Goal: Information Seeking & Learning: Compare options

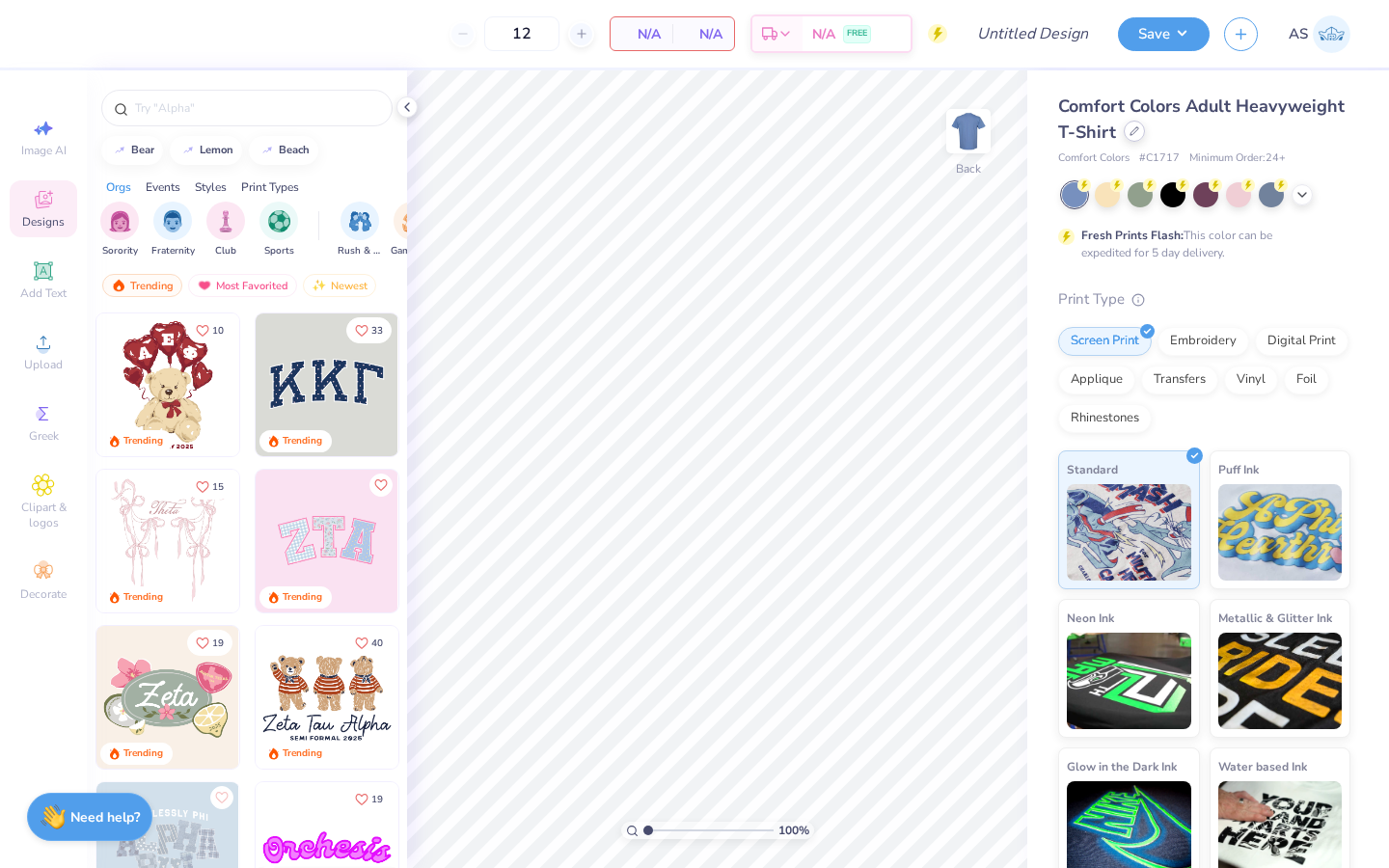
click at [1146, 133] on div at bounding box center [1135, 131] width 21 height 21
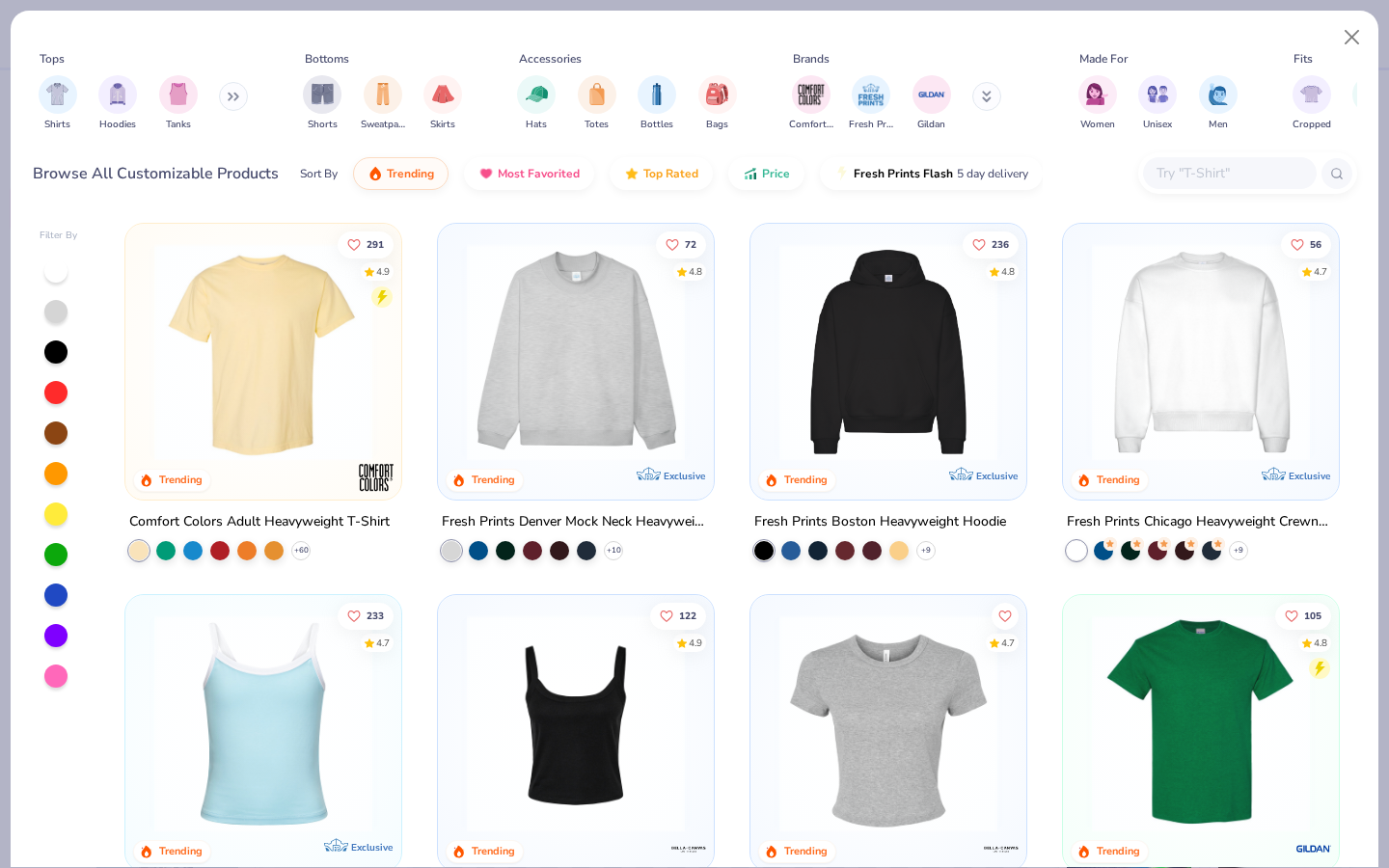
click at [1252, 136] on div "Tops Shirts Hoodies Tanks Bottoms Shorts Sweatpants Skirts Accessories Hats Tot…" at bounding box center [695, 95] width 1325 height 103
click at [1246, 168] on input "text" at bounding box center [1229, 173] width 148 height 22
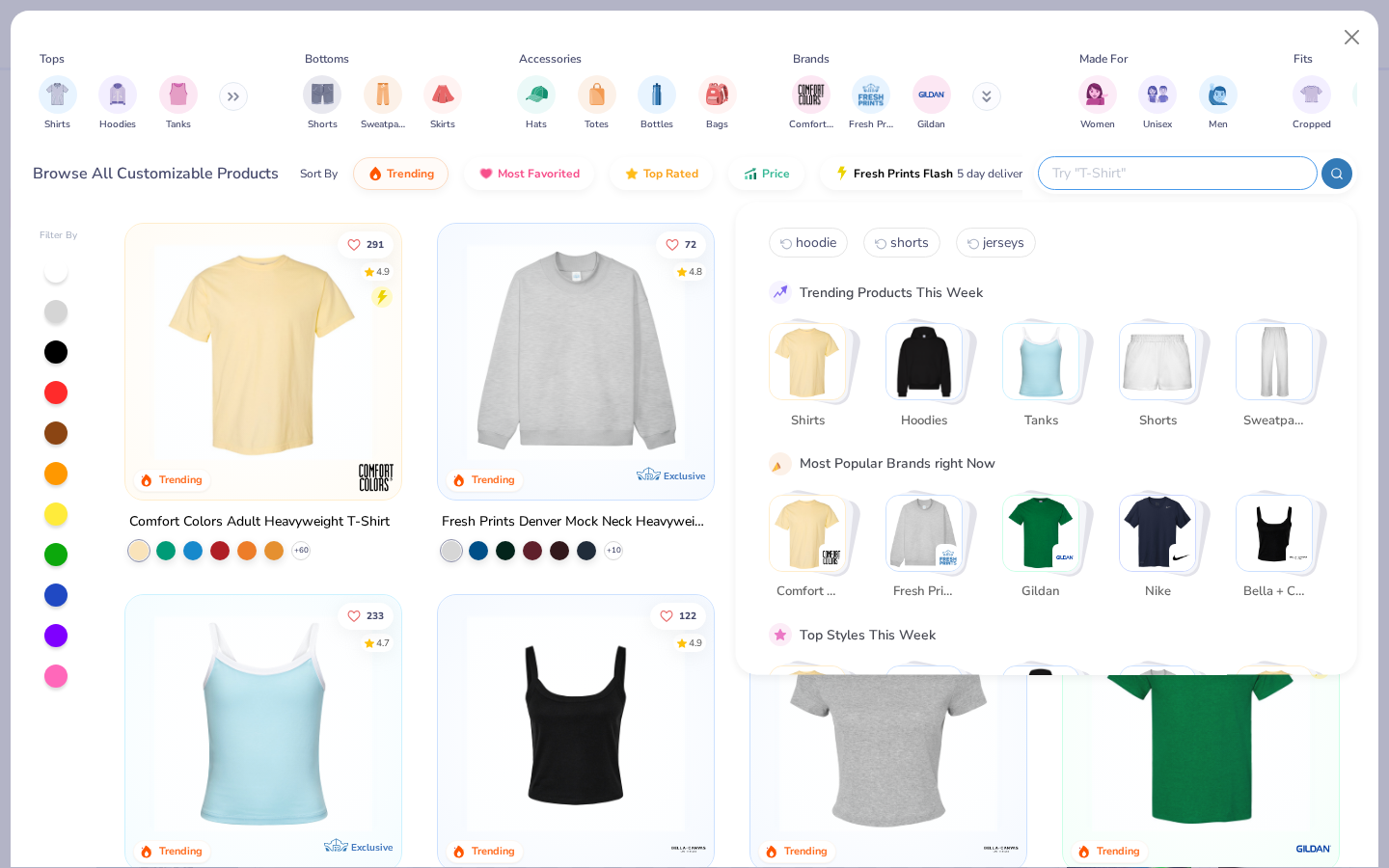
click at [252, 100] on div "Shirts Hoodies Tanks" at bounding box center [144, 104] width 222 height 72
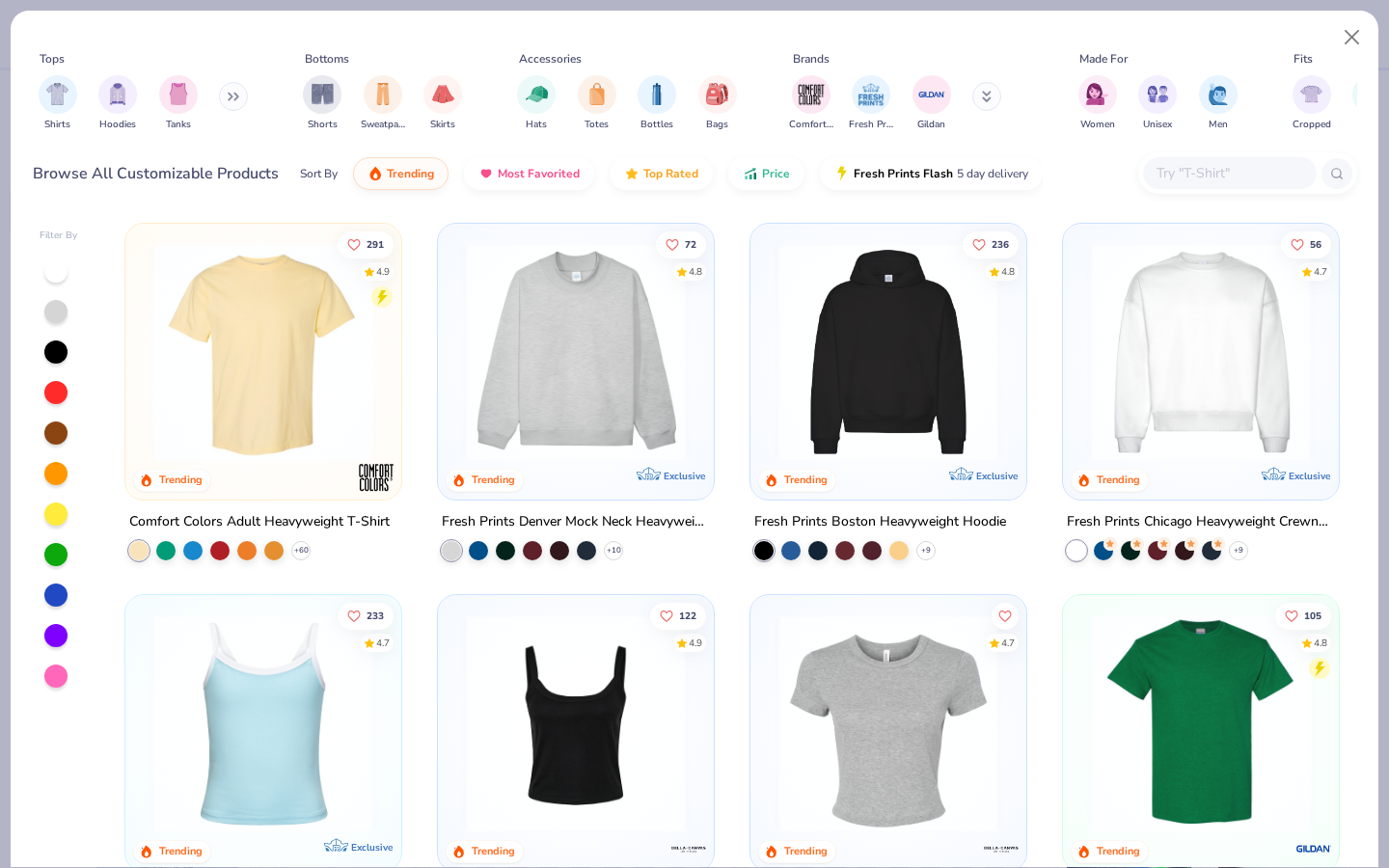
click at [238, 100] on icon at bounding box center [234, 96] width 12 height 10
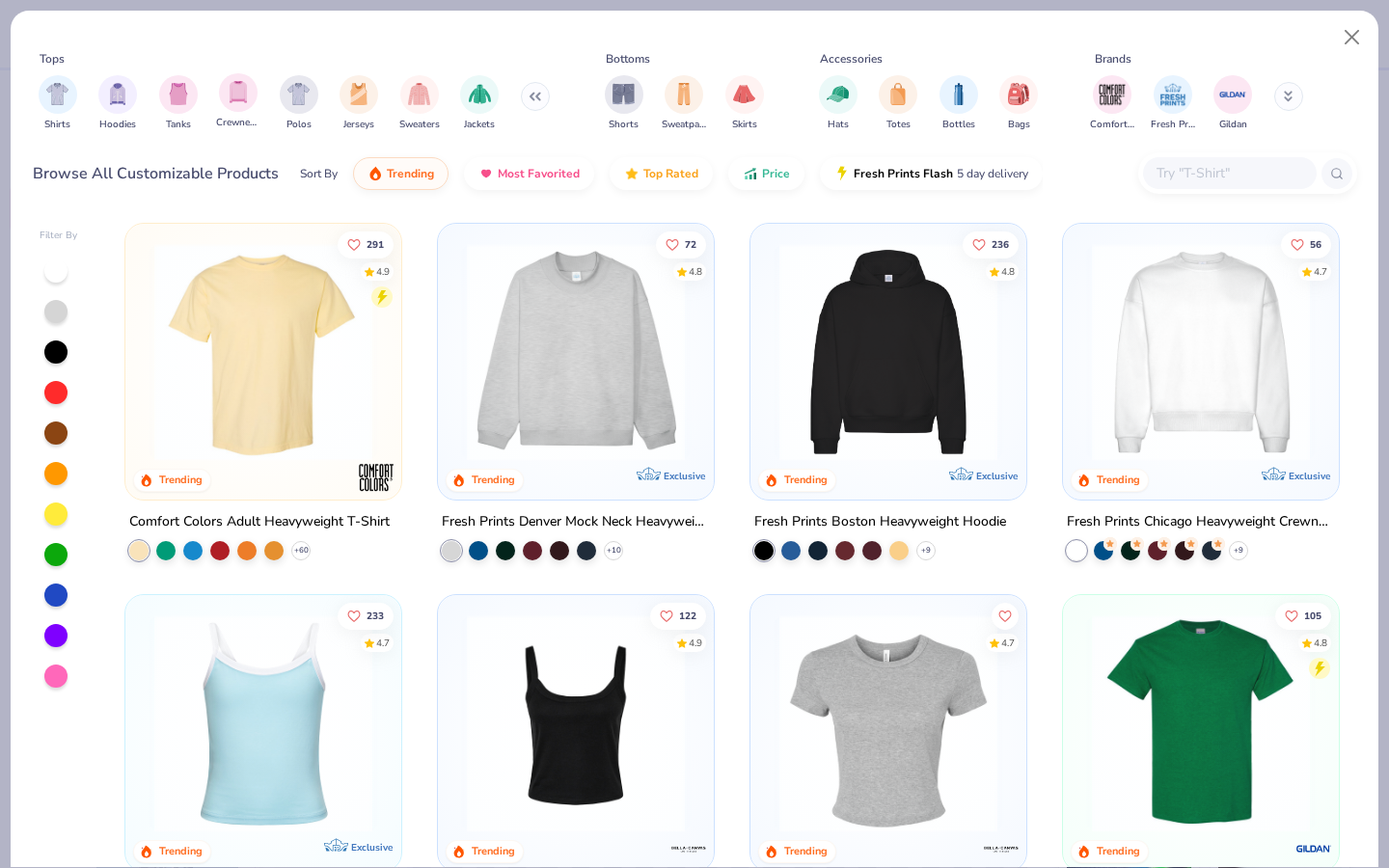
click at [221, 115] on div "Crewnecks" at bounding box center [239, 102] width 45 height 57
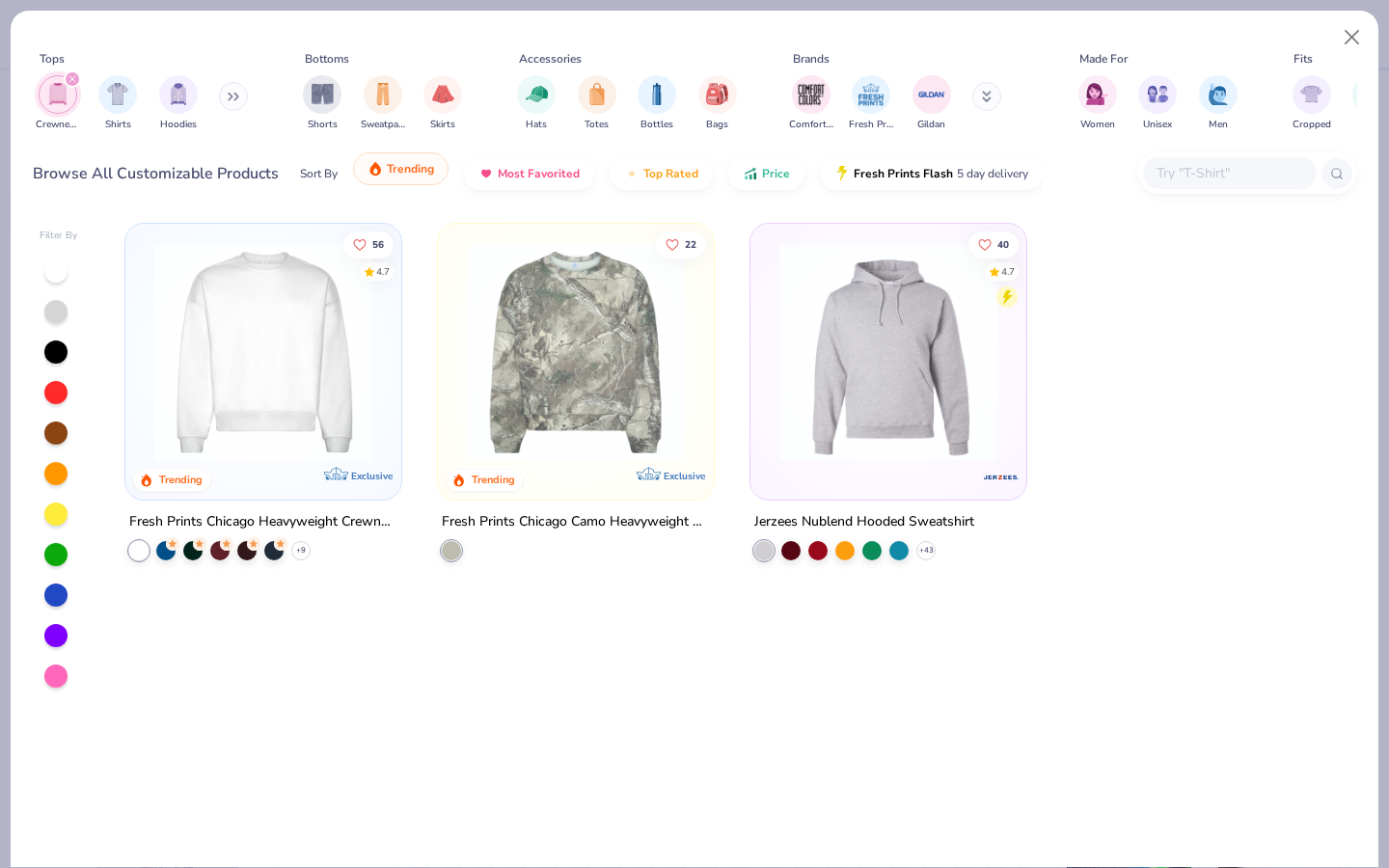
click at [400, 162] on span "Trending" at bounding box center [410, 169] width 48 height 16
click at [500, 175] on span "Most Favorited" at bounding box center [538, 169] width 82 height 16
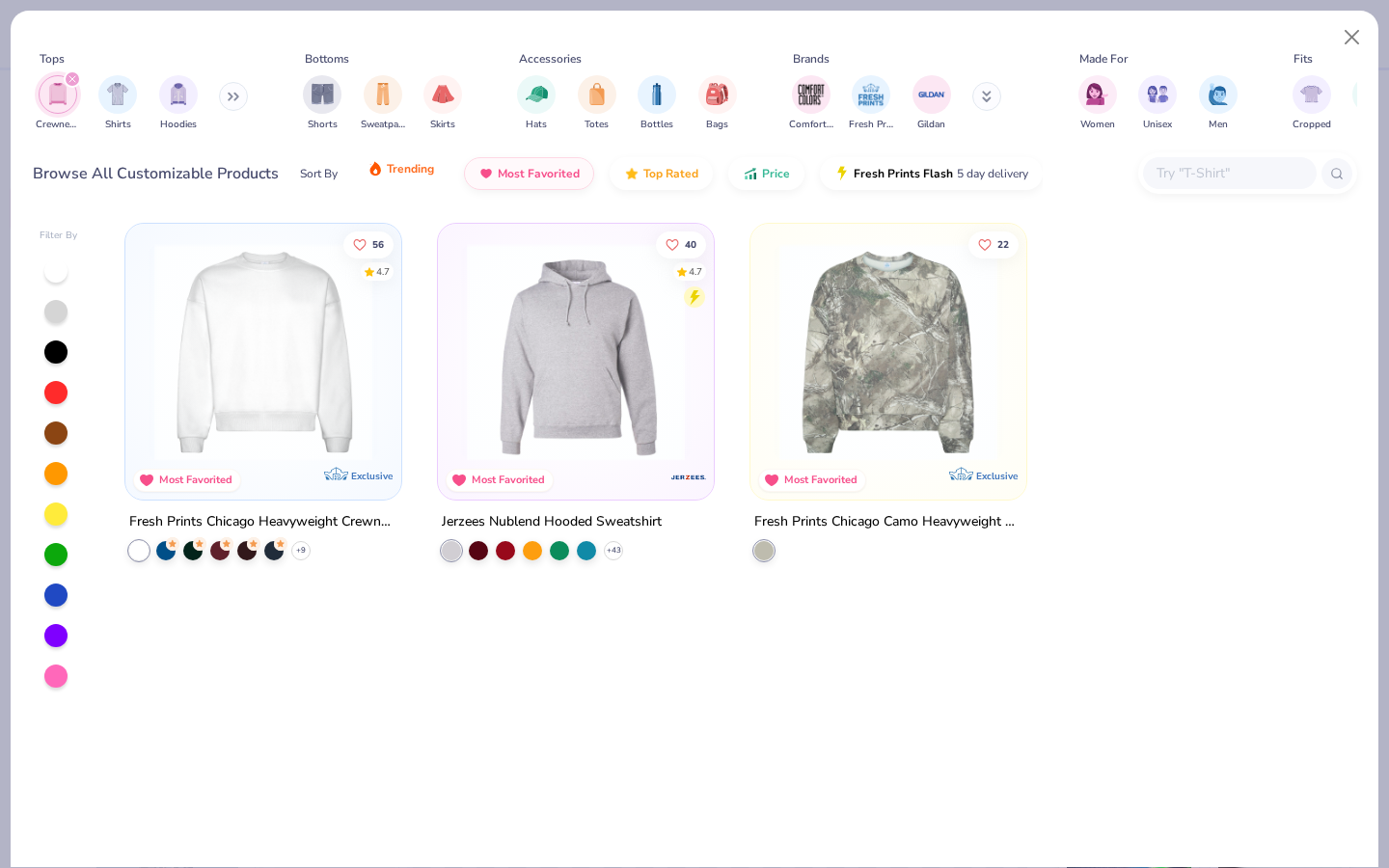
click at [393, 173] on span "Trending" at bounding box center [410, 169] width 48 height 16
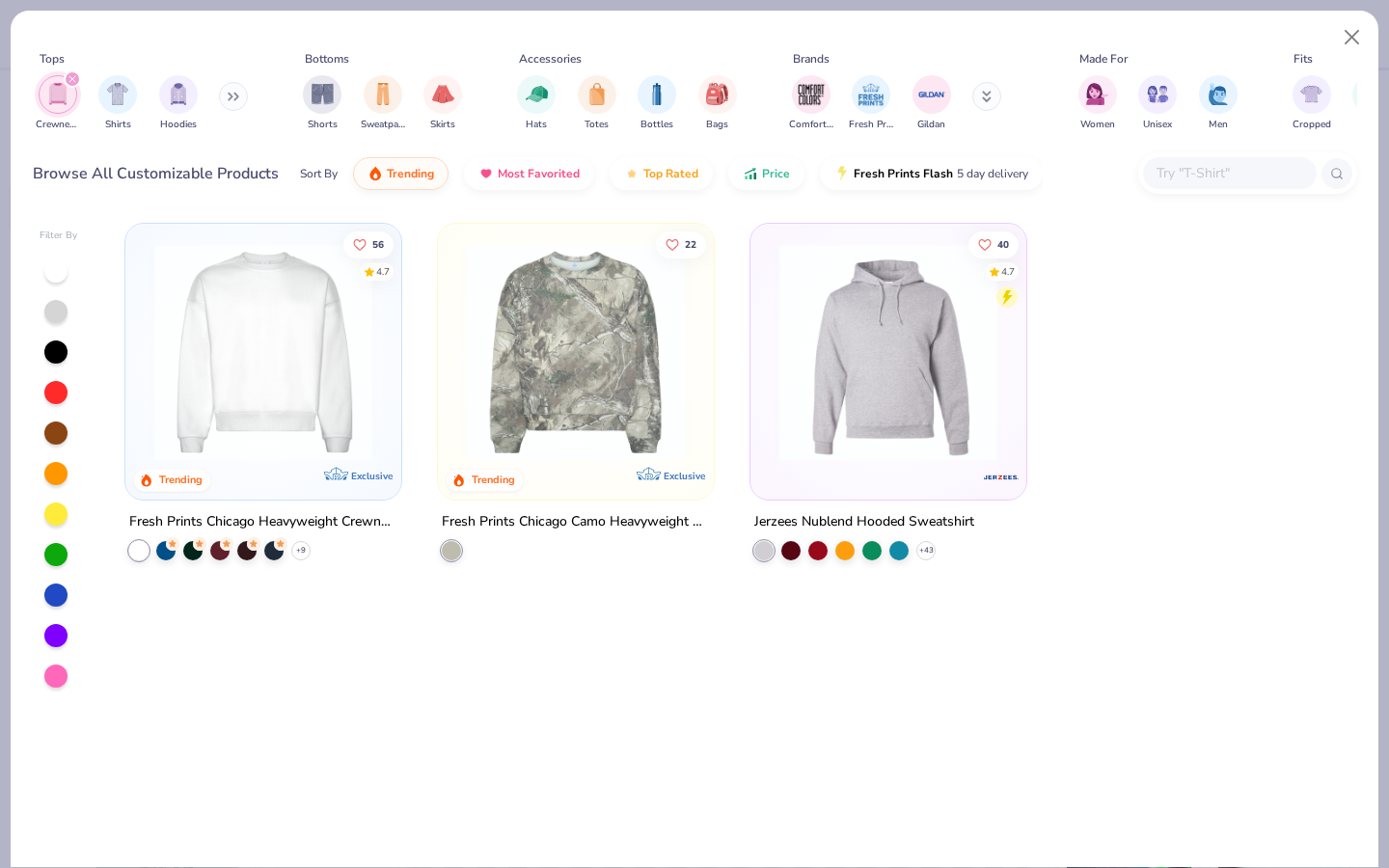
click at [339, 174] on div "Sort By Trending Most Favorited Top Rated Price Fresh Prints Flash 5 day delive…" at bounding box center [671, 174] width 743 height 54
click at [318, 174] on div "Sort By" at bounding box center [318, 174] width 38 height 17
click at [72, 76] on icon "filter for Crewnecks" at bounding box center [73, 80] width 8 height 8
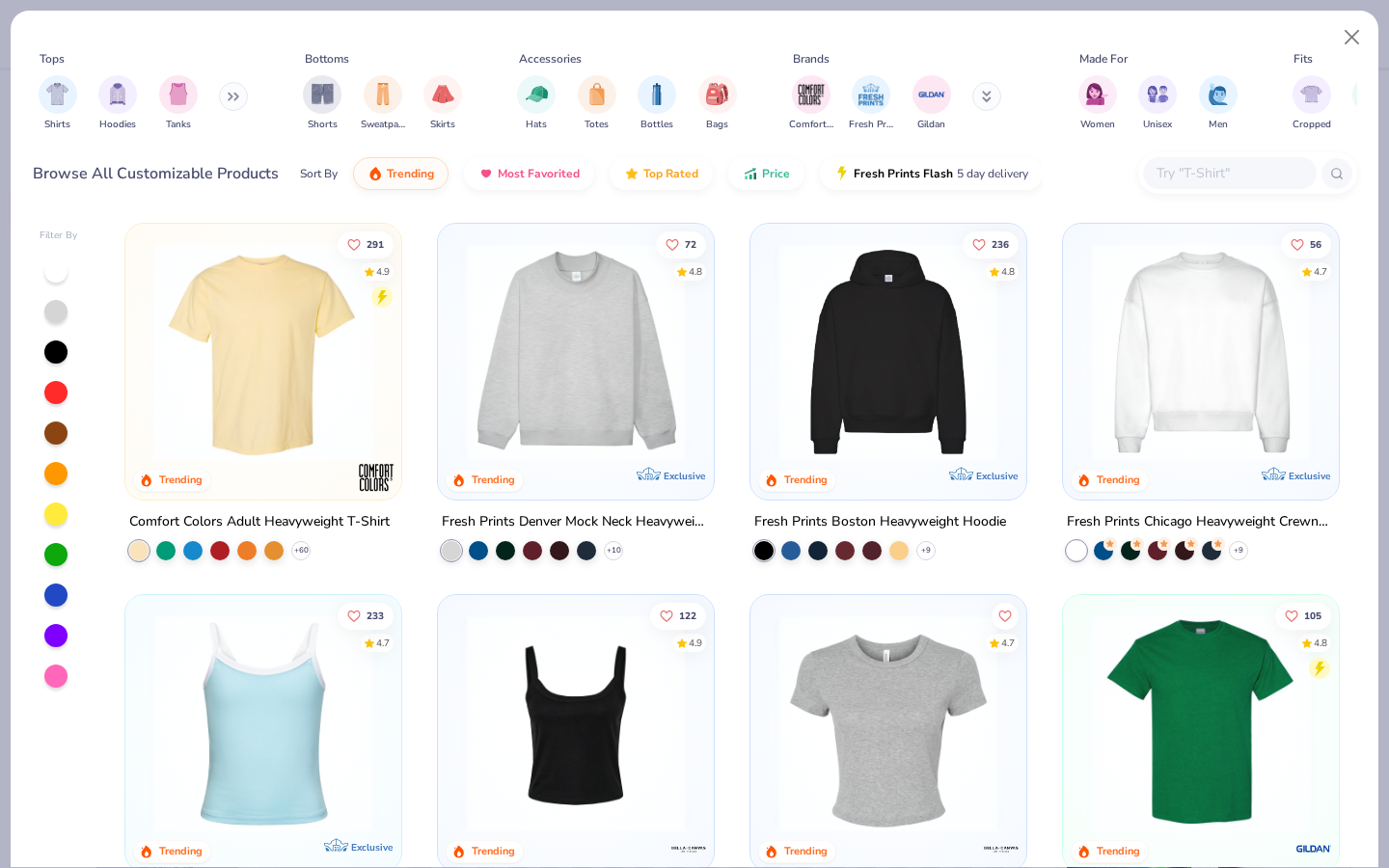
click at [1202, 163] on input "text" at bounding box center [1229, 173] width 148 height 22
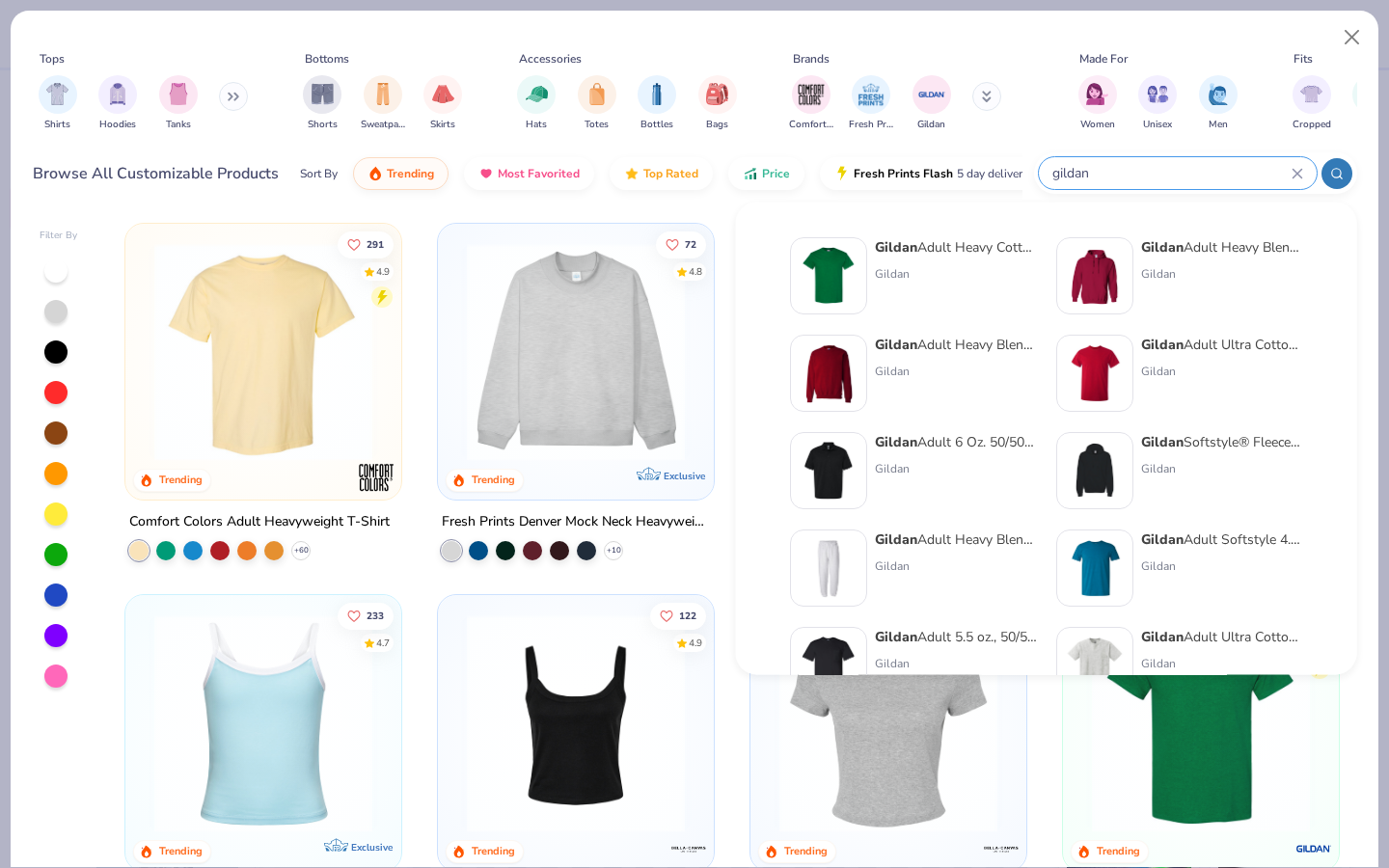
type input "gildan"
click at [960, 373] on div "Gildan" at bounding box center [955, 371] width 162 height 17
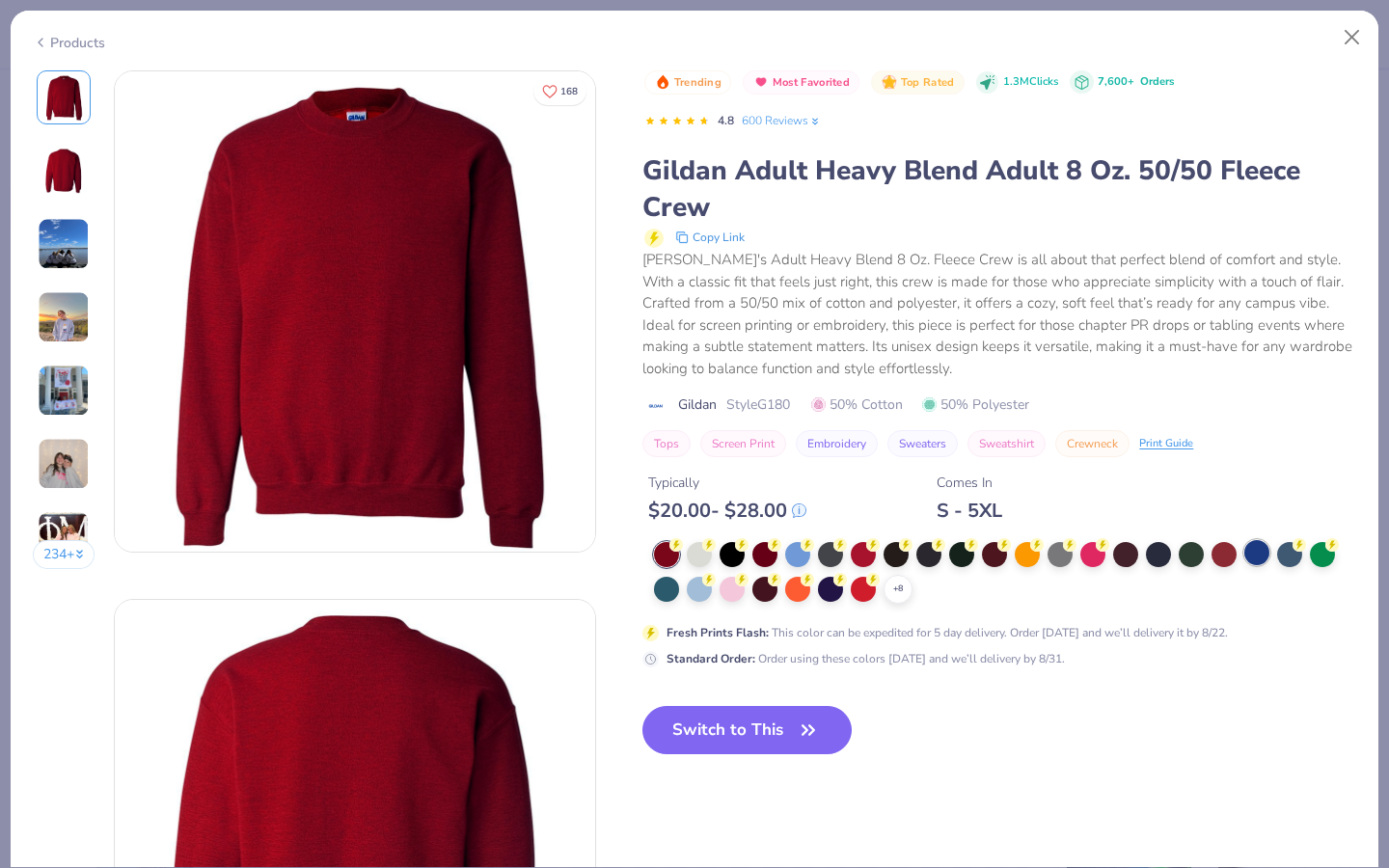
click at [1262, 551] on div at bounding box center [1257, 553] width 25 height 25
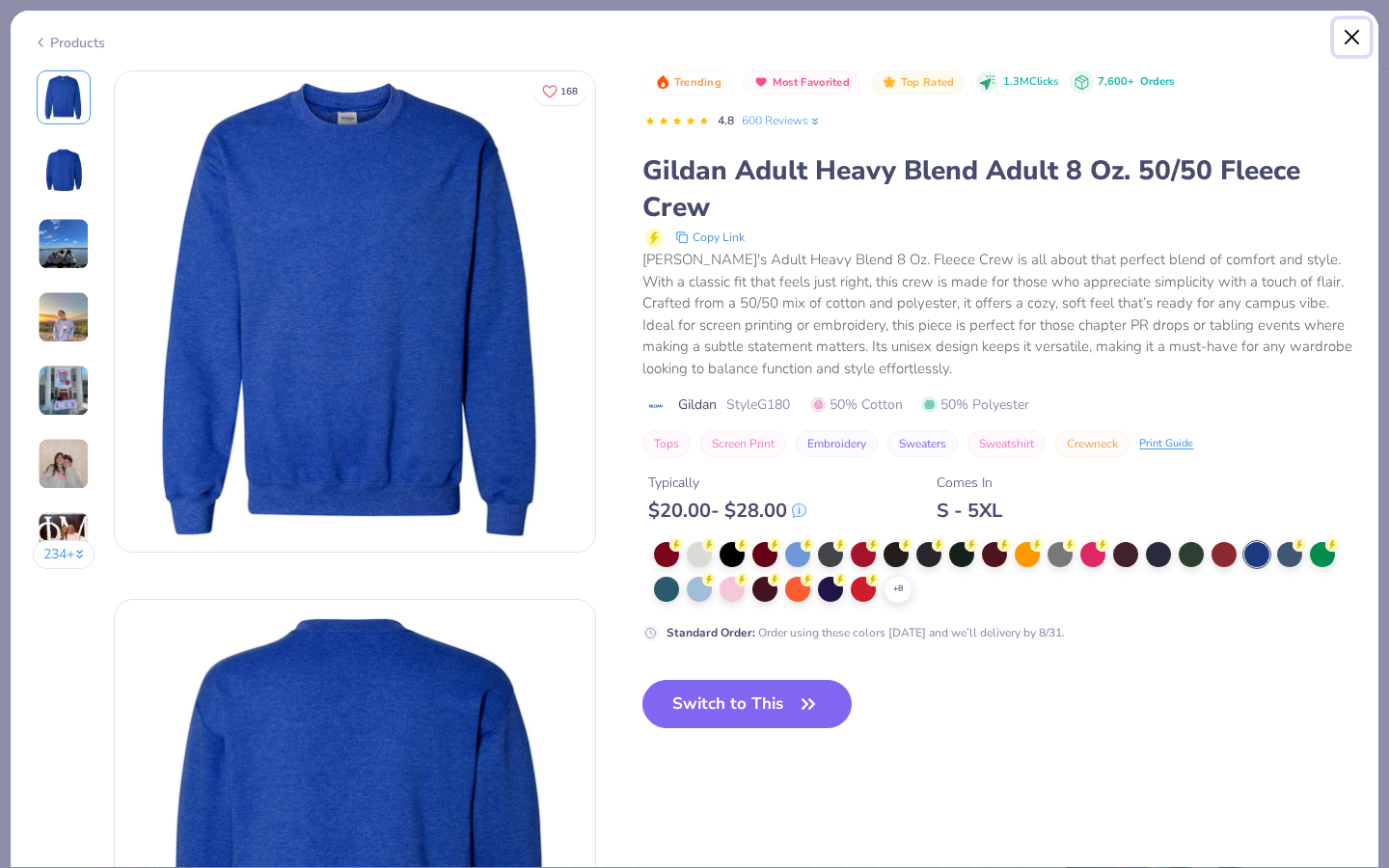
click at [1339, 44] on button "Close" at bounding box center [1353, 38] width 37 height 37
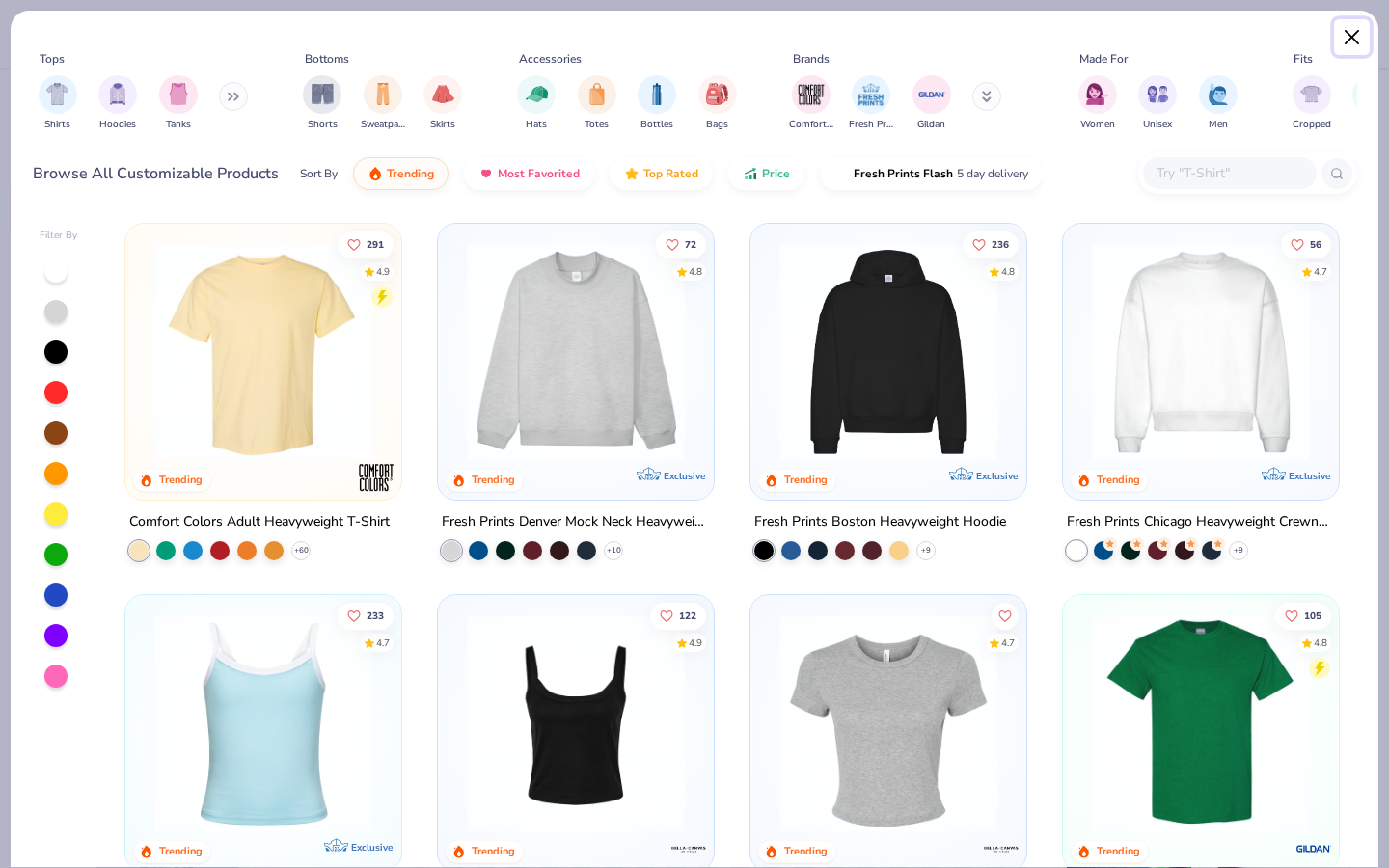
click at [1351, 33] on button "Close" at bounding box center [1353, 38] width 37 height 37
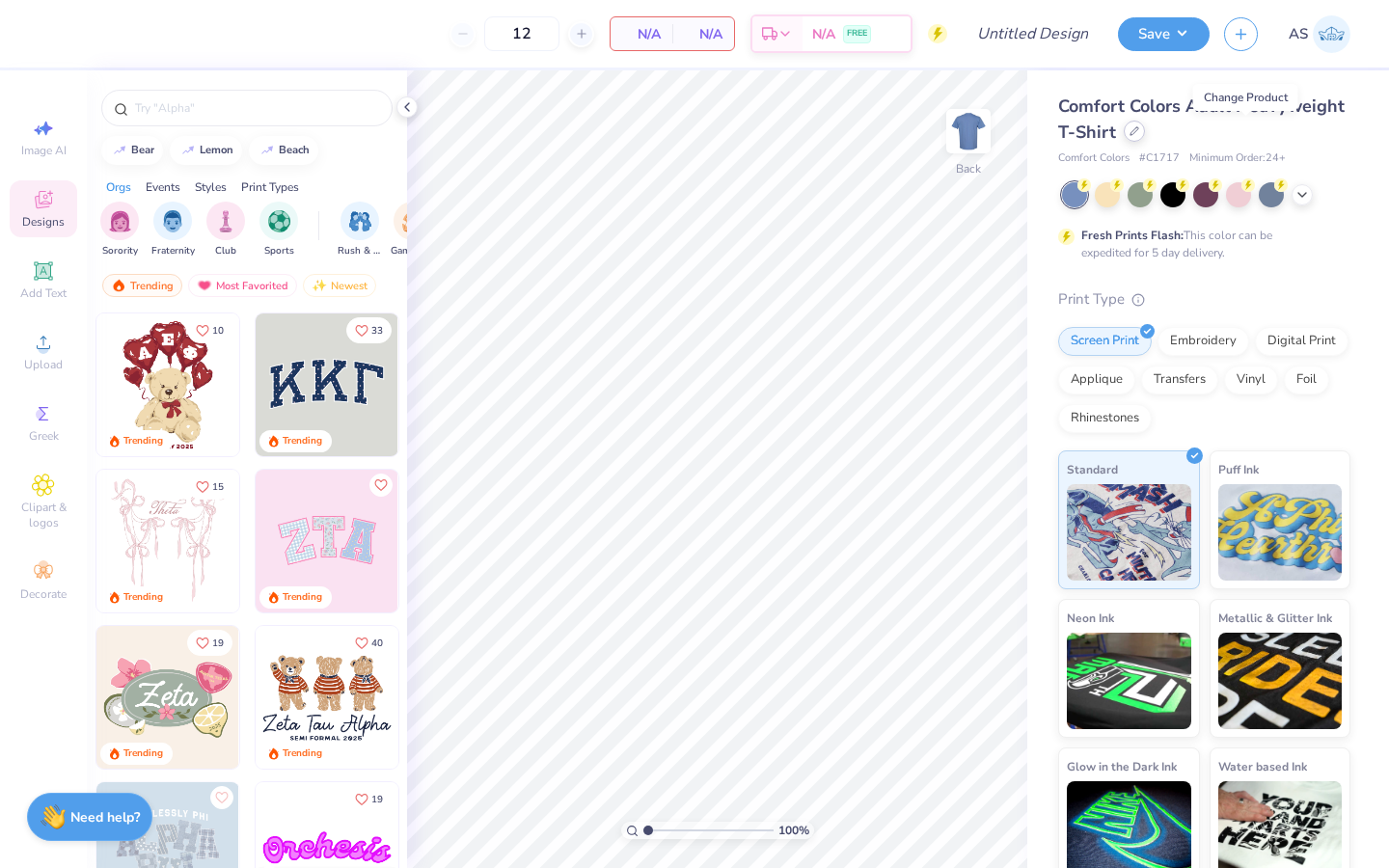
click at [1140, 129] on icon at bounding box center [1135, 131] width 10 height 10
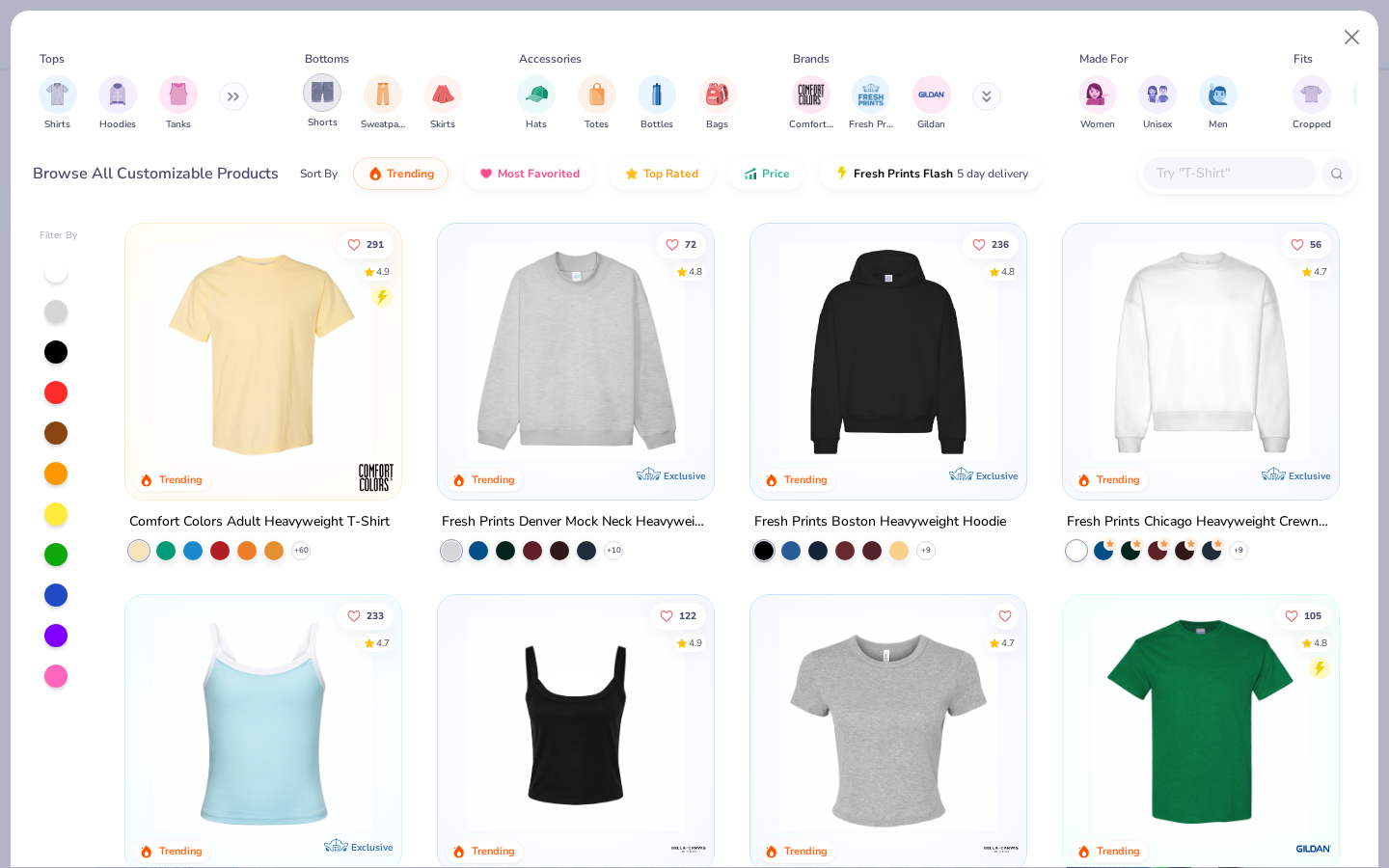
click at [335, 96] on div "filter for Shorts" at bounding box center [322, 93] width 39 height 39
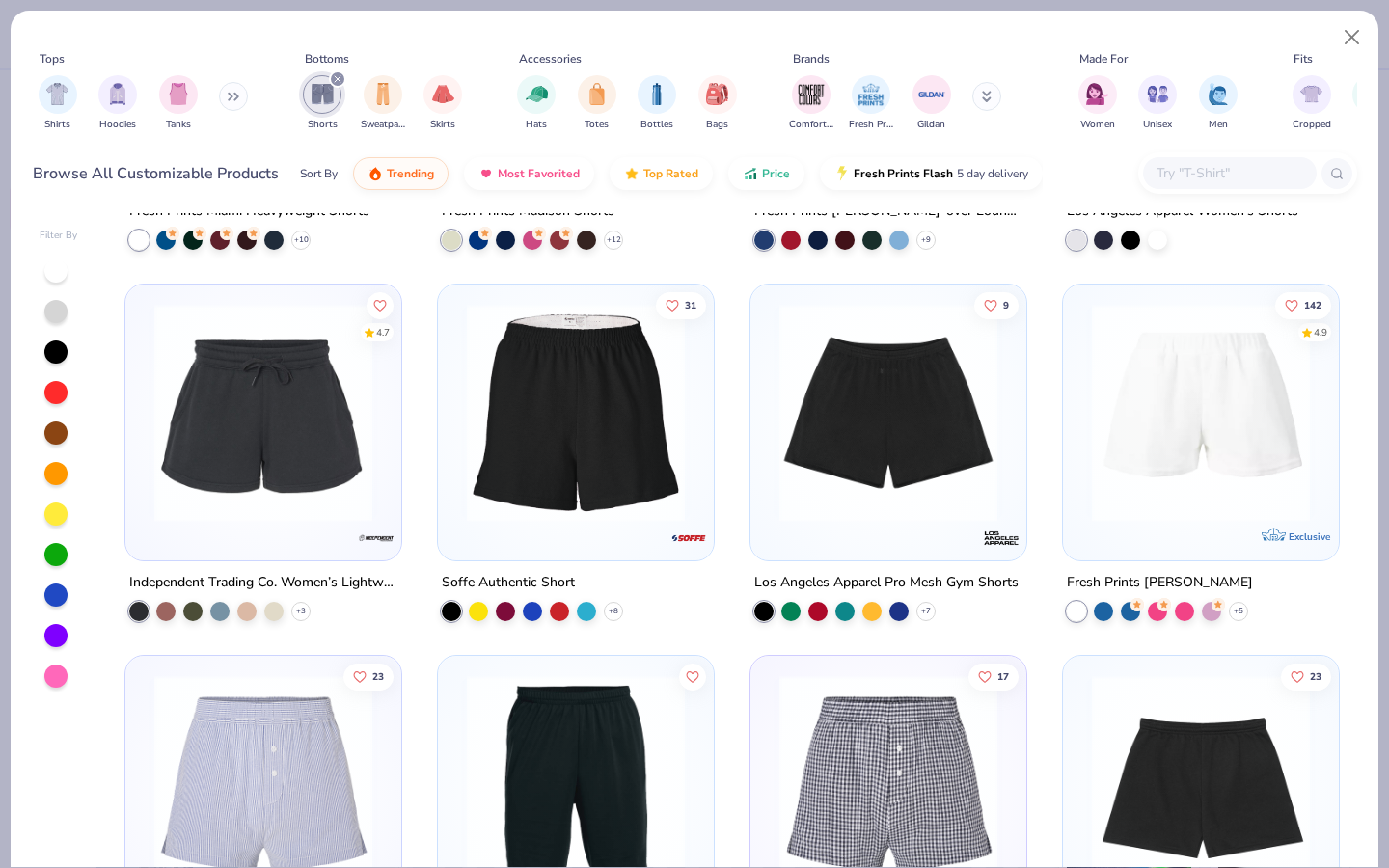
scroll to position [348, 0]
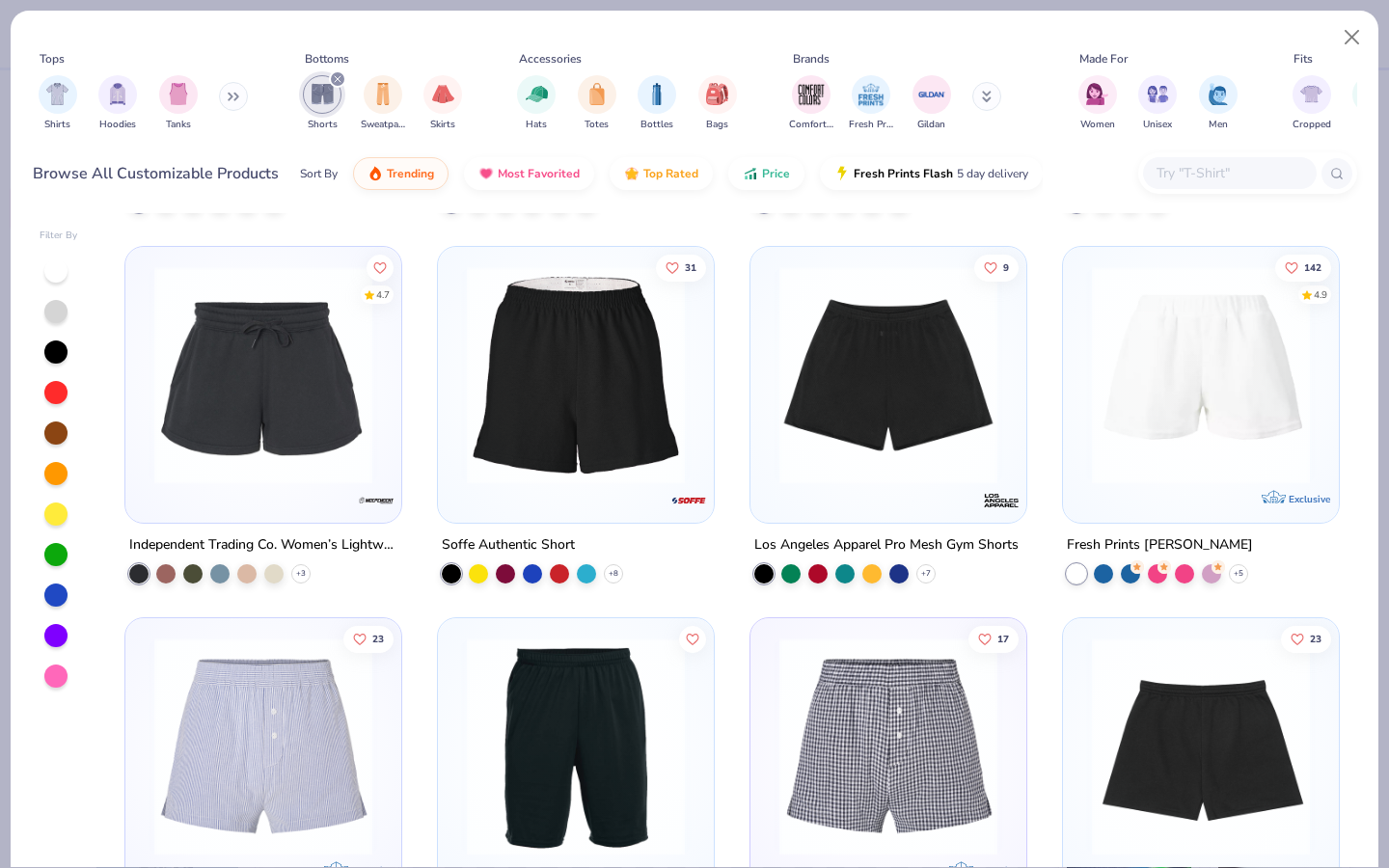
click at [1147, 449] on img at bounding box center [1201, 375] width 238 height 218
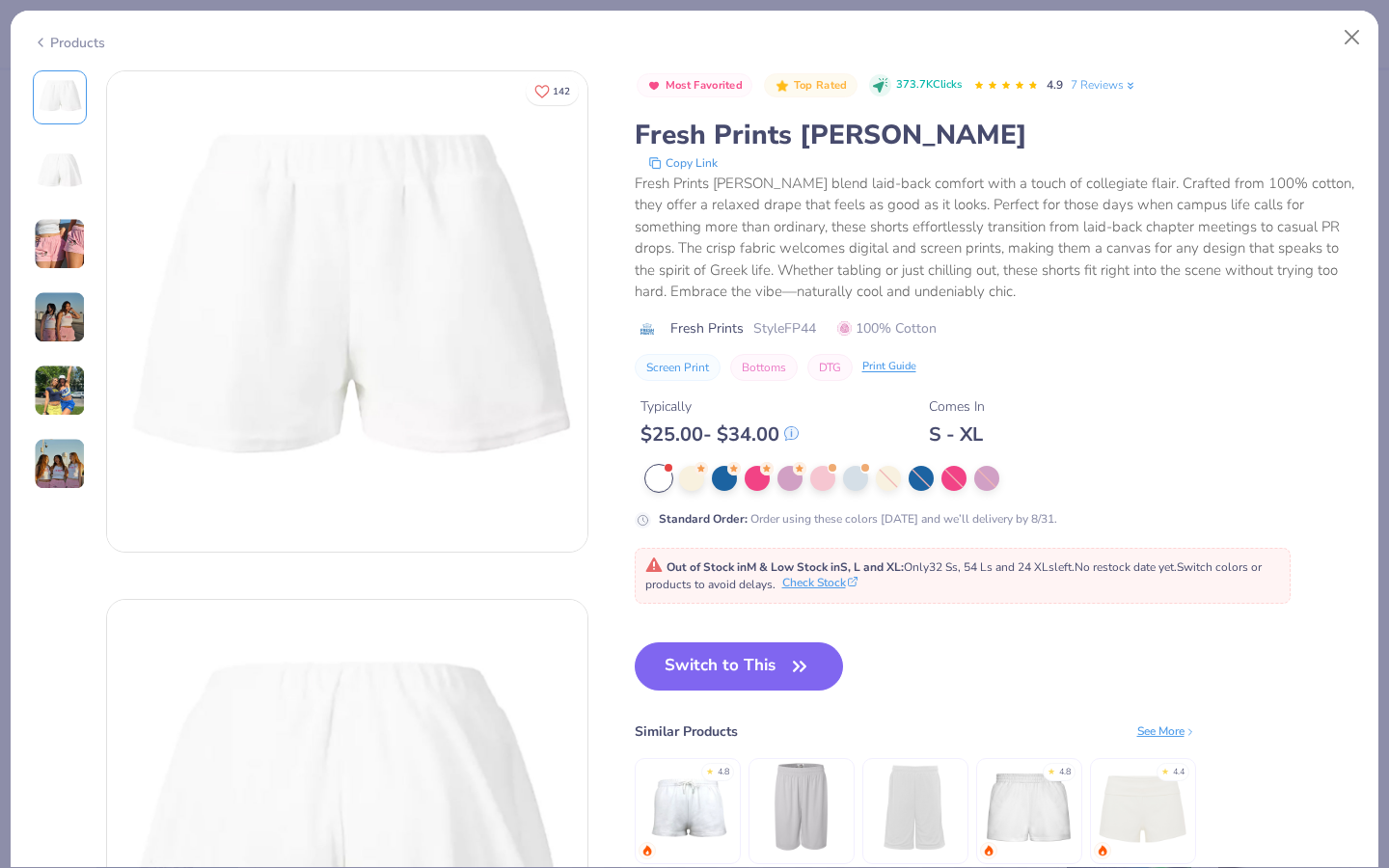
click at [834, 580] on button "Check Stock" at bounding box center [821, 583] width 76 height 17
click at [1359, 29] on button "Close" at bounding box center [1353, 38] width 37 height 37
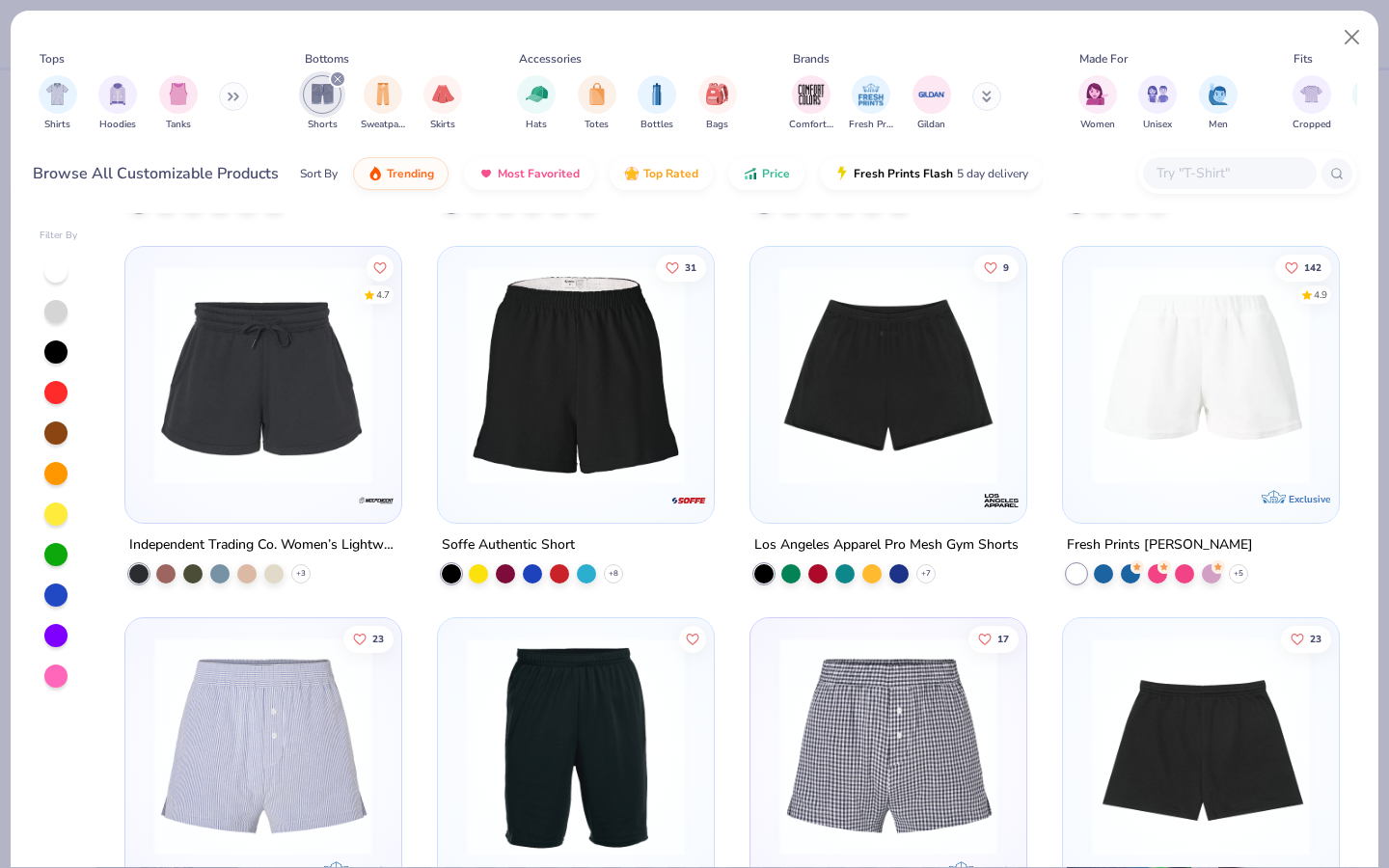
click at [302, 433] on img at bounding box center [263, 375] width 238 height 218
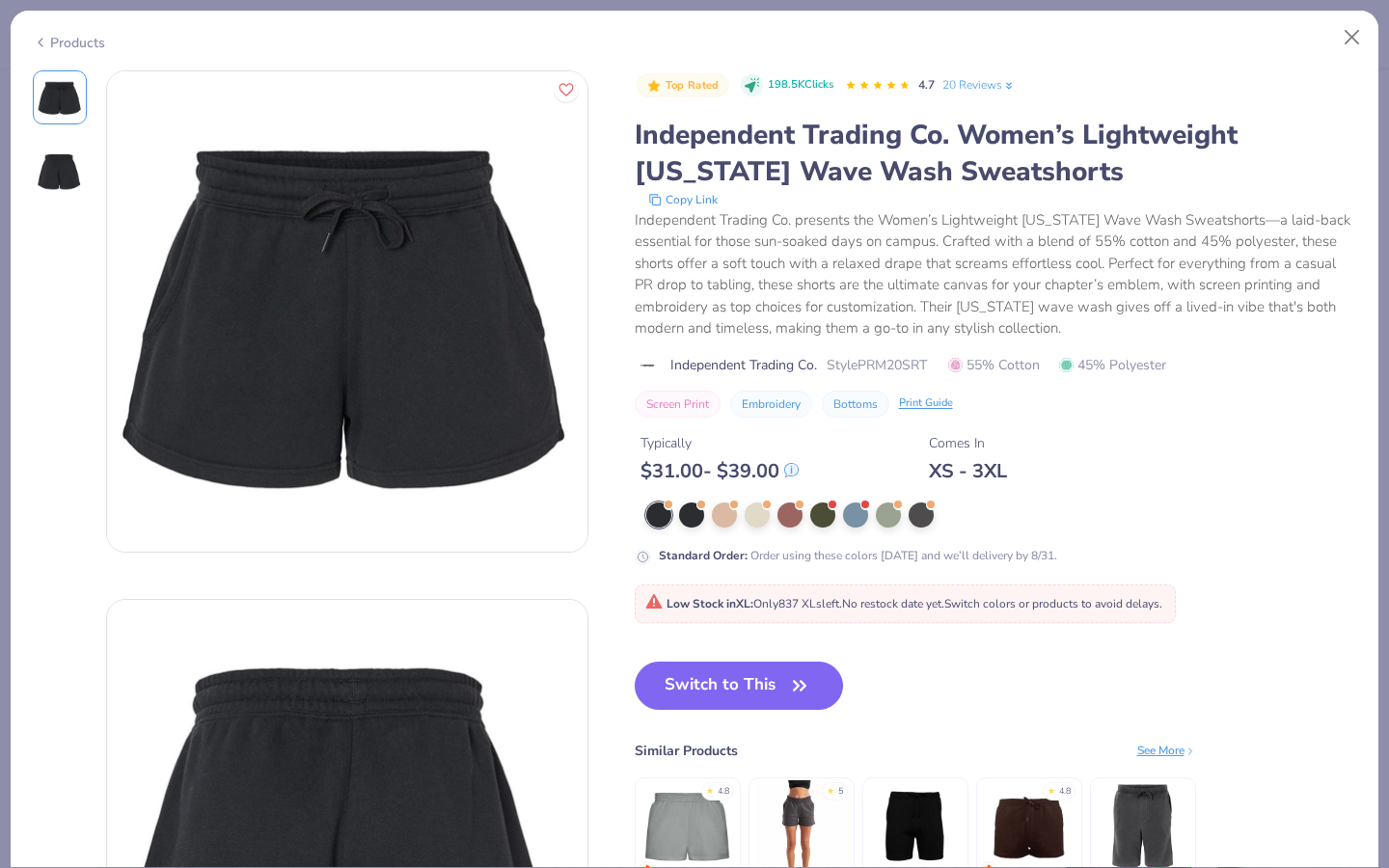
click at [74, 176] on img at bounding box center [60, 171] width 47 height 47
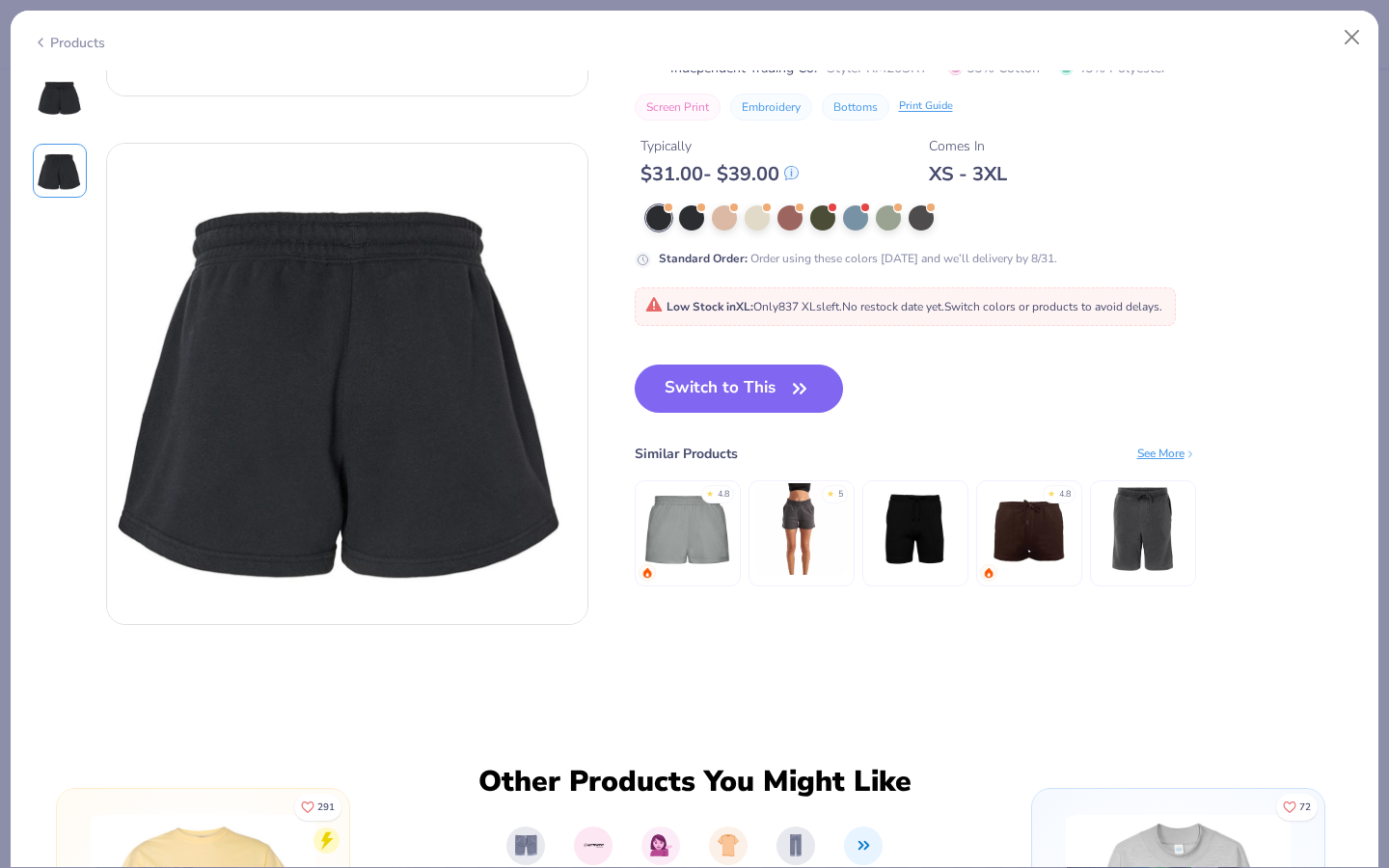
scroll to position [437, 0]
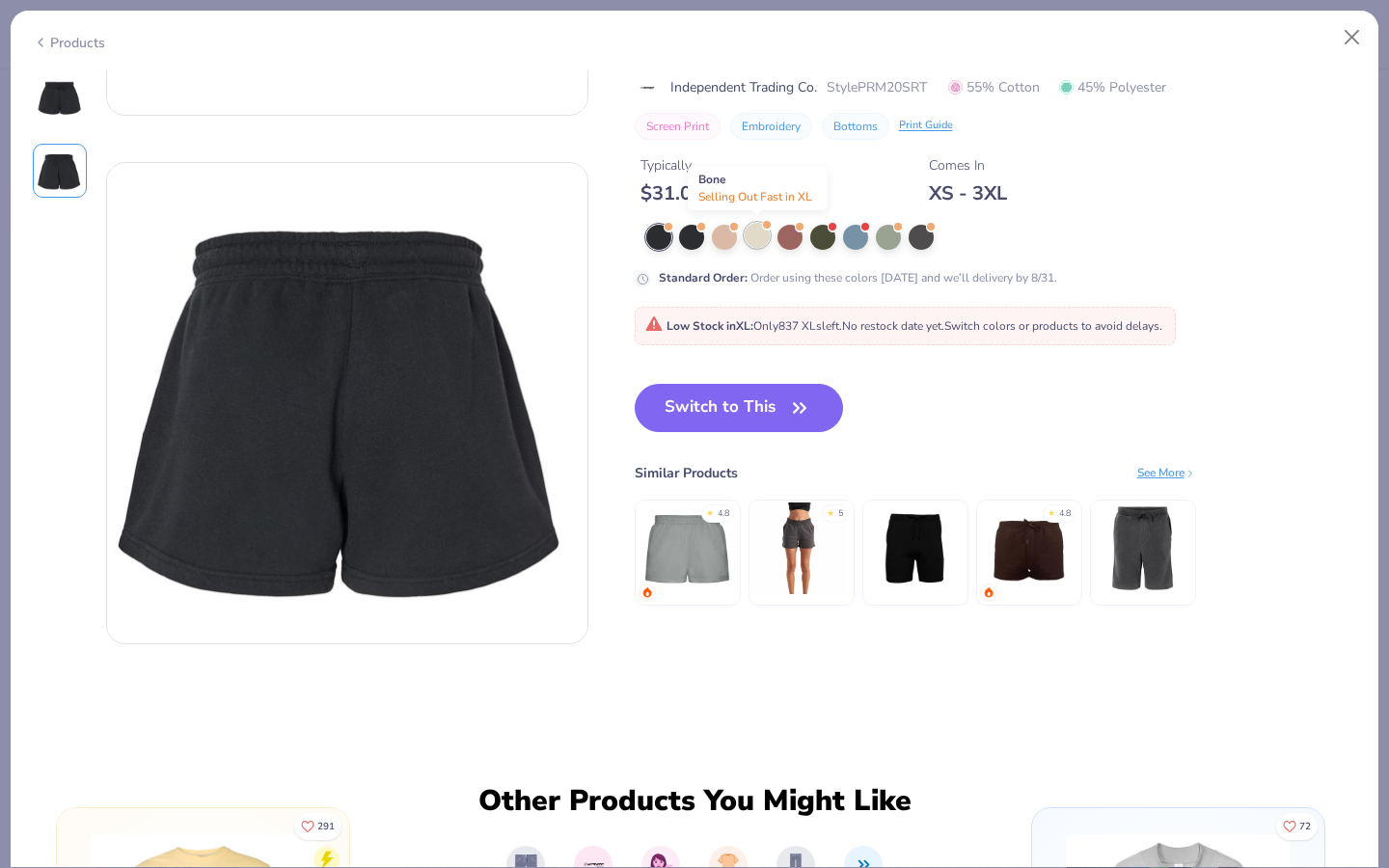
click at [749, 236] on div at bounding box center [758, 236] width 25 height 25
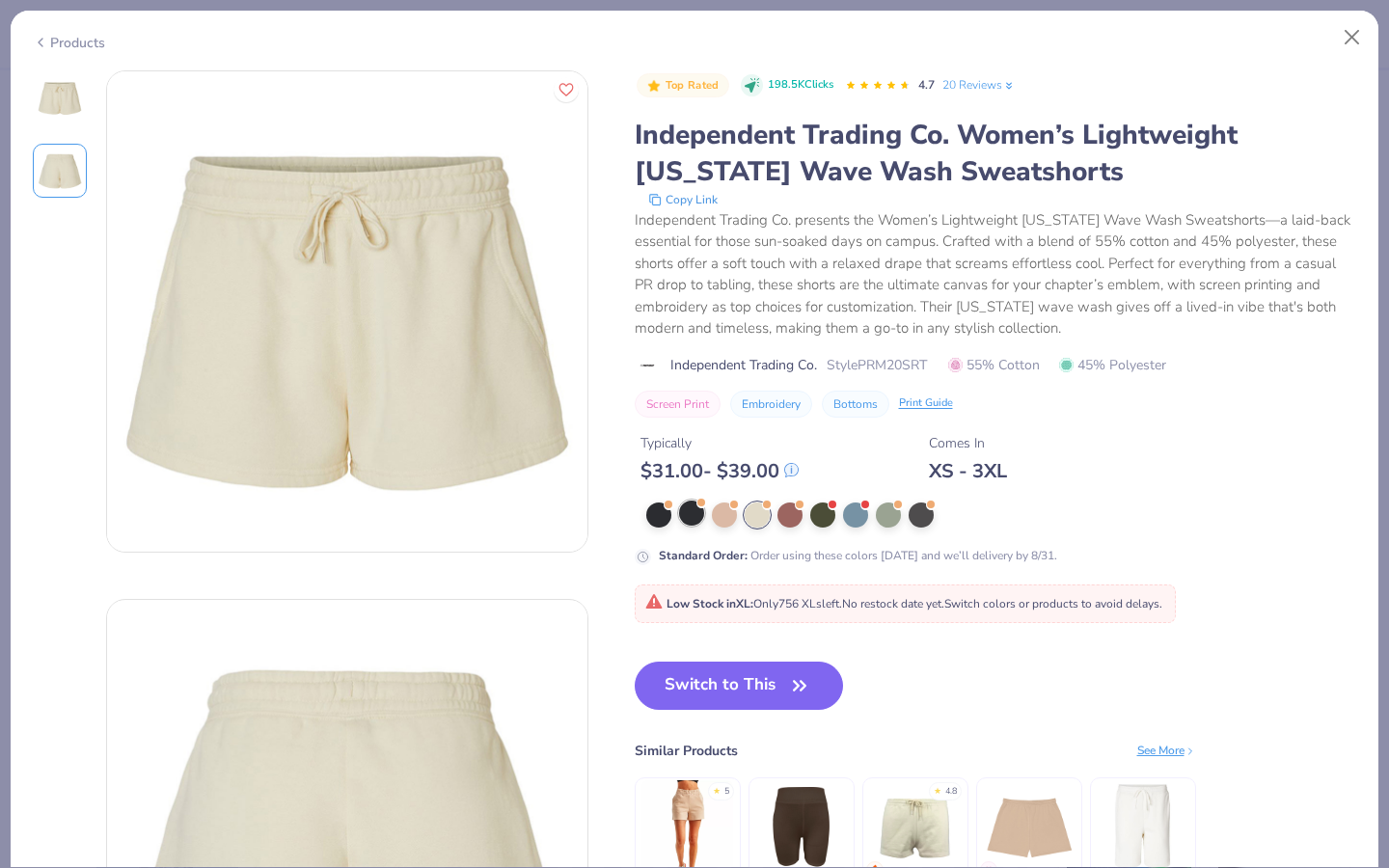
click at [696, 513] on div at bounding box center [692, 513] width 25 height 25
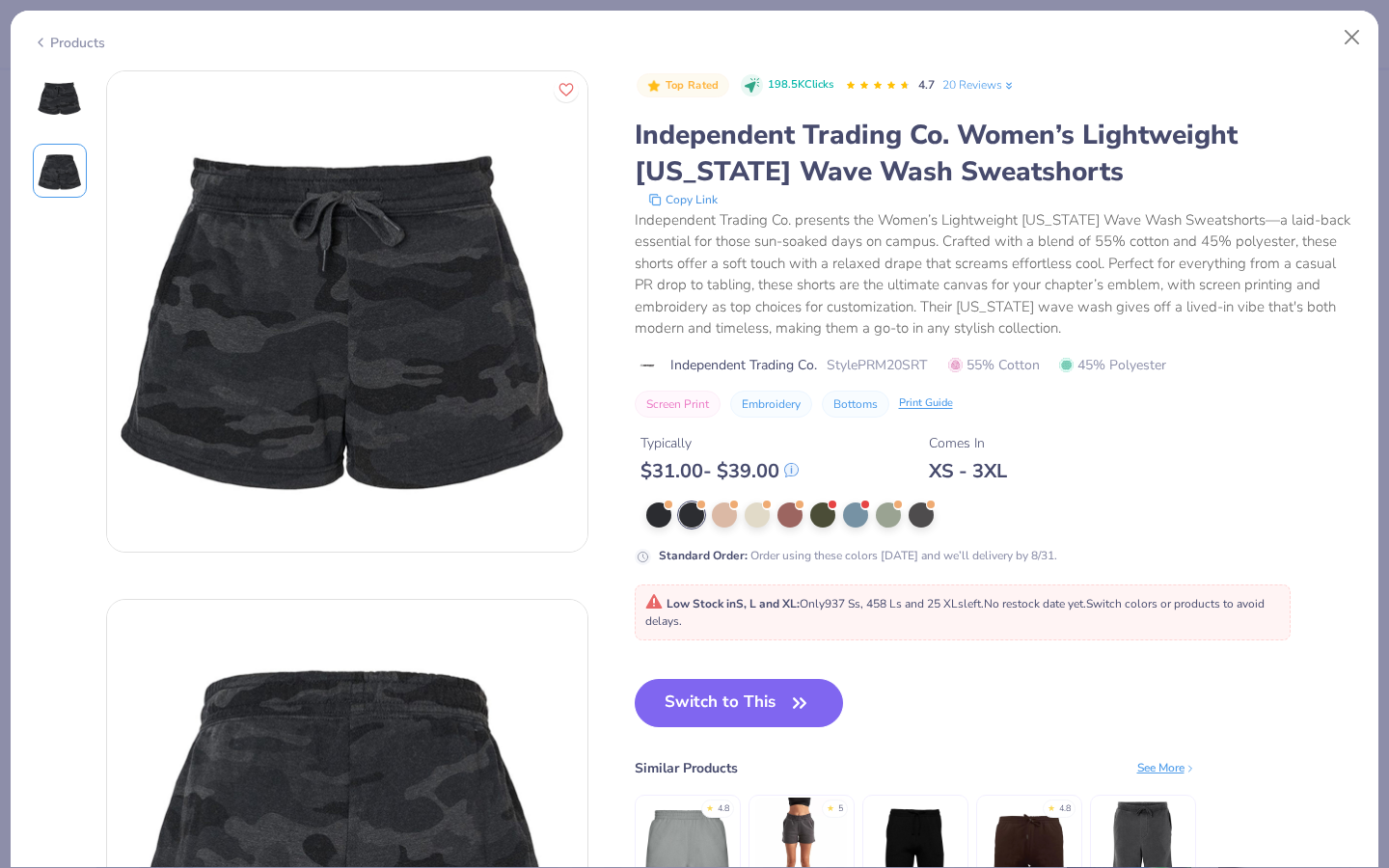
click at [1377, 35] on div "Products" at bounding box center [694, 36] width 1368 height 50
click at [1356, 42] on button "Close" at bounding box center [1353, 38] width 37 height 37
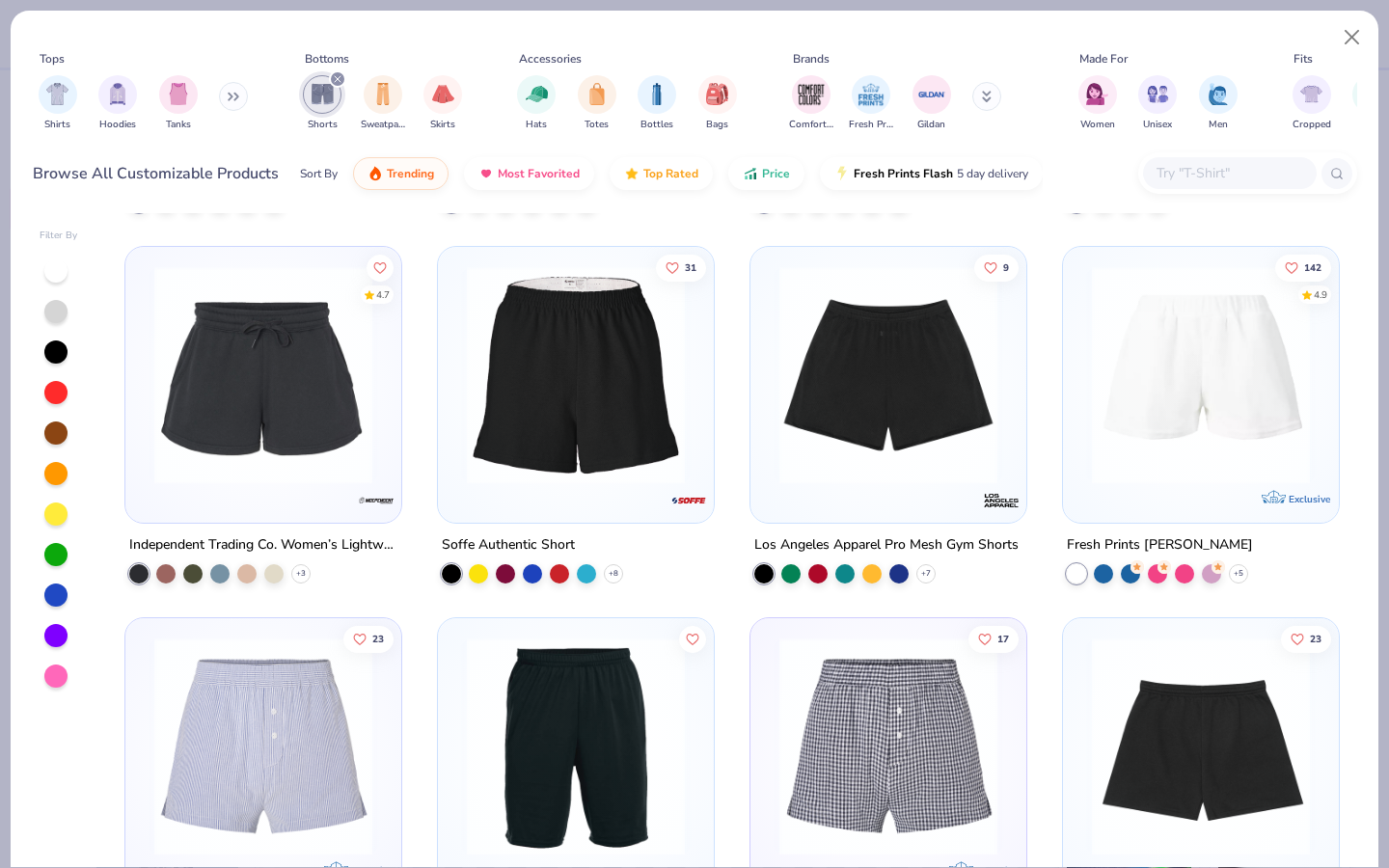
click at [847, 437] on img at bounding box center [888, 375] width 238 height 218
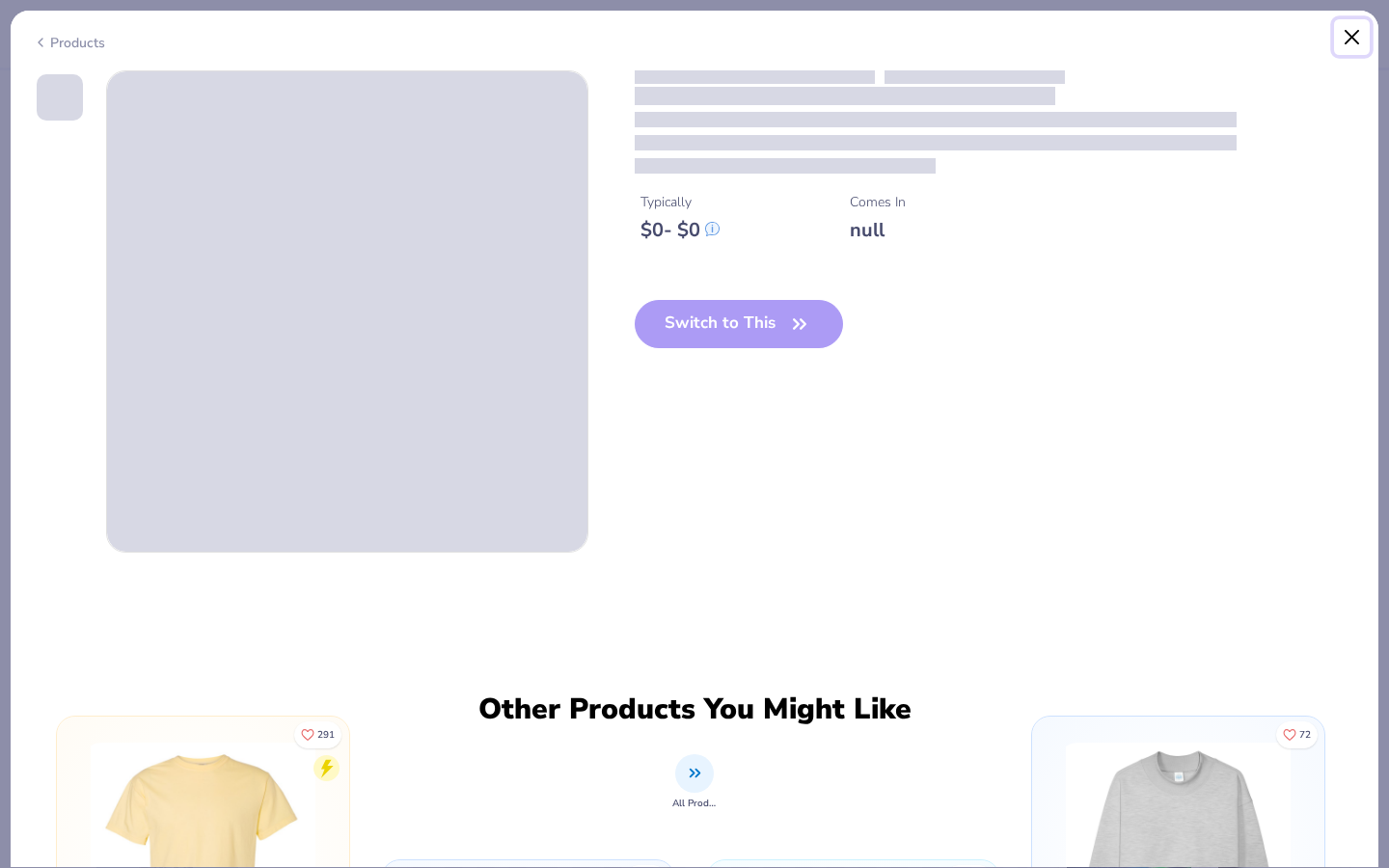
click at [1352, 36] on button "Close" at bounding box center [1353, 38] width 37 height 37
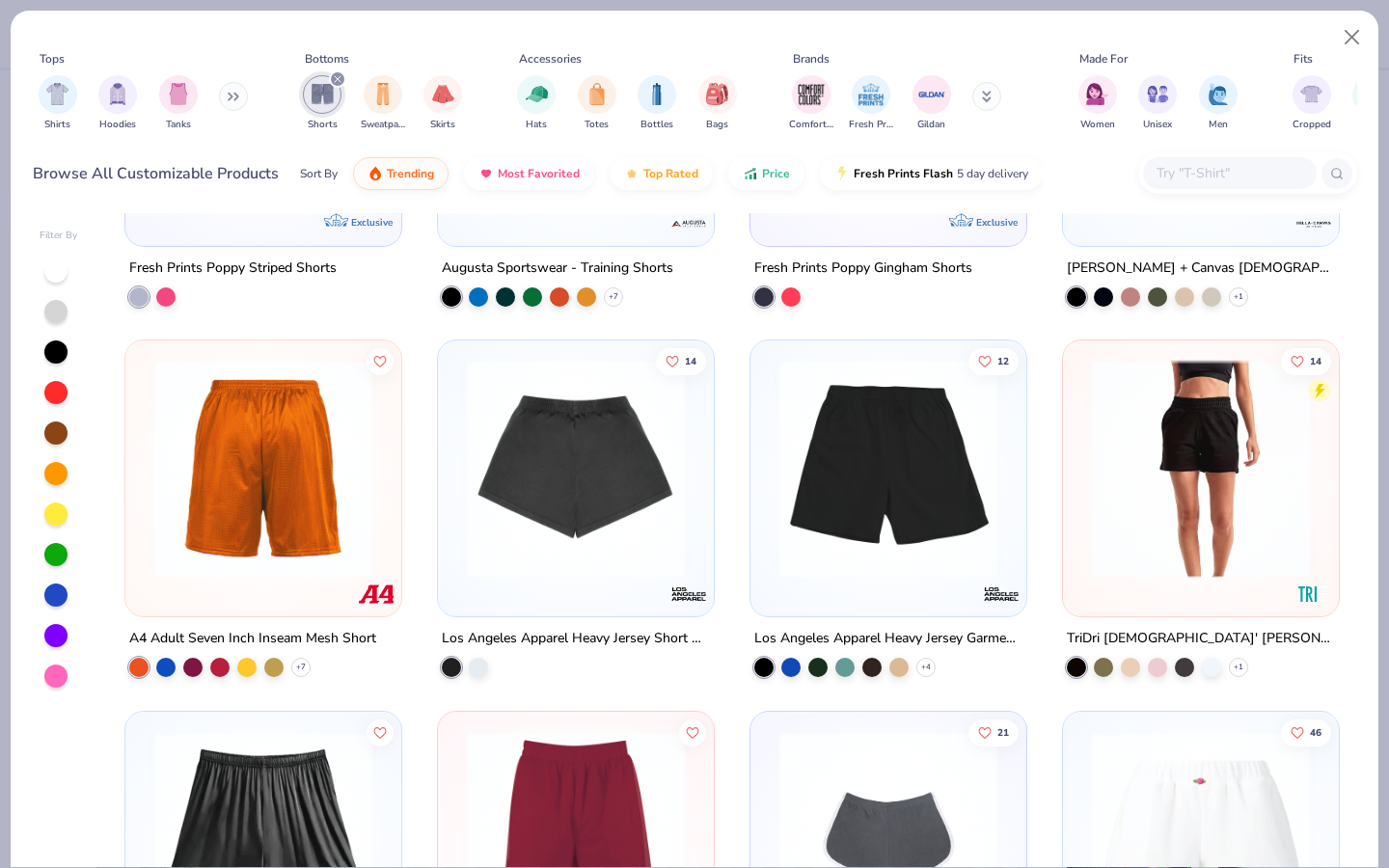
scroll to position [1130, 0]
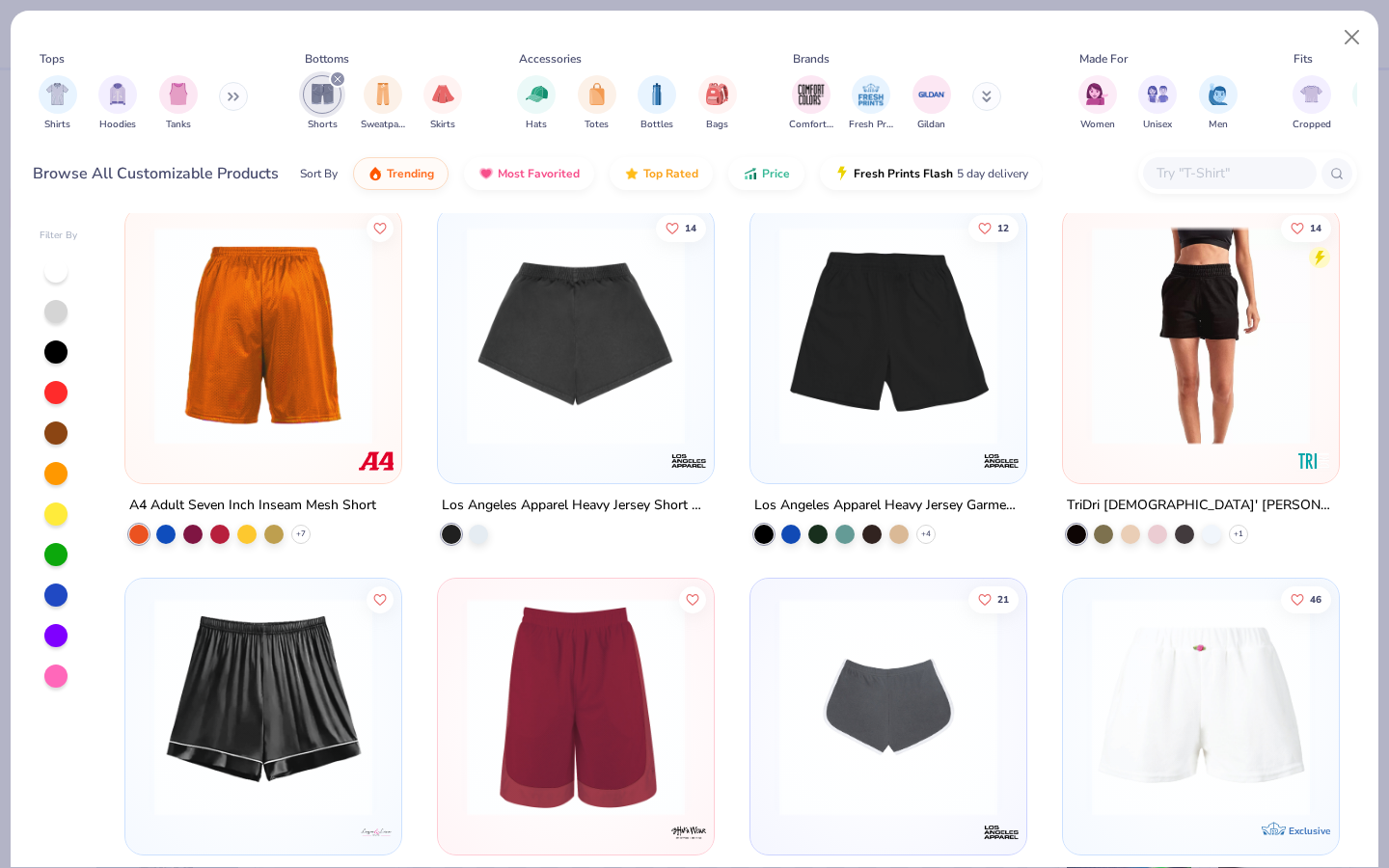
click at [1197, 327] on img at bounding box center [1201, 336] width 238 height 218
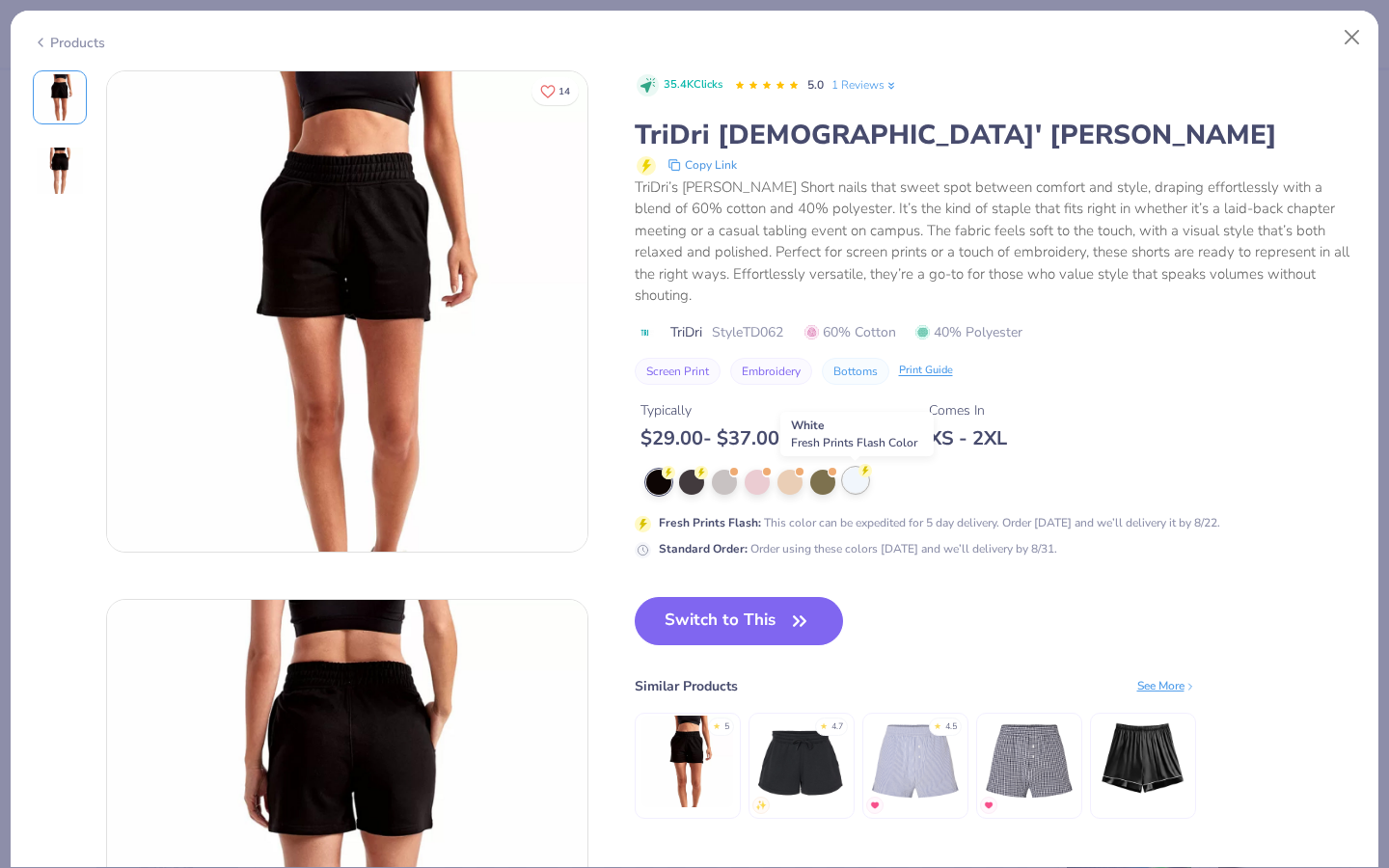
click at [675, 474] on circle at bounding box center [668, 472] width 14 height 14
click at [858, 475] on icon at bounding box center [865, 470] width 14 height 14
click at [853, 476] on div at bounding box center [856, 480] width 25 height 25
click at [853, 479] on div at bounding box center [856, 480] width 25 height 25
click at [773, 638] on button "Switch to This" at bounding box center [739, 622] width 210 height 48
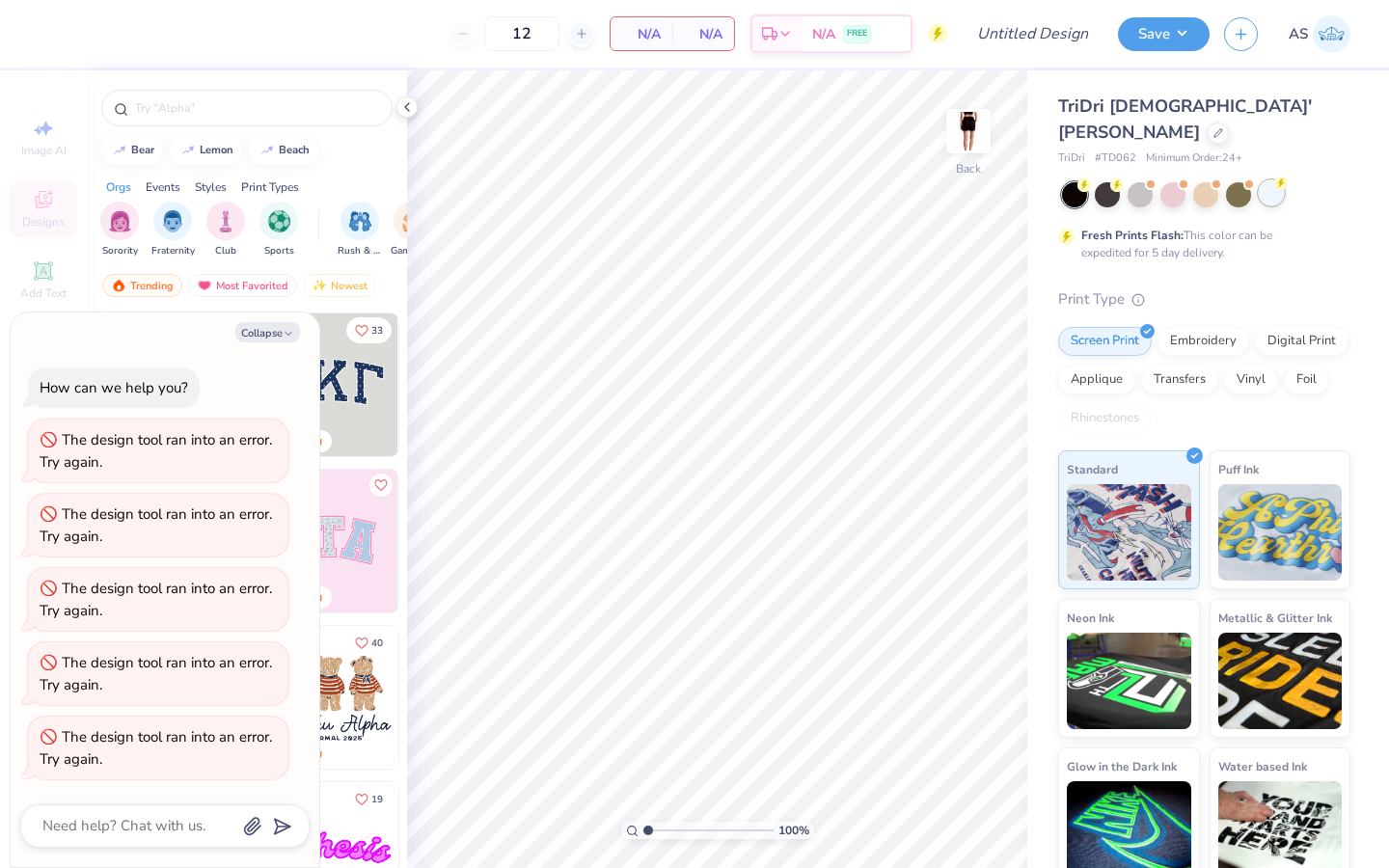
click at [1273, 196] on div at bounding box center [1272, 193] width 25 height 25
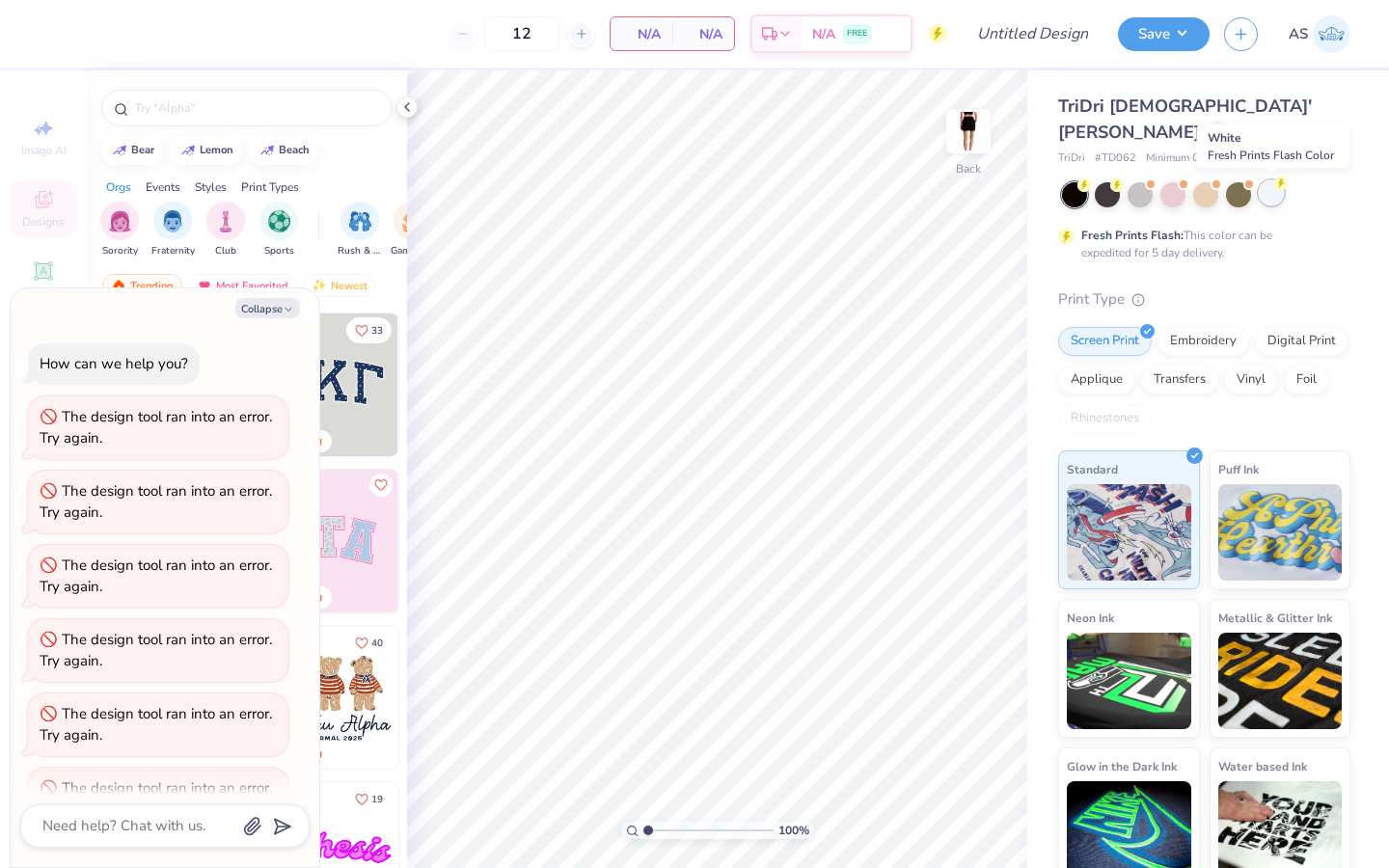
scroll to position [50, 0]
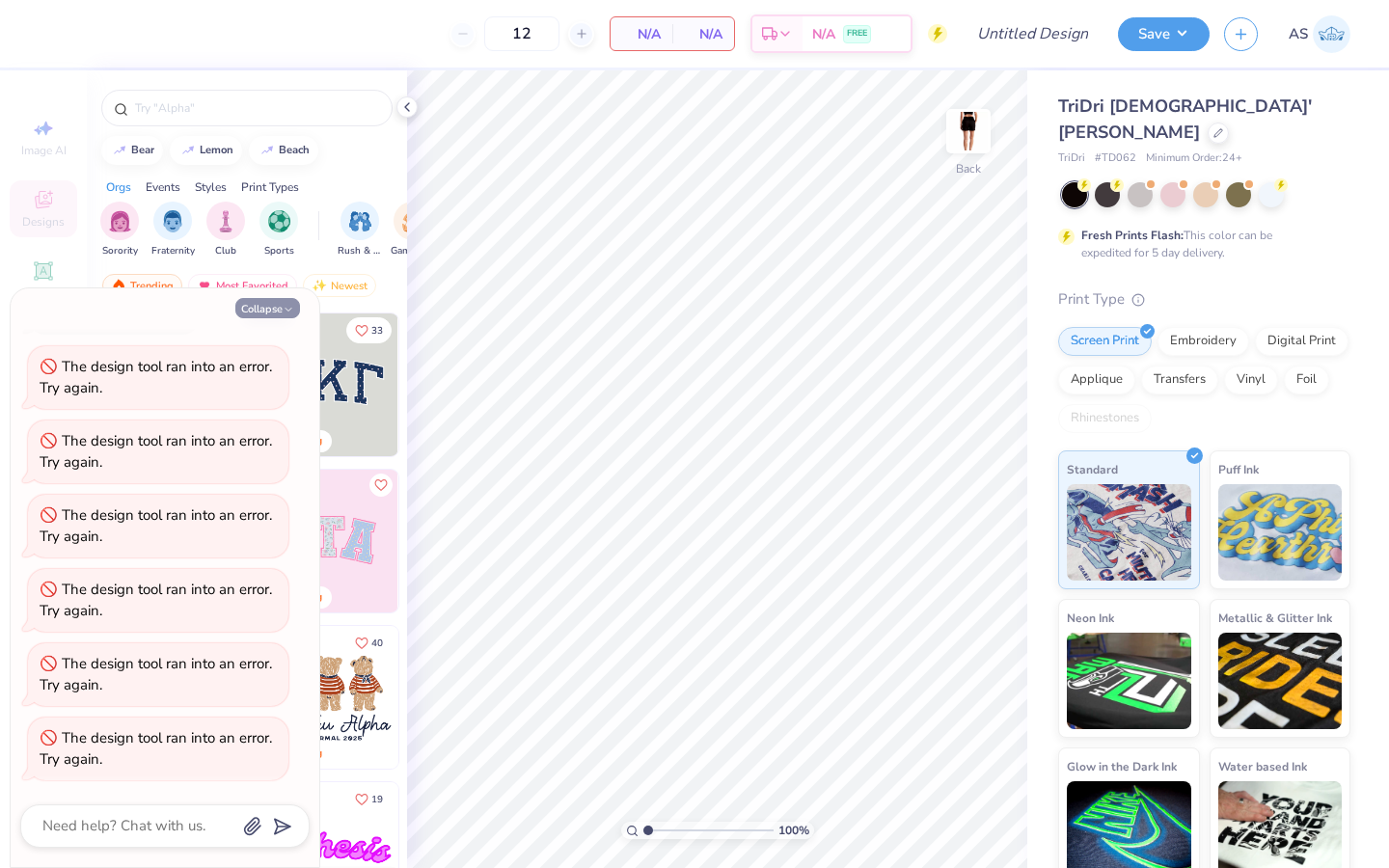
click at [252, 312] on button "Collapse" at bounding box center [268, 307] width 65 height 20
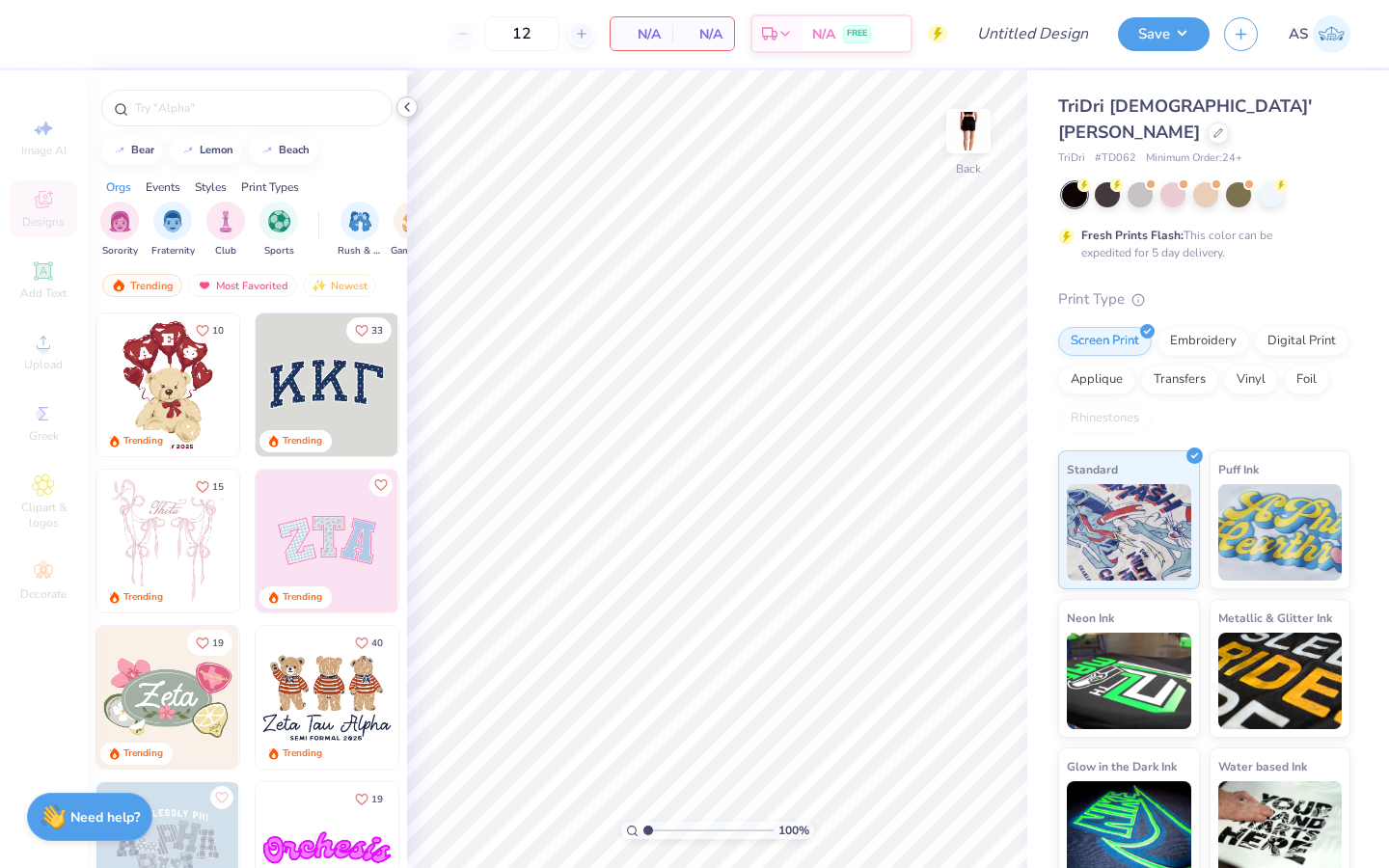
click at [410, 102] on icon at bounding box center [407, 107] width 16 height 16
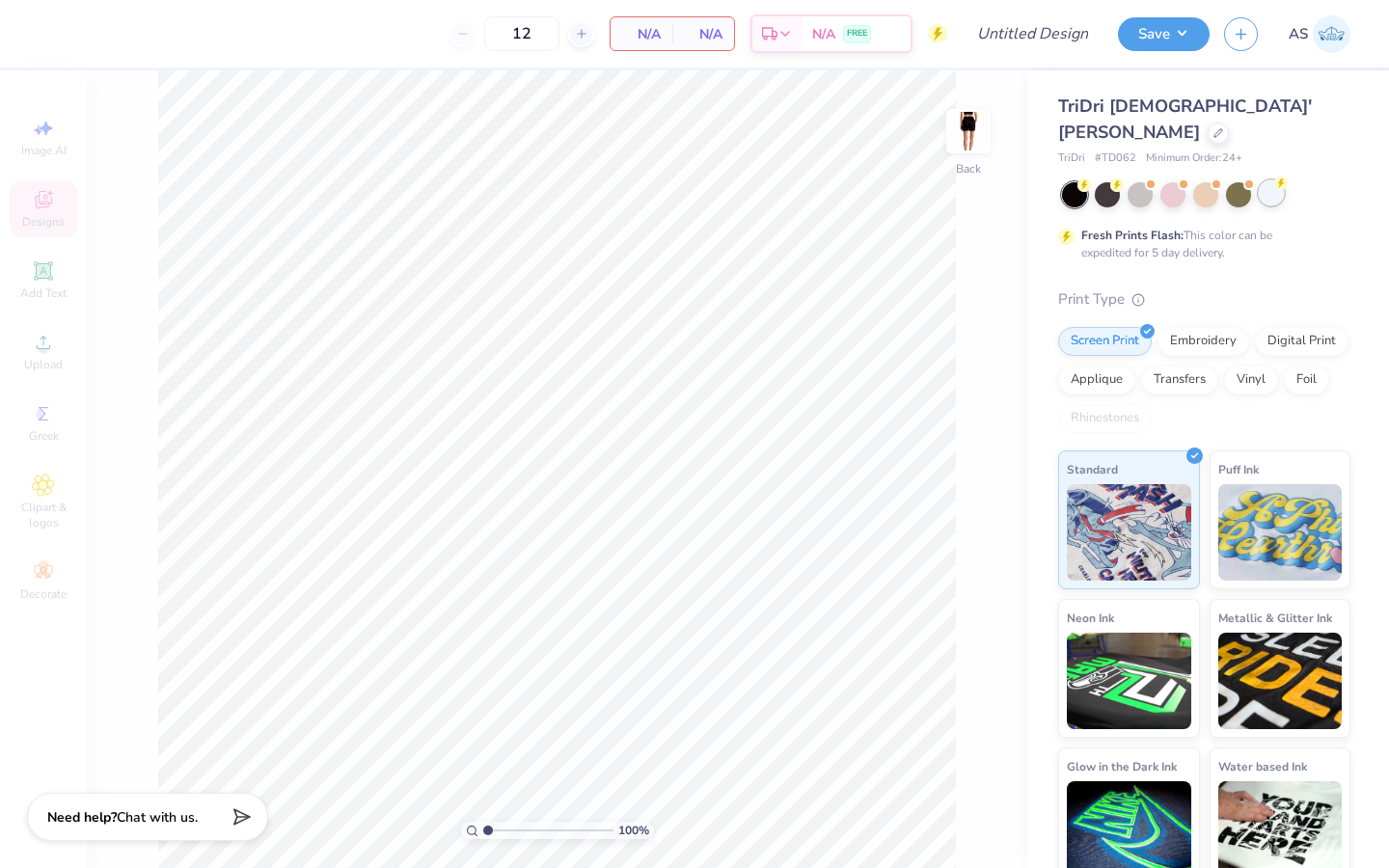
click at [1270, 198] on div at bounding box center [1272, 193] width 25 height 25
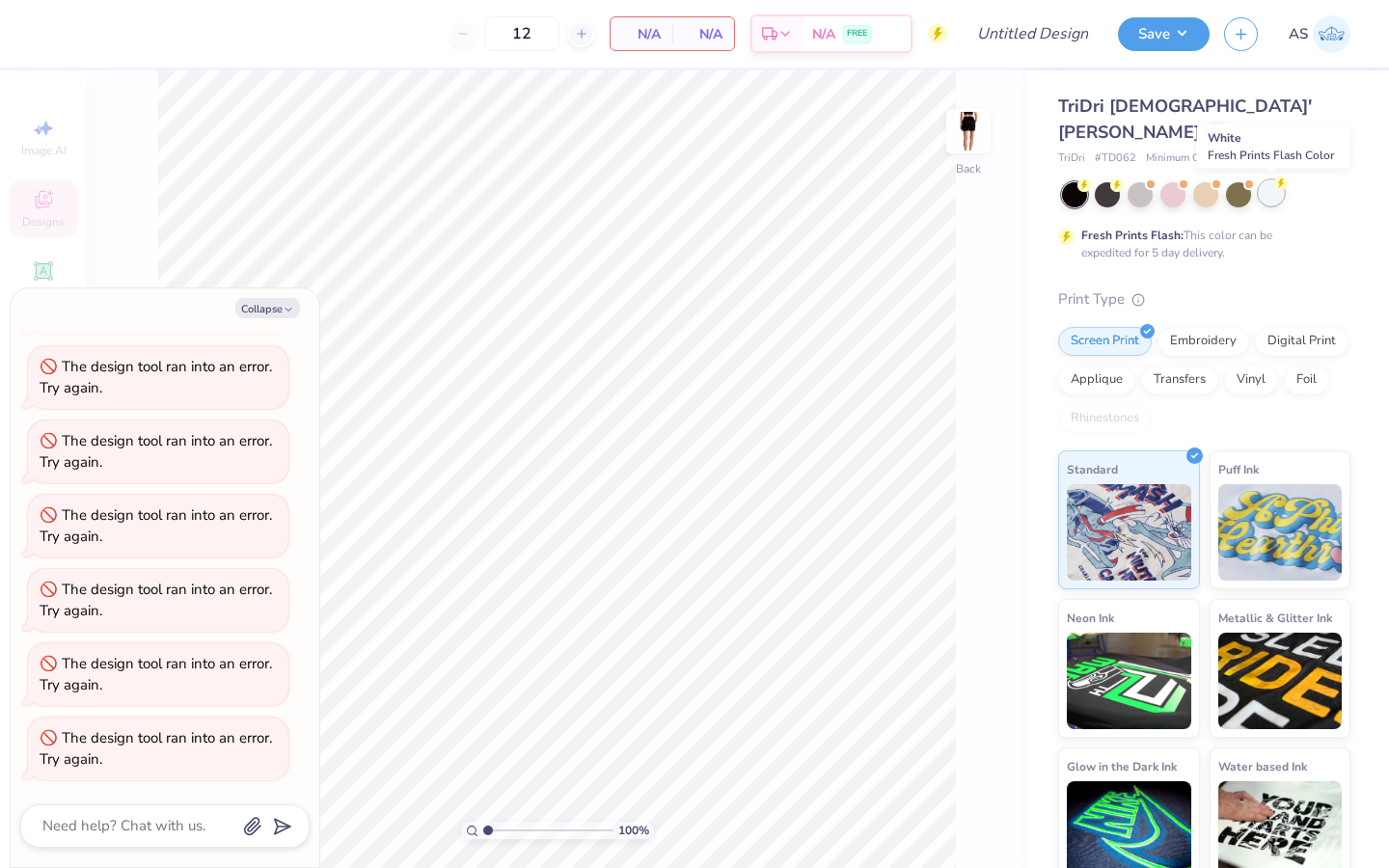
click at [1270, 198] on div at bounding box center [1272, 193] width 25 height 25
type textarea "x"
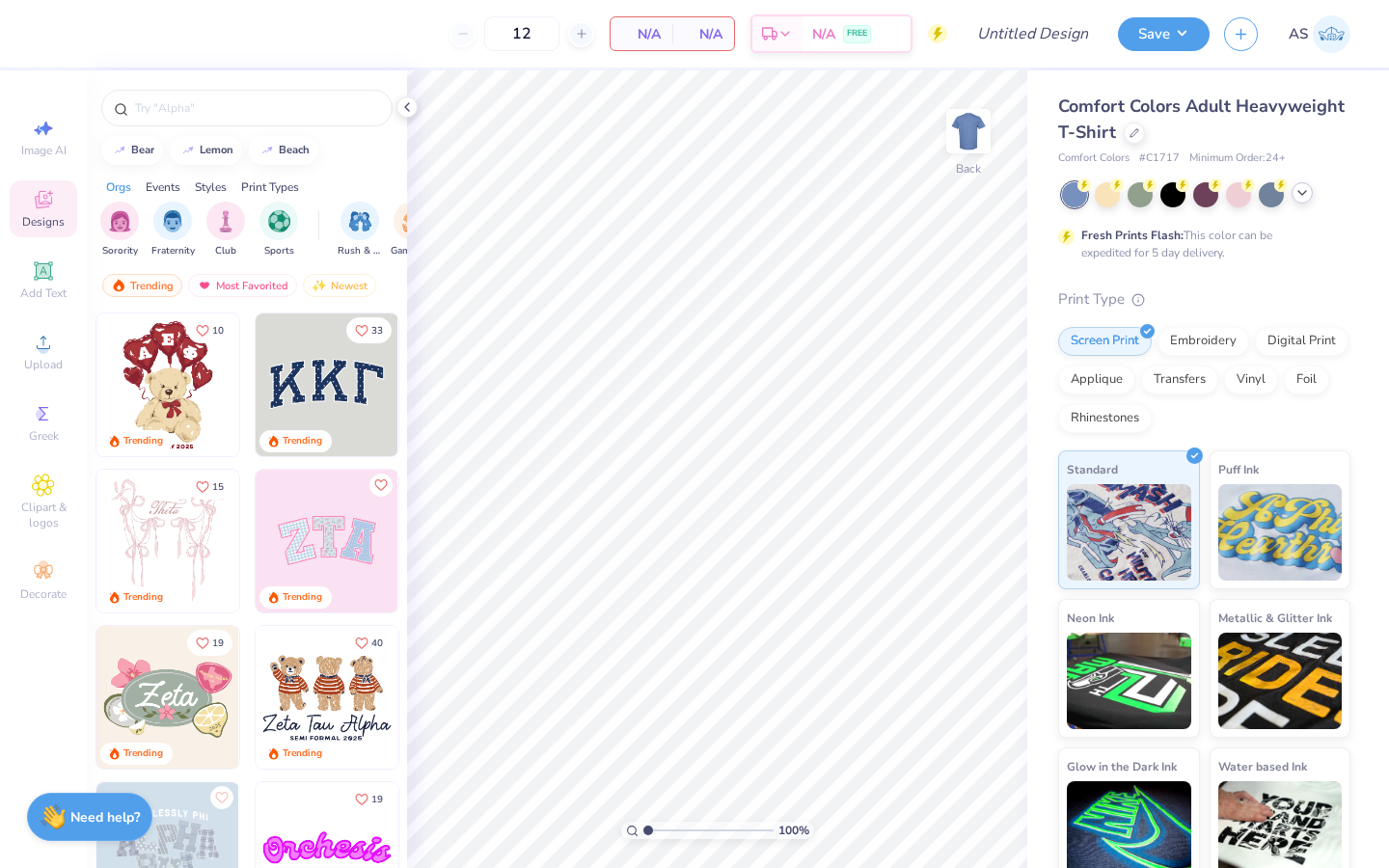
click at [1296, 201] on div at bounding box center [1303, 193] width 21 height 21
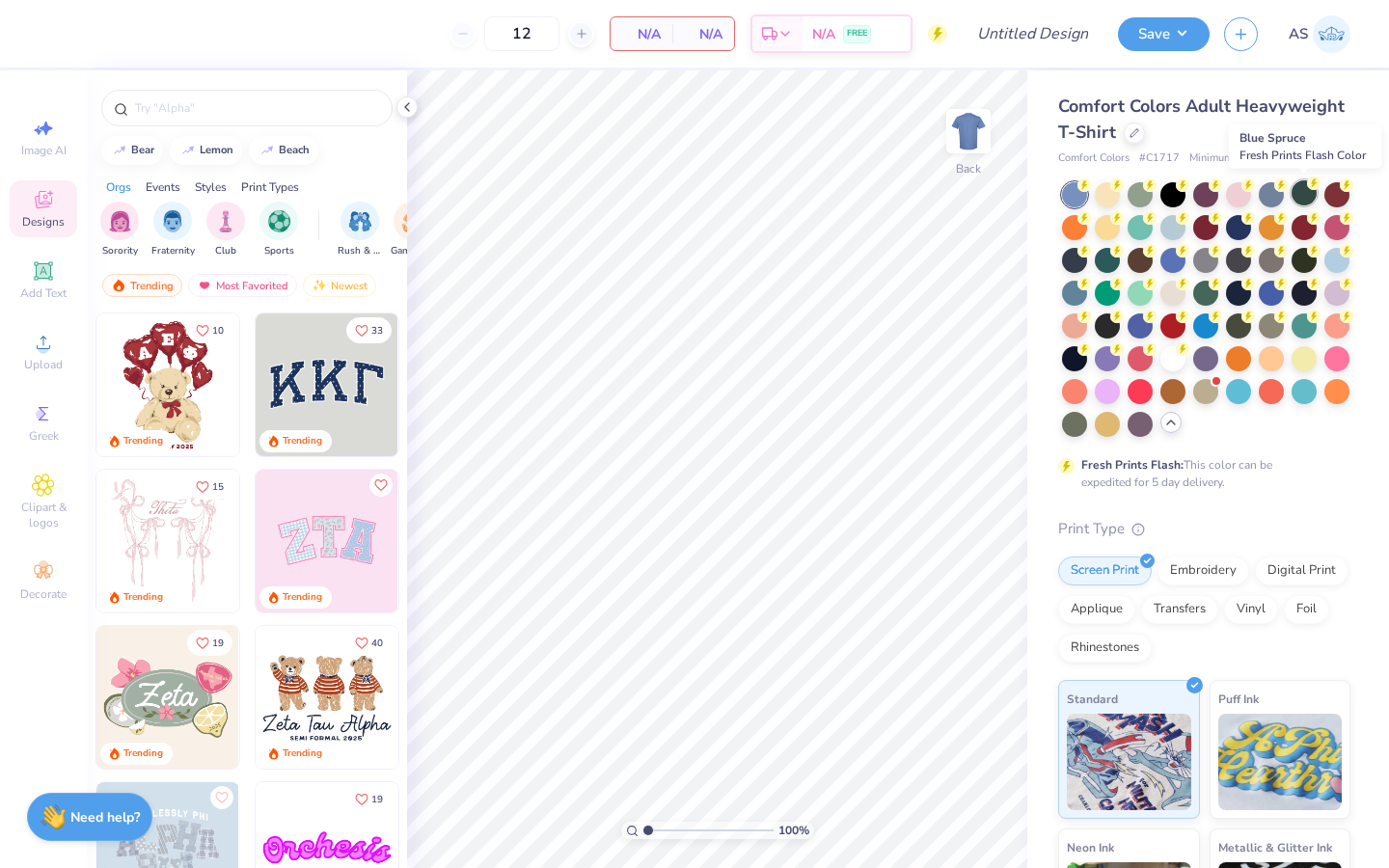
click at [1088, 184] on icon at bounding box center [1084, 185] width 7 height 10
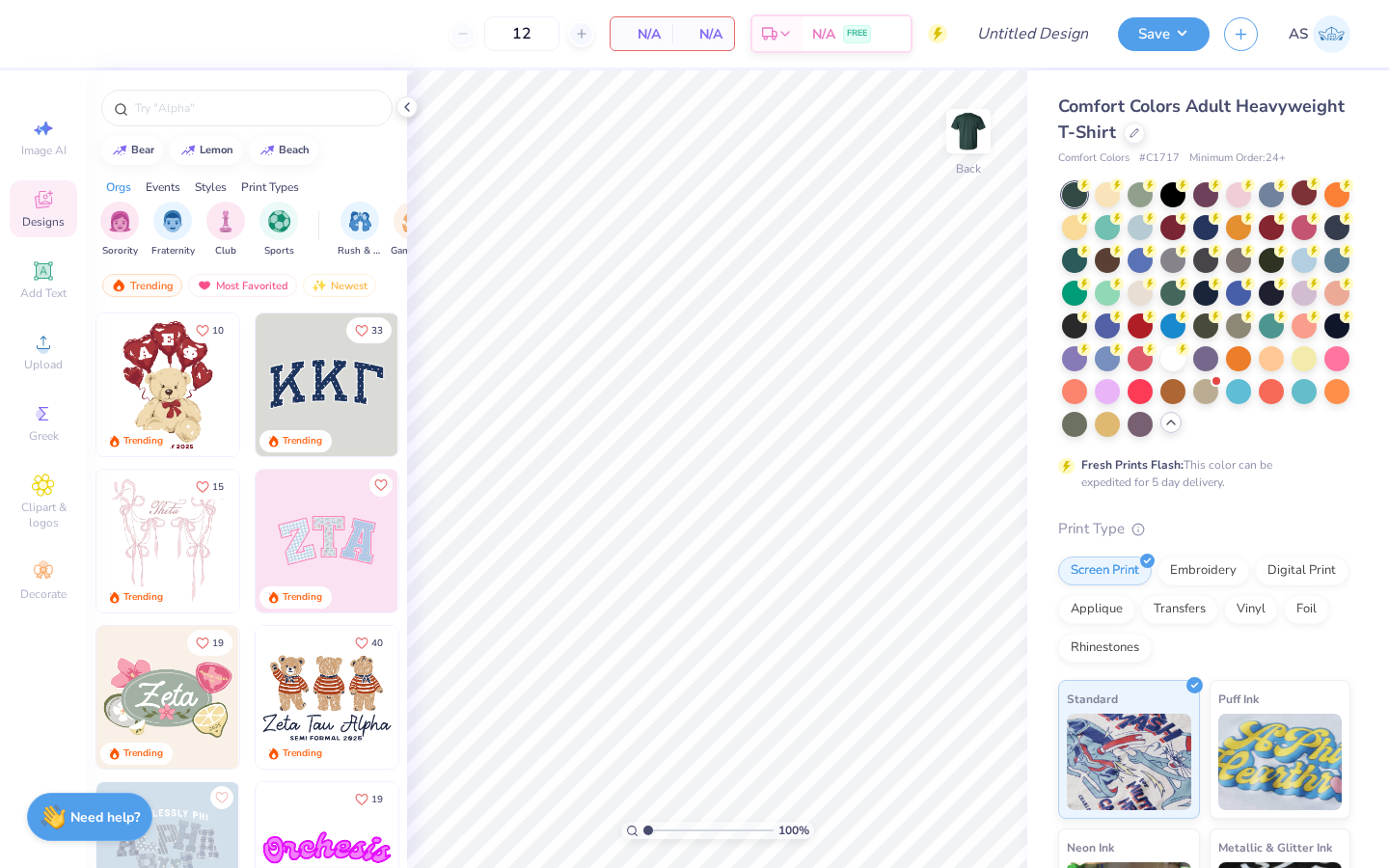
click at [1160, 434] on div at bounding box center [1171, 423] width 21 height 21
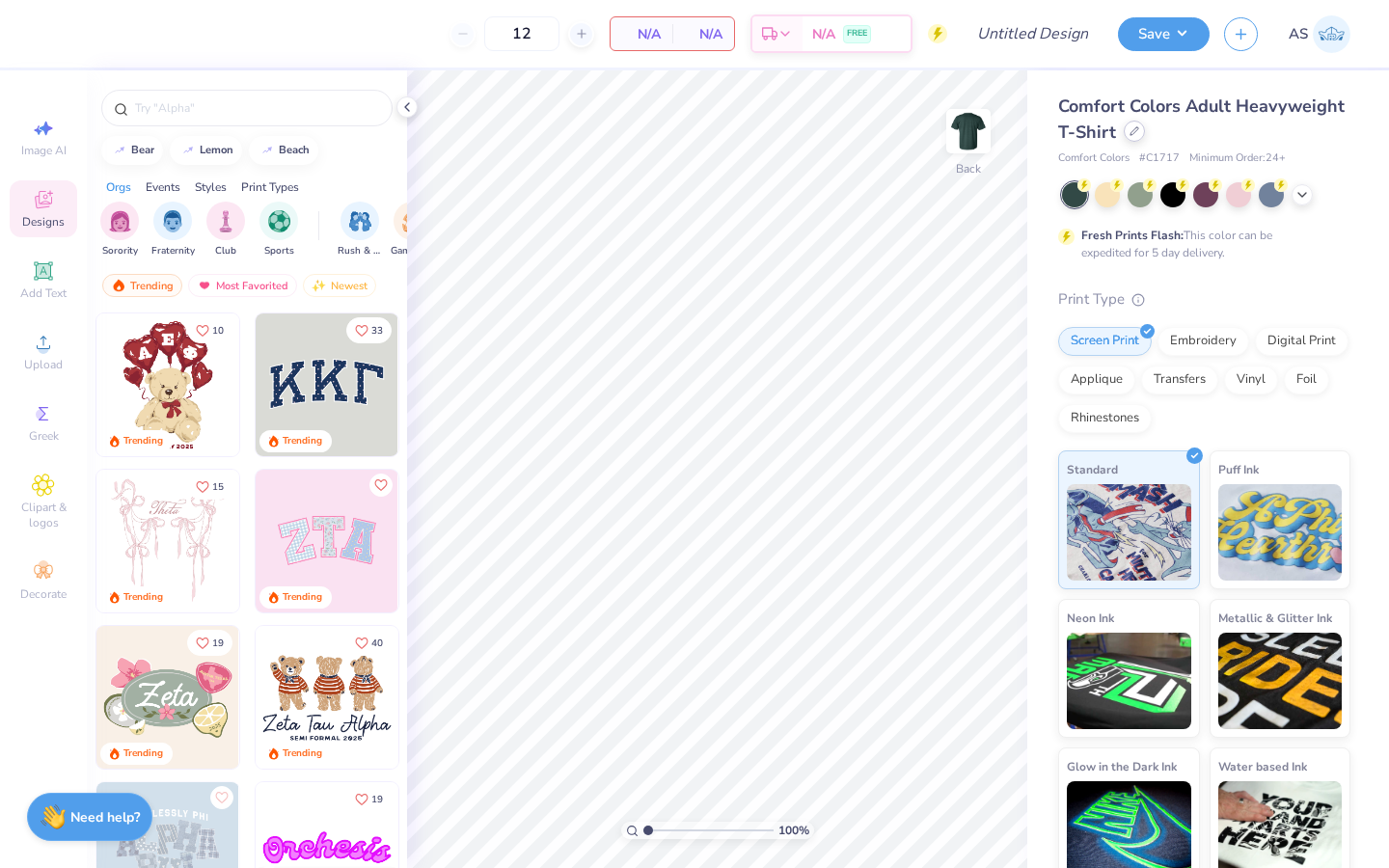
click at [1140, 134] on icon at bounding box center [1135, 131] width 10 height 10
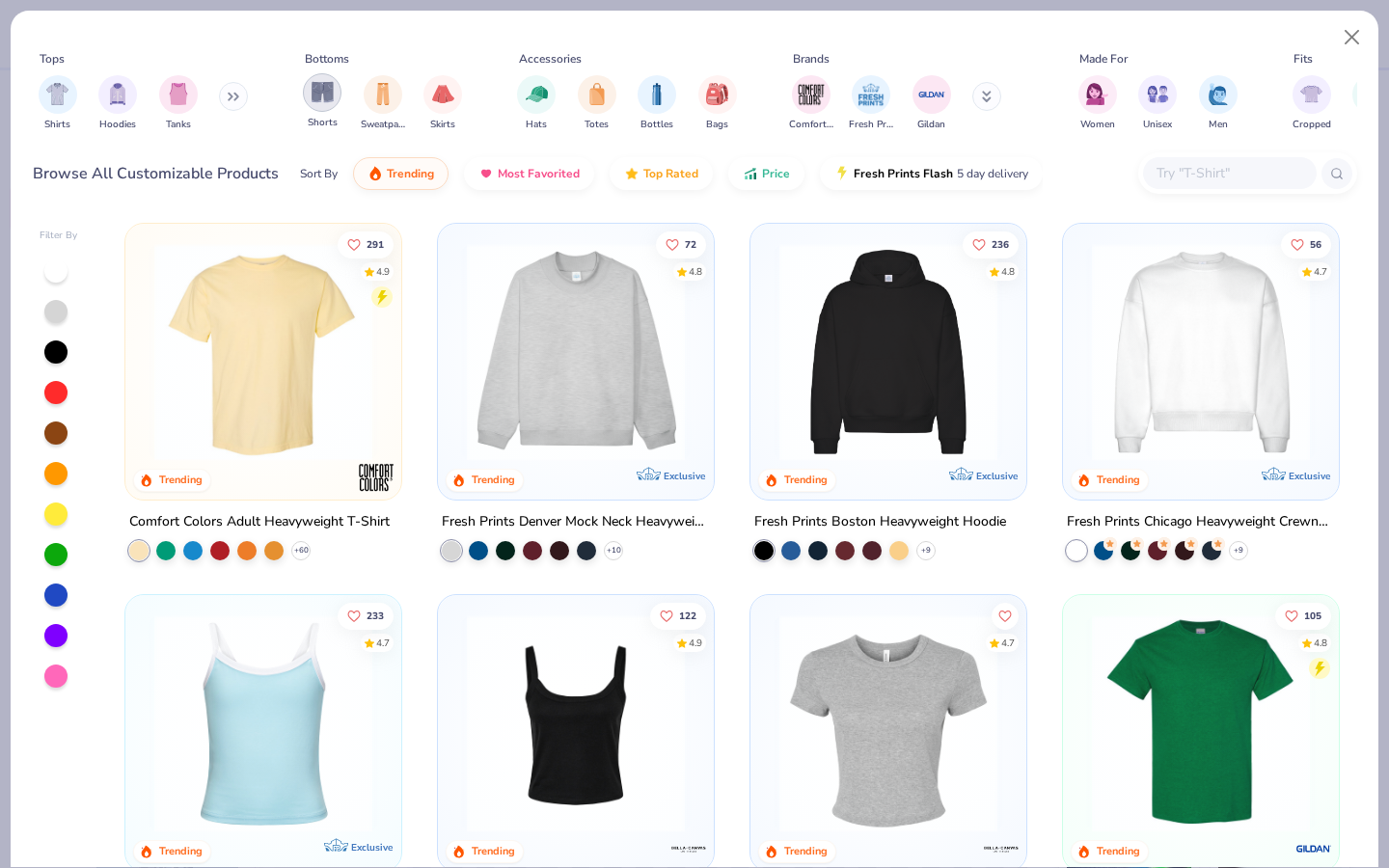
click at [311, 100] on img "filter for Shorts" at bounding box center [322, 92] width 22 height 22
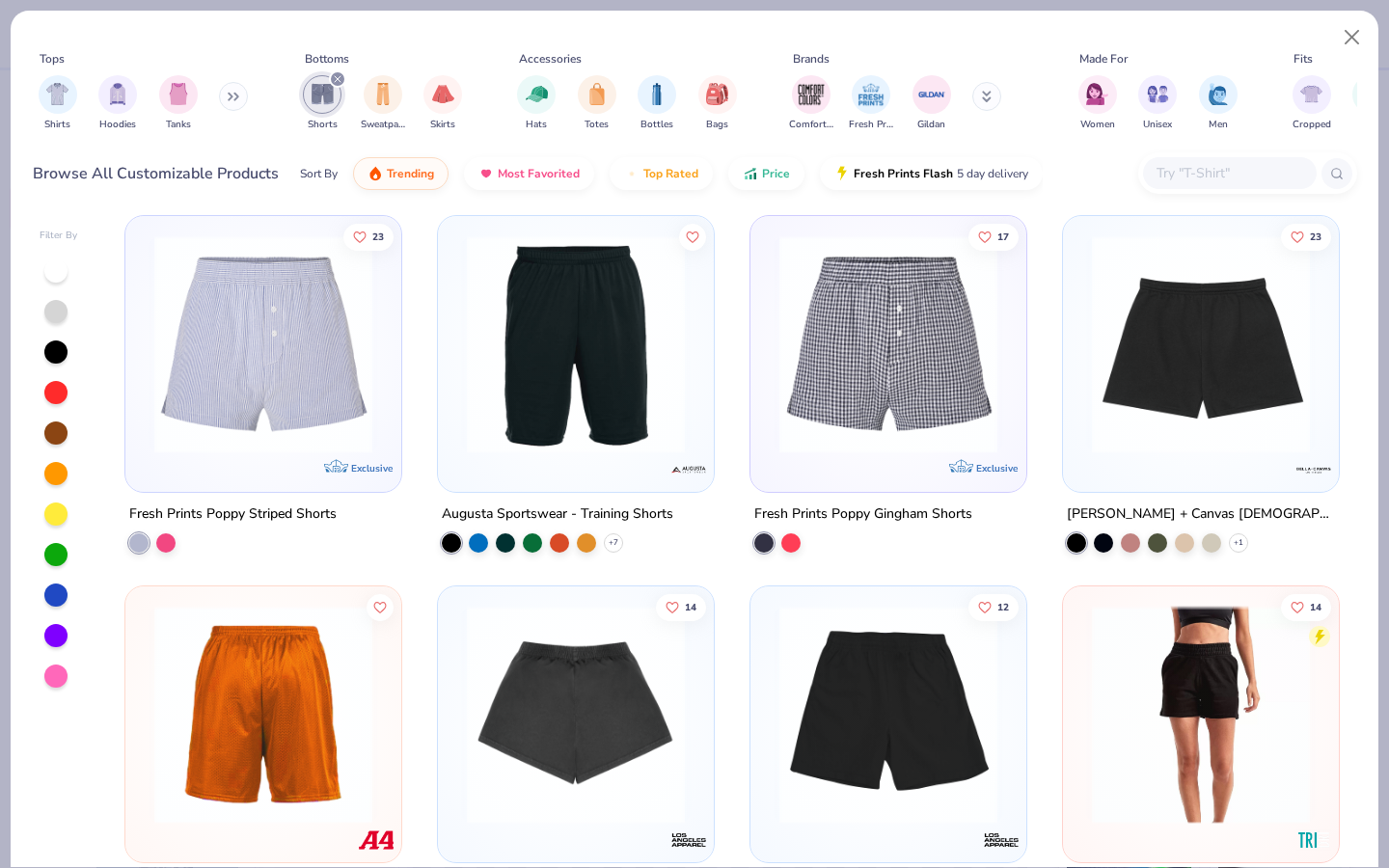
scroll to position [762, 0]
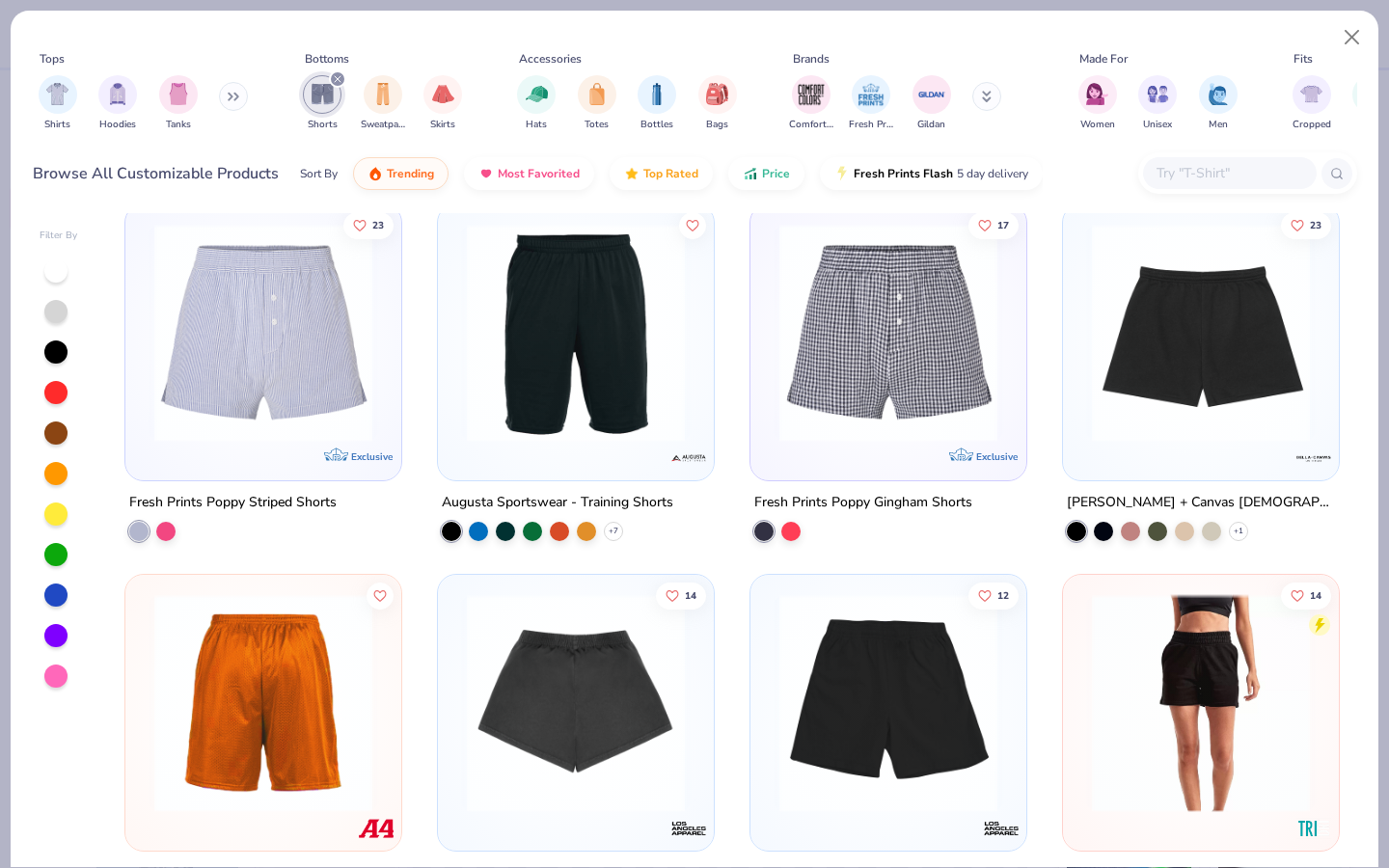
click at [1146, 652] on img at bounding box center [1201, 703] width 238 height 218
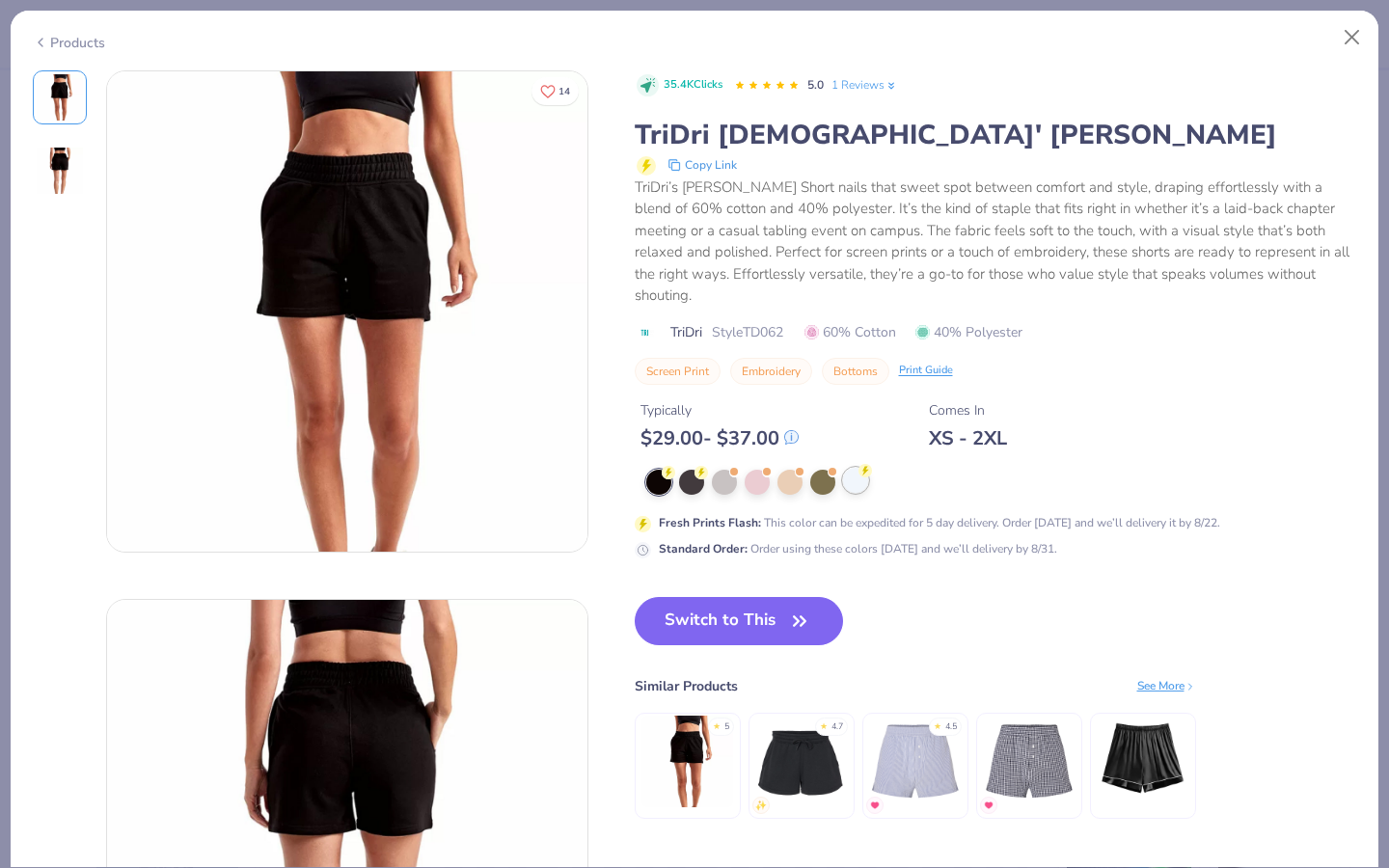
click at [853, 478] on div at bounding box center [856, 480] width 25 height 25
click at [781, 625] on button "Switch to This" at bounding box center [739, 622] width 210 height 48
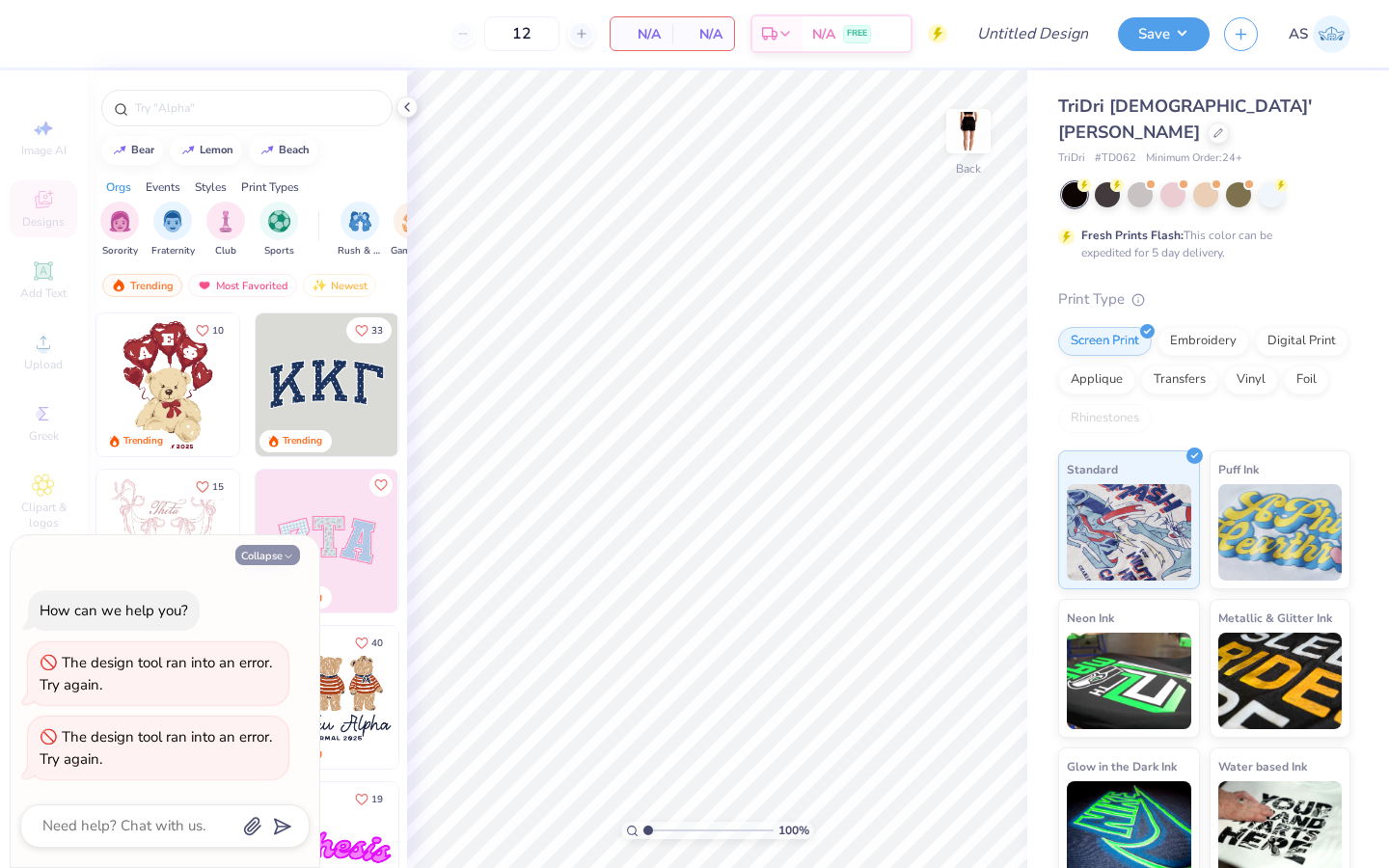
click at [275, 555] on button "Collapse" at bounding box center [268, 555] width 65 height 20
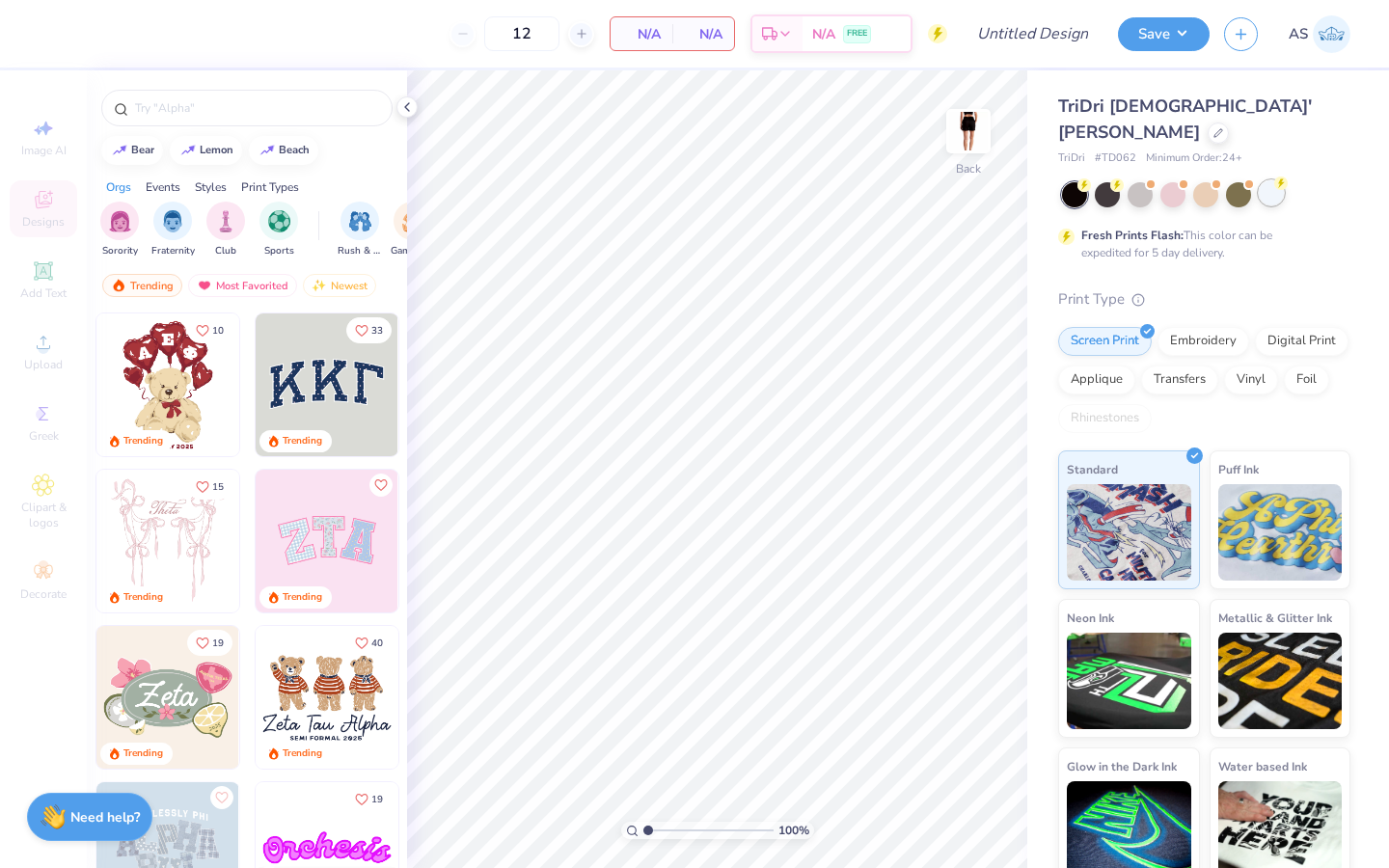
click at [1271, 192] on div at bounding box center [1272, 193] width 25 height 25
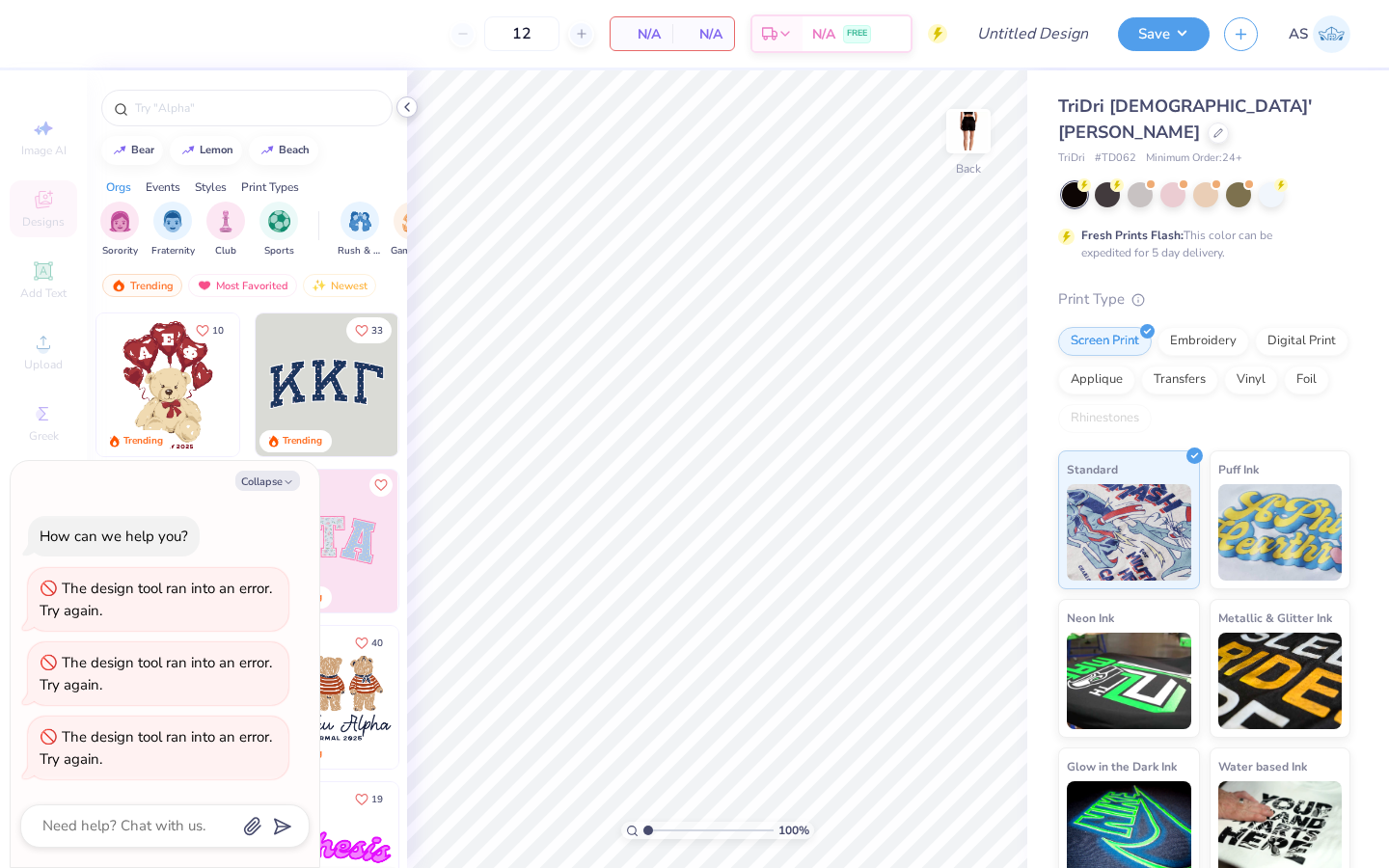
click at [400, 113] on icon at bounding box center [407, 107] width 16 height 16
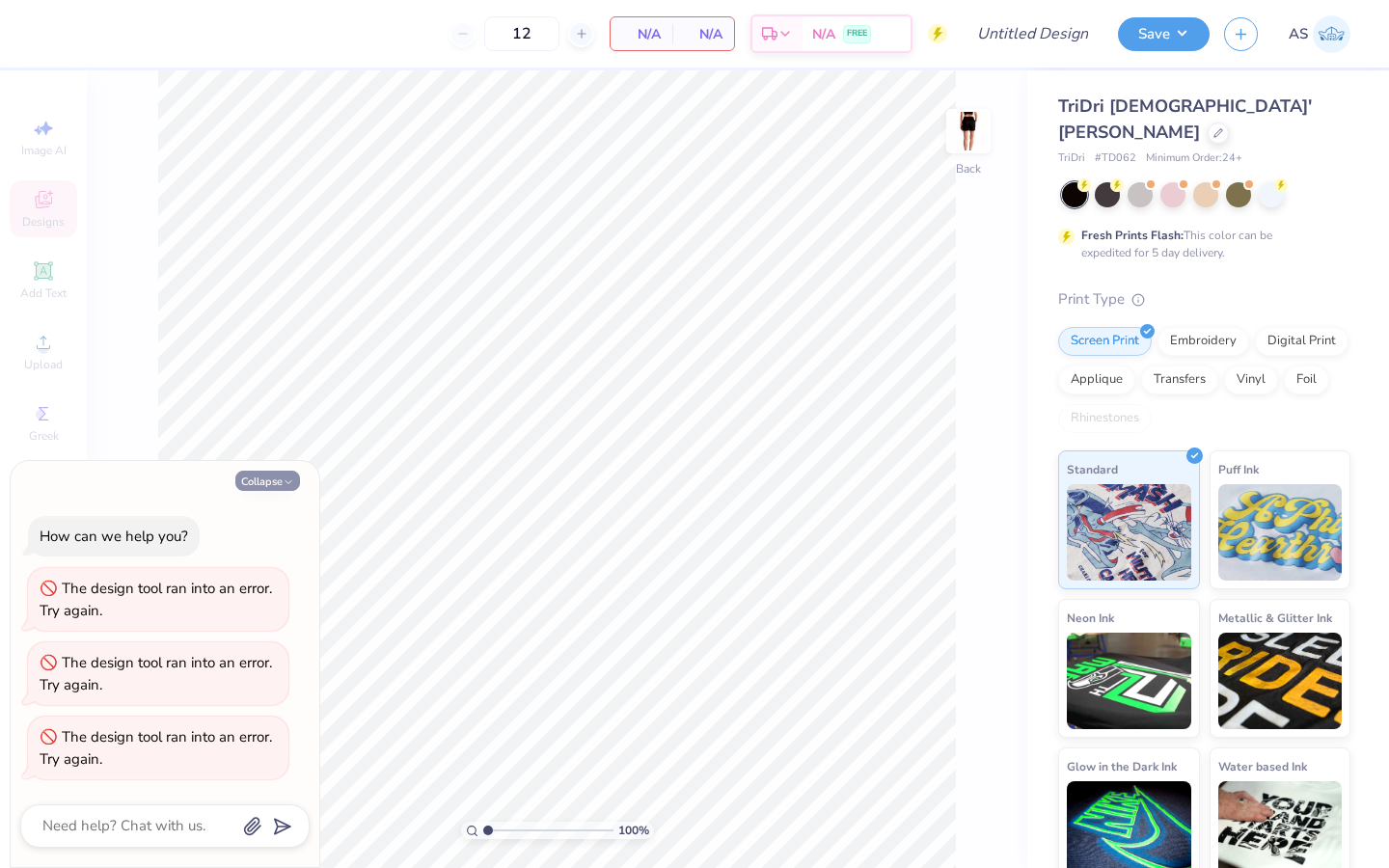
click at [283, 484] on icon "button" at bounding box center [288, 482] width 12 height 12
type textarea "x"
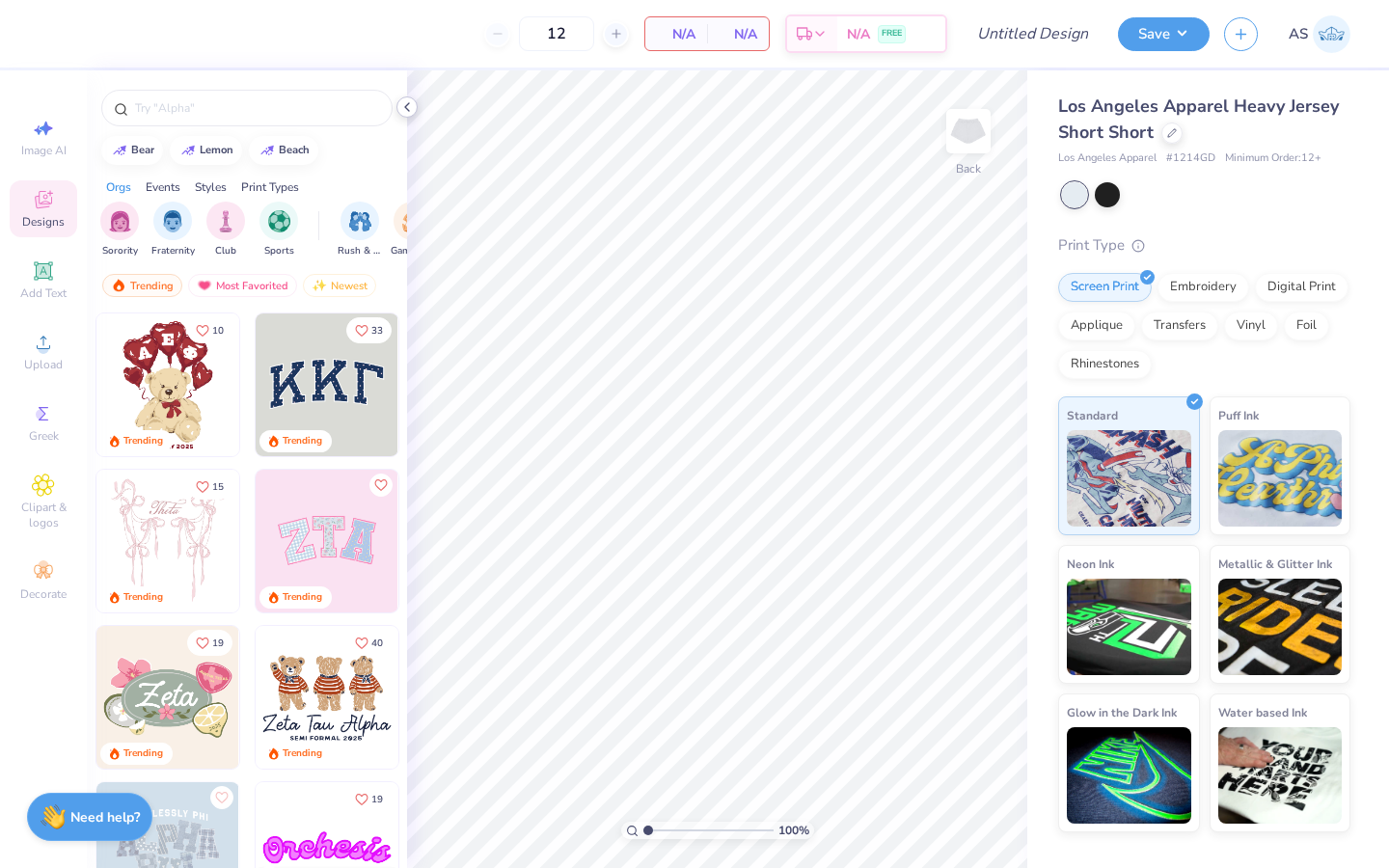
click at [404, 101] on icon at bounding box center [407, 107] width 16 height 16
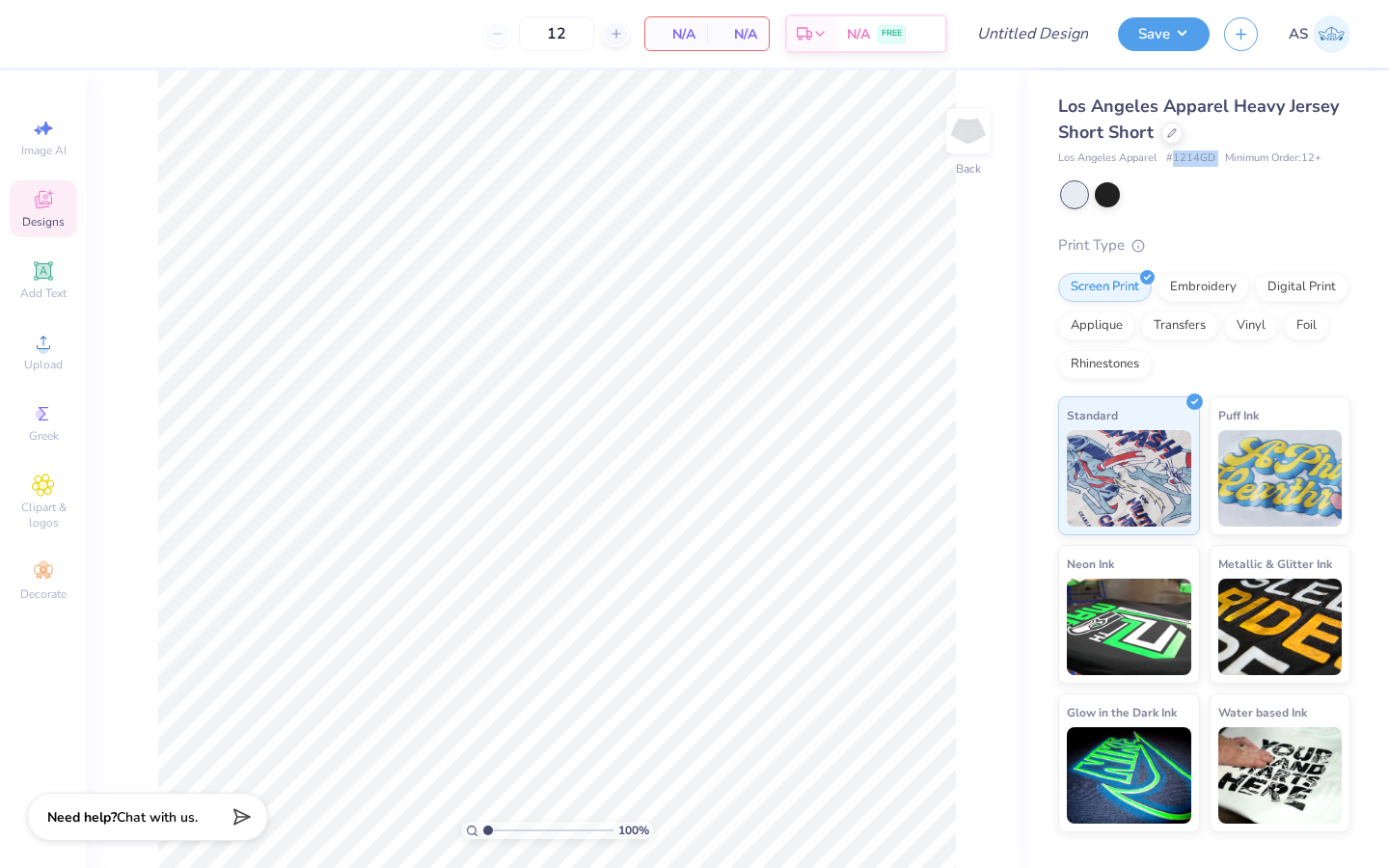
drag, startPoint x: 1221, startPoint y: 163, endPoint x: 1174, endPoint y: 164, distance: 47.0
click at [1174, 164] on div "Los Angeles Apparel # 1214GD Minimum Order: 12 +" at bounding box center [1204, 158] width 292 height 16
copy span "1214GD"
click at [1222, 210] on div "Los Angeles Apparel Heavy Jersey Short Short Los Angeles Apparel # 1214GD Minim…" at bounding box center [1204, 463] width 292 height 739
drag, startPoint x: 1218, startPoint y: 163, endPoint x: 1160, endPoint y: 165, distance: 58.0
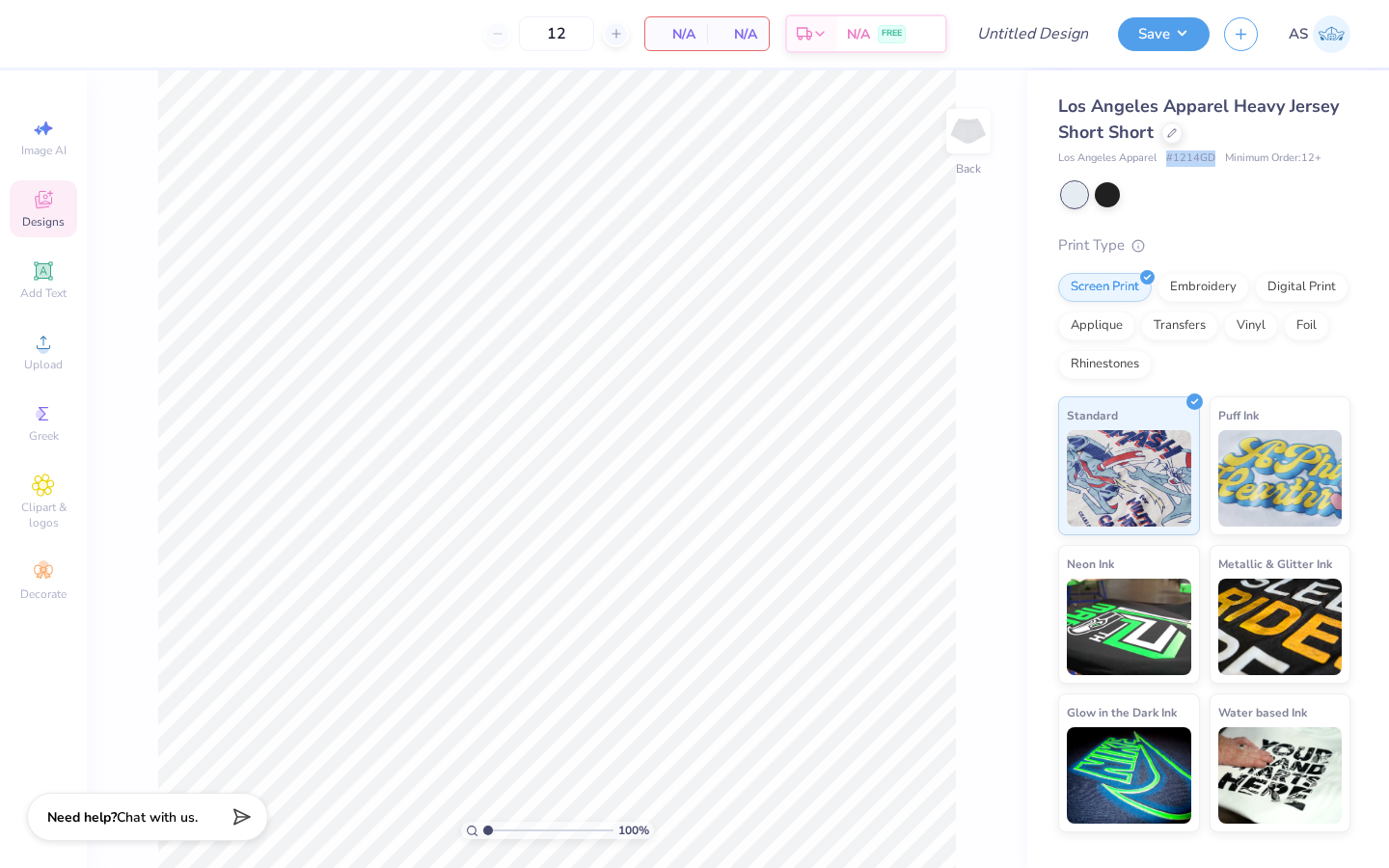
click at [1159, 165] on div "Los Angeles Apparel # 1214GD Minimum Order: 12 +" at bounding box center [1204, 158] width 292 height 16
copy div "# 1214GD"
click at [1177, 242] on div "Print Type" at bounding box center [1204, 245] width 292 height 22
drag, startPoint x: 1168, startPoint y: 165, endPoint x: 1201, endPoint y: 167, distance: 33.1
click at [1201, 167] on div "Los Angeles Apparel Heavy Jersey Short Short Los Angeles Apparel # 1214GD Minim…" at bounding box center [1204, 463] width 292 height 739
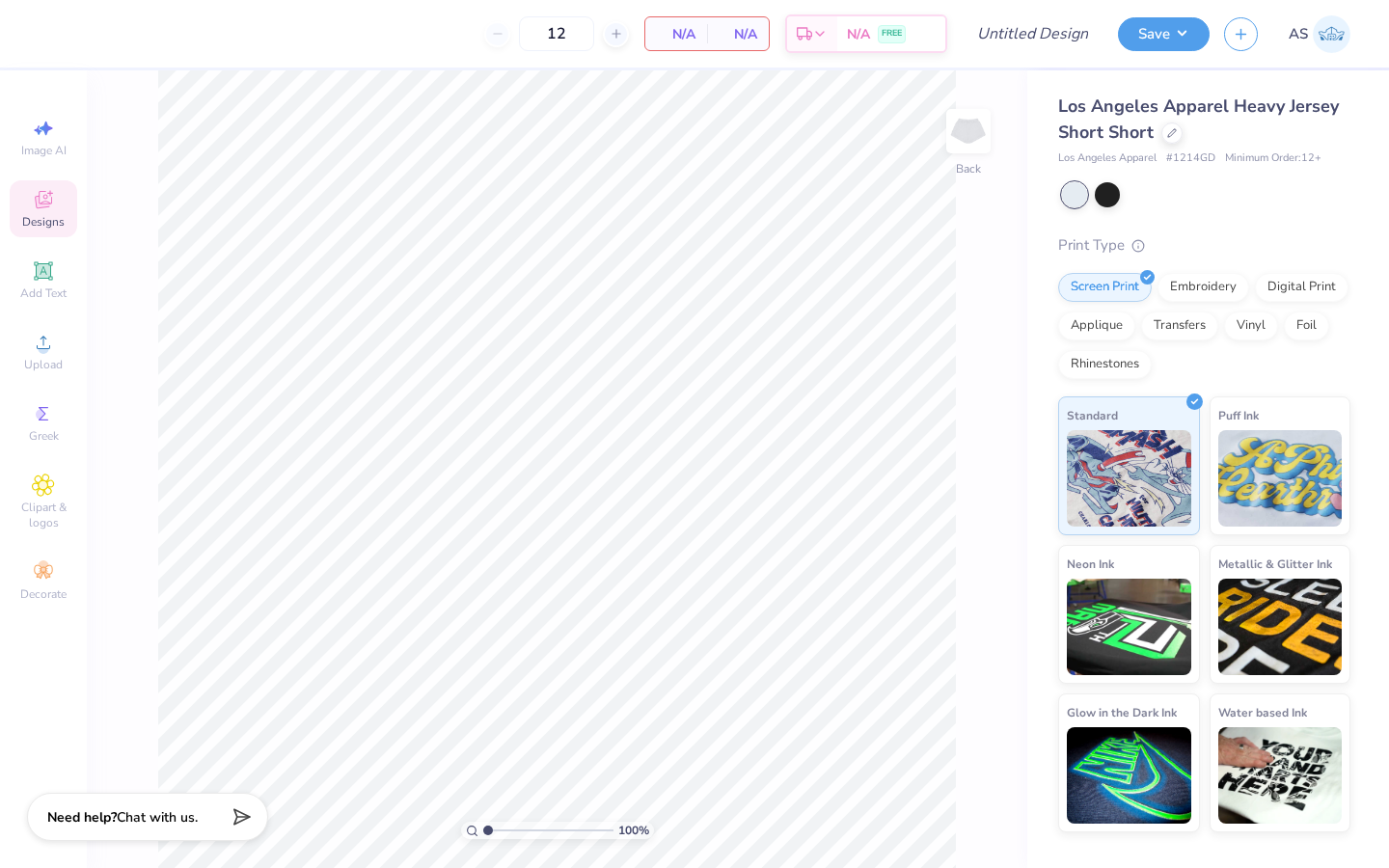
click at [1214, 176] on div "Los Angeles Apparel Heavy Jersey Short Short Los Angeles Apparel # 1214GD Minim…" at bounding box center [1204, 463] width 292 height 739
click at [964, 136] on img at bounding box center [969, 131] width 78 height 78
click at [964, 136] on img at bounding box center [969, 131] width 39 height 39
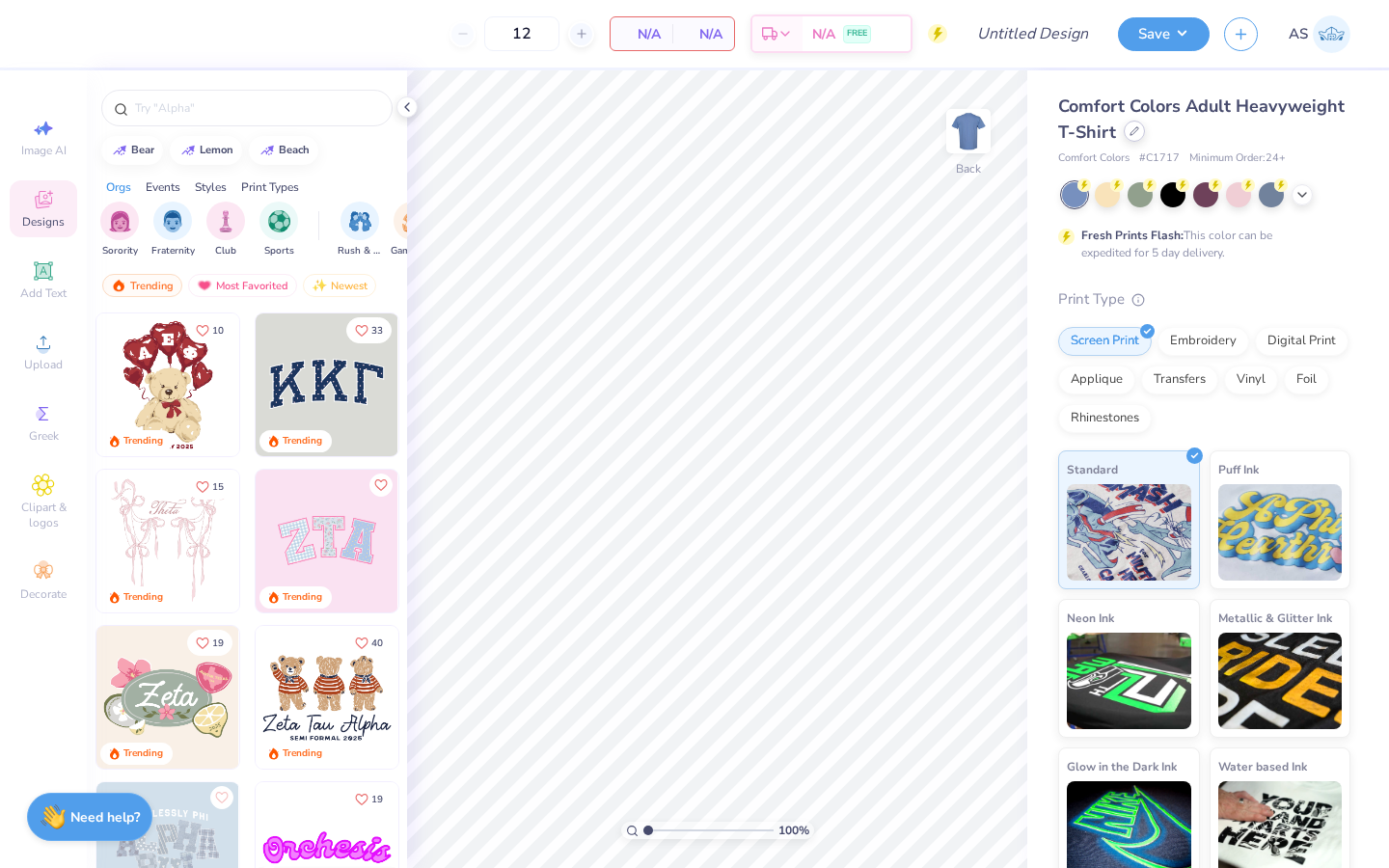
click at [1146, 141] on div at bounding box center [1135, 131] width 21 height 21
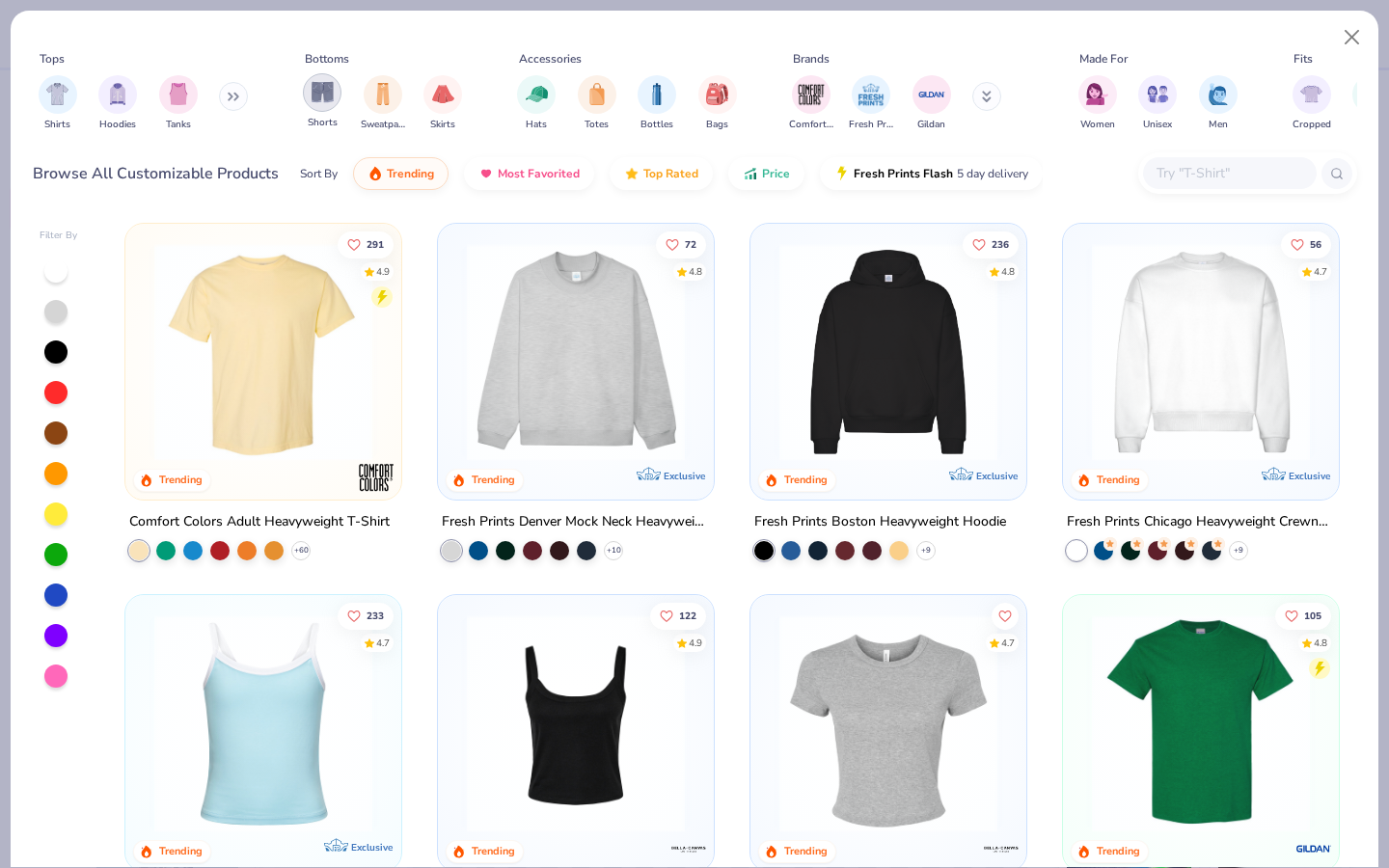
click at [324, 102] on img "filter for Shorts" at bounding box center [322, 92] width 22 height 22
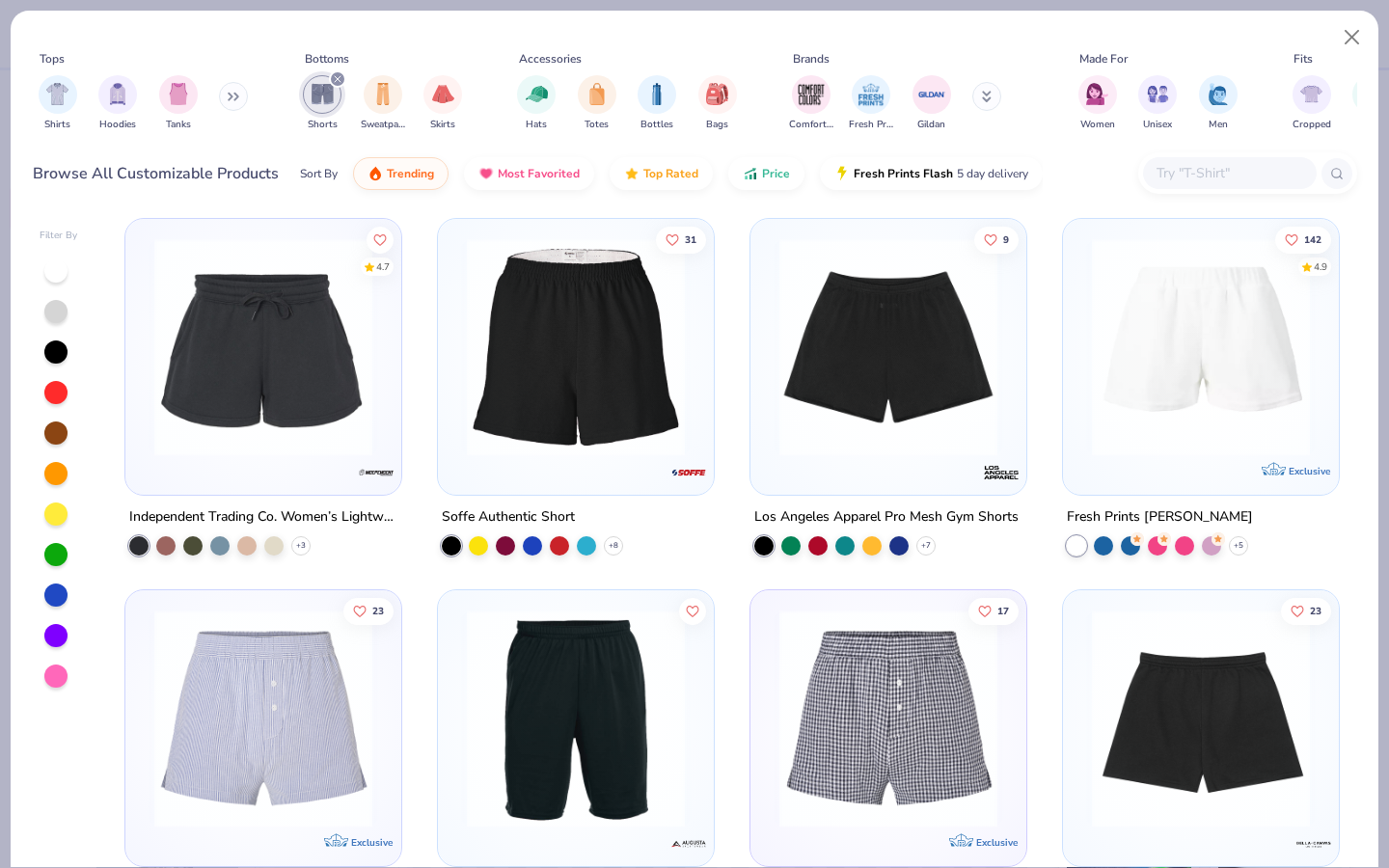
scroll to position [221, 0]
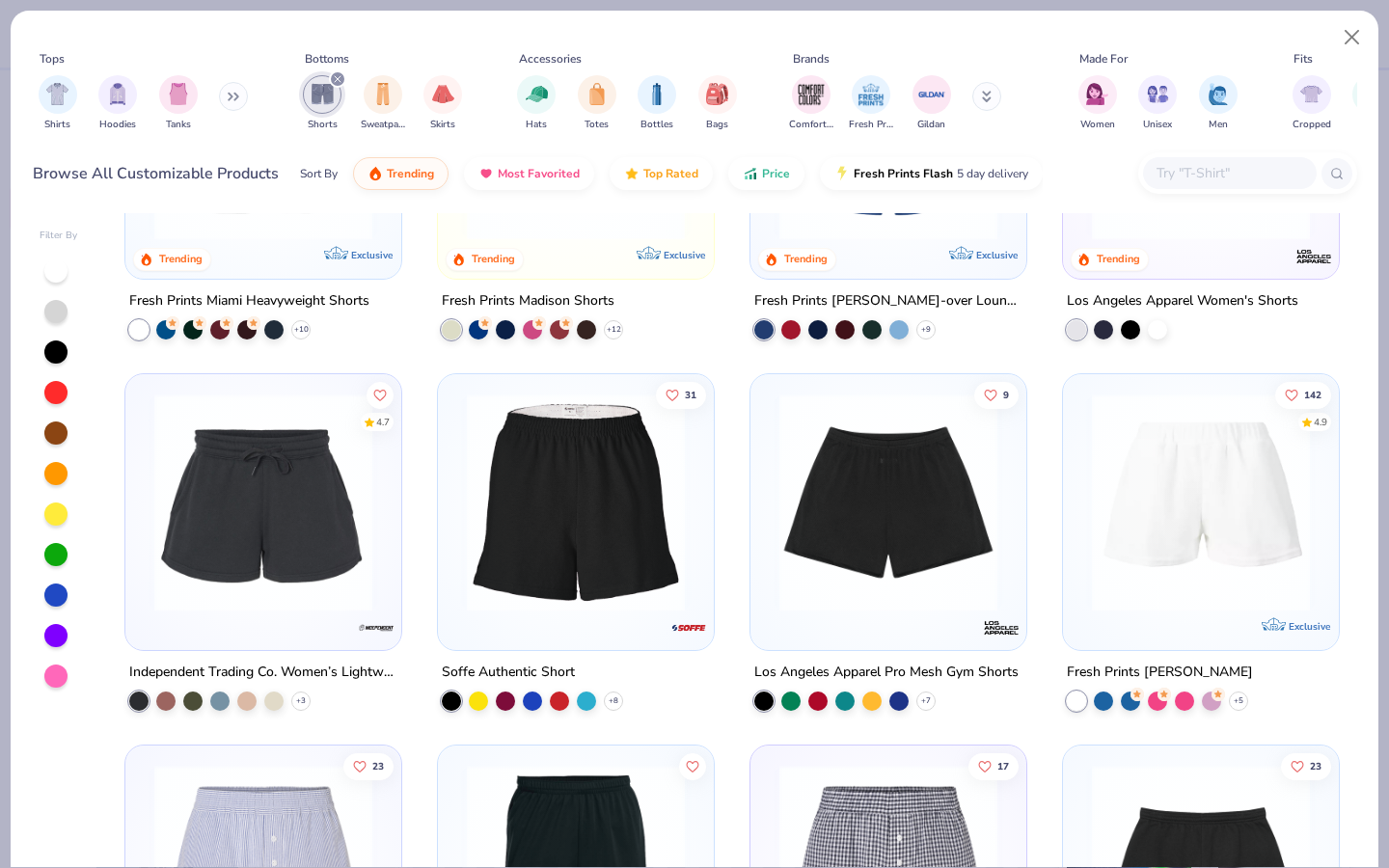
click at [640, 546] on img at bounding box center [575, 502] width 238 height 218
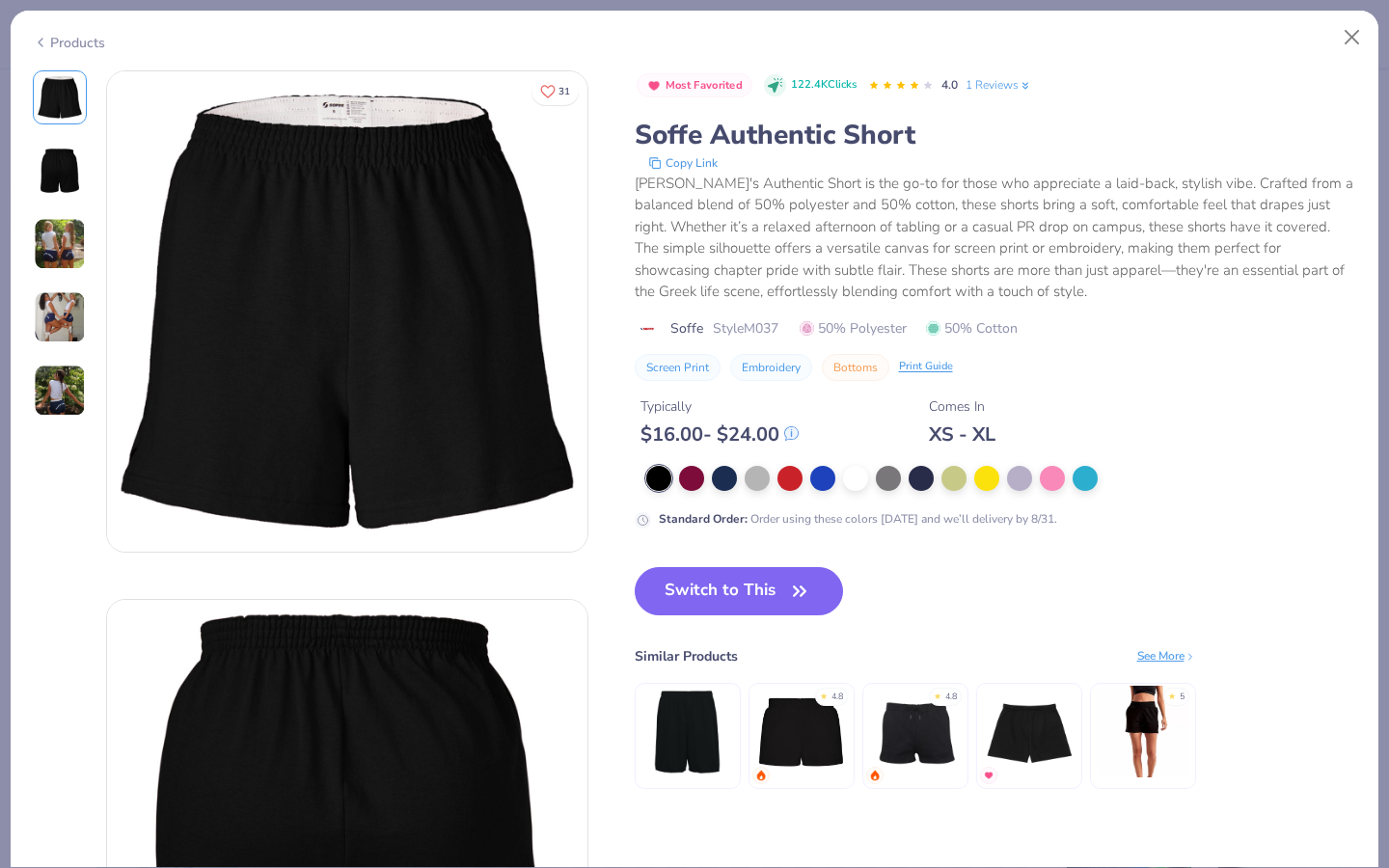
click at [55, 237] on img at bounding box center [60, 244] width 52 height 52
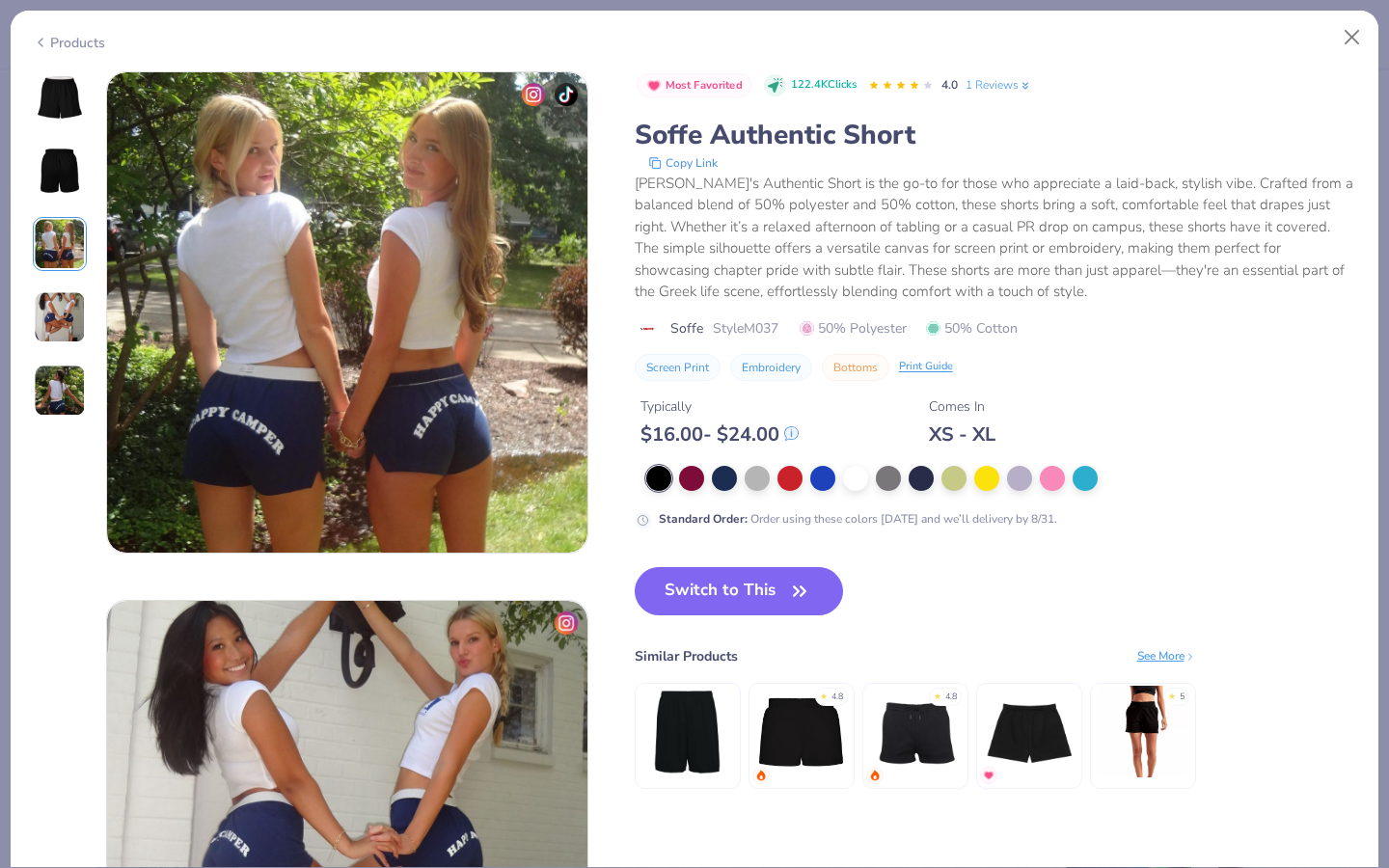
scroll to position [1057, 0]
click at [61, 278] on div at bounding box center [60, 244] width 54 height 347
click at [74, 315] on img at bounding box center [60, 317] width 52 height 52
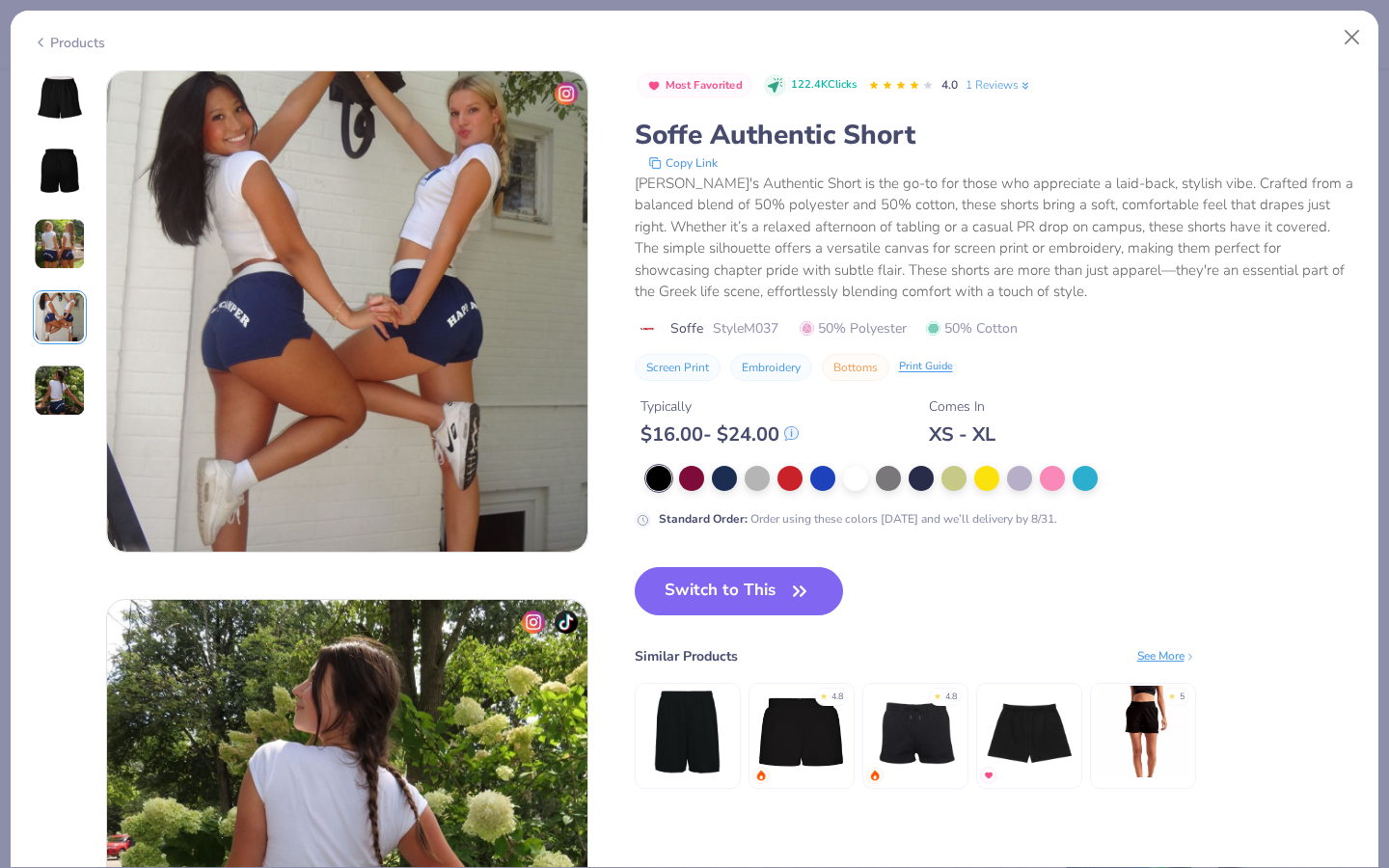
click at [75, 396] on img at bounding box center [60, 391] width 52 height 52
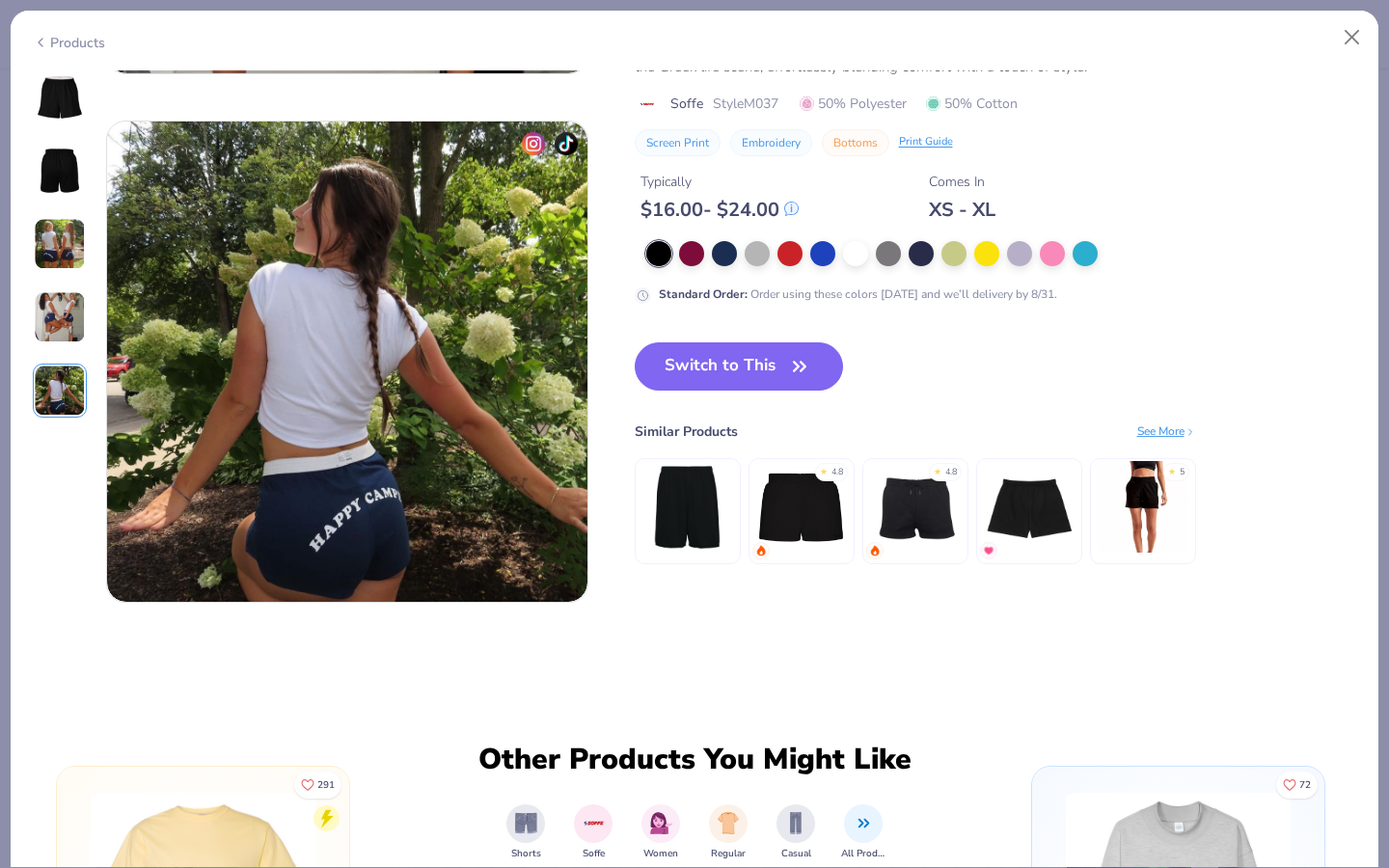
scroll to position [2114, 0]
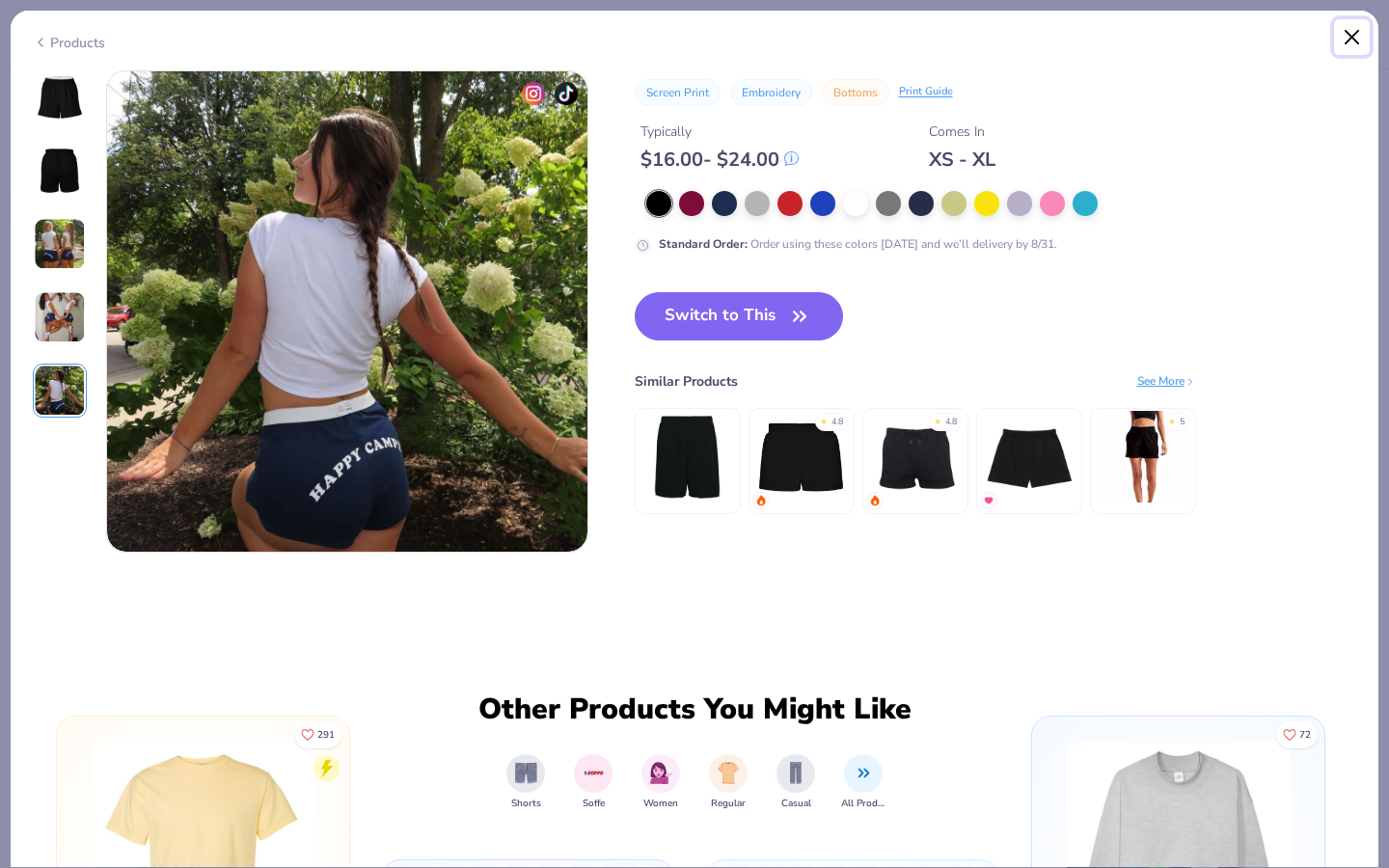
click at [1358, 41] on button "Close" at bounding box center [1353, 38] width 37 height 37
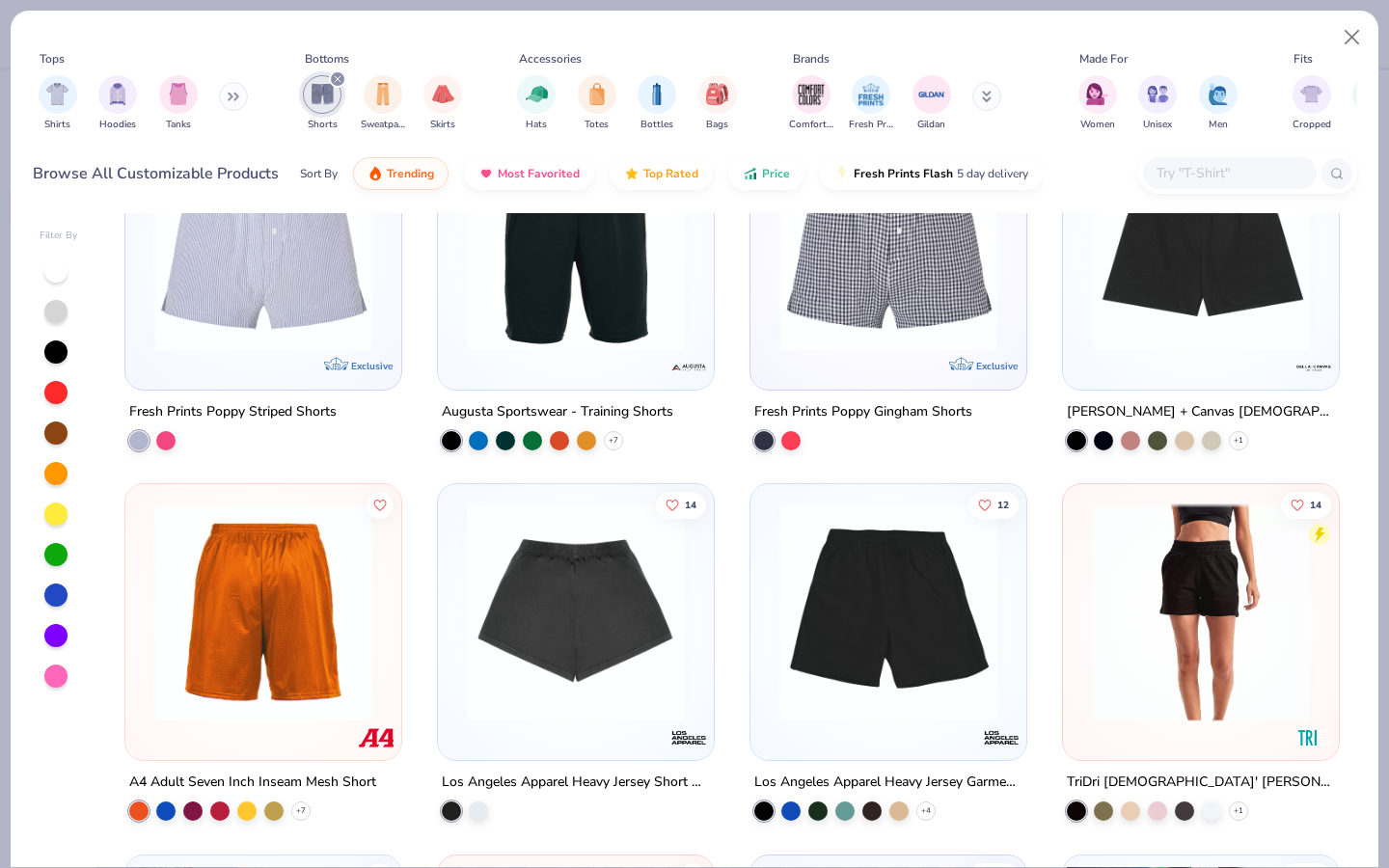
scroll to position [754, 0]
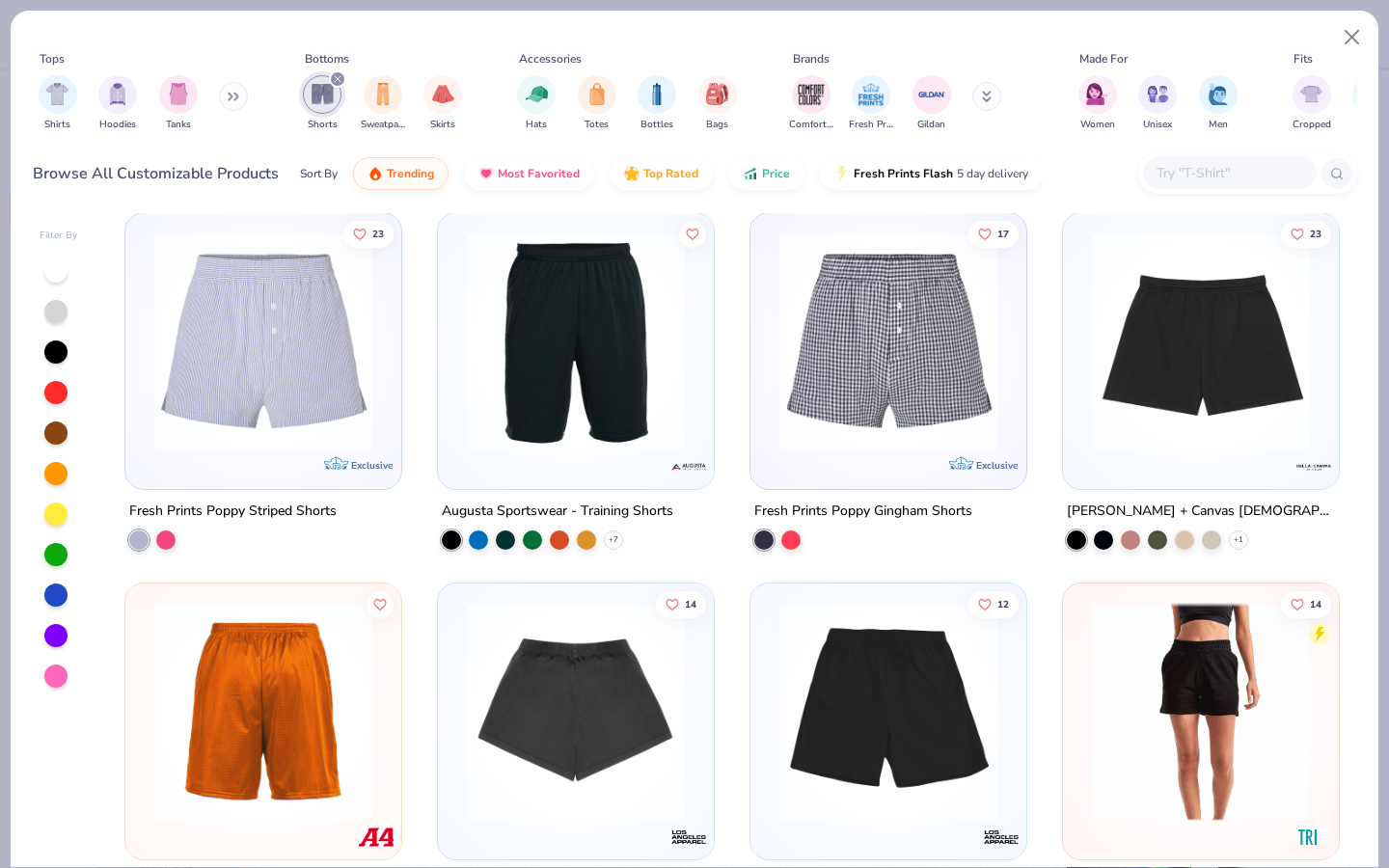
click at [1171, 384] on img at bounding box center [1201, 340] width 238 height 218
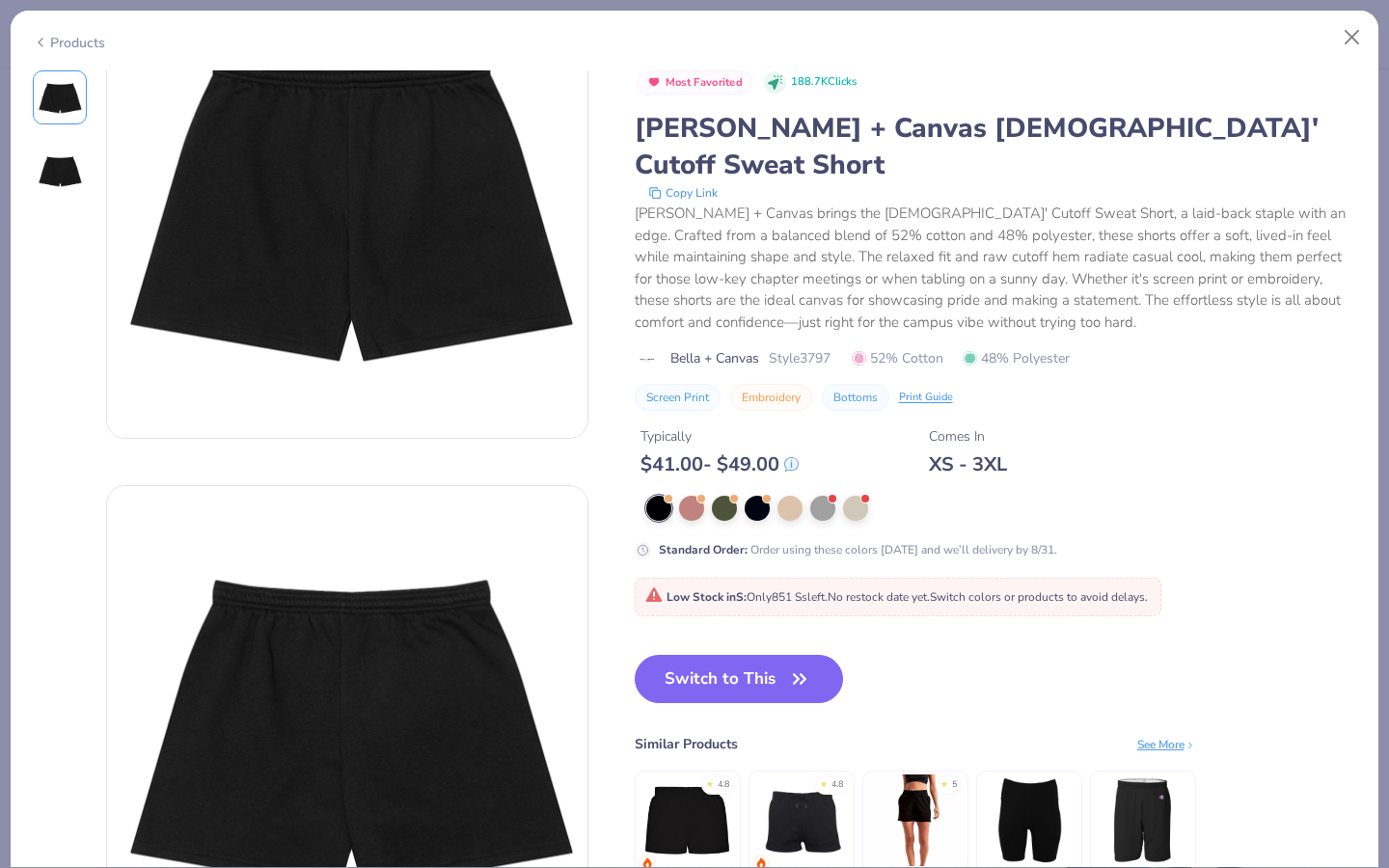
scroll to position [211, 0]
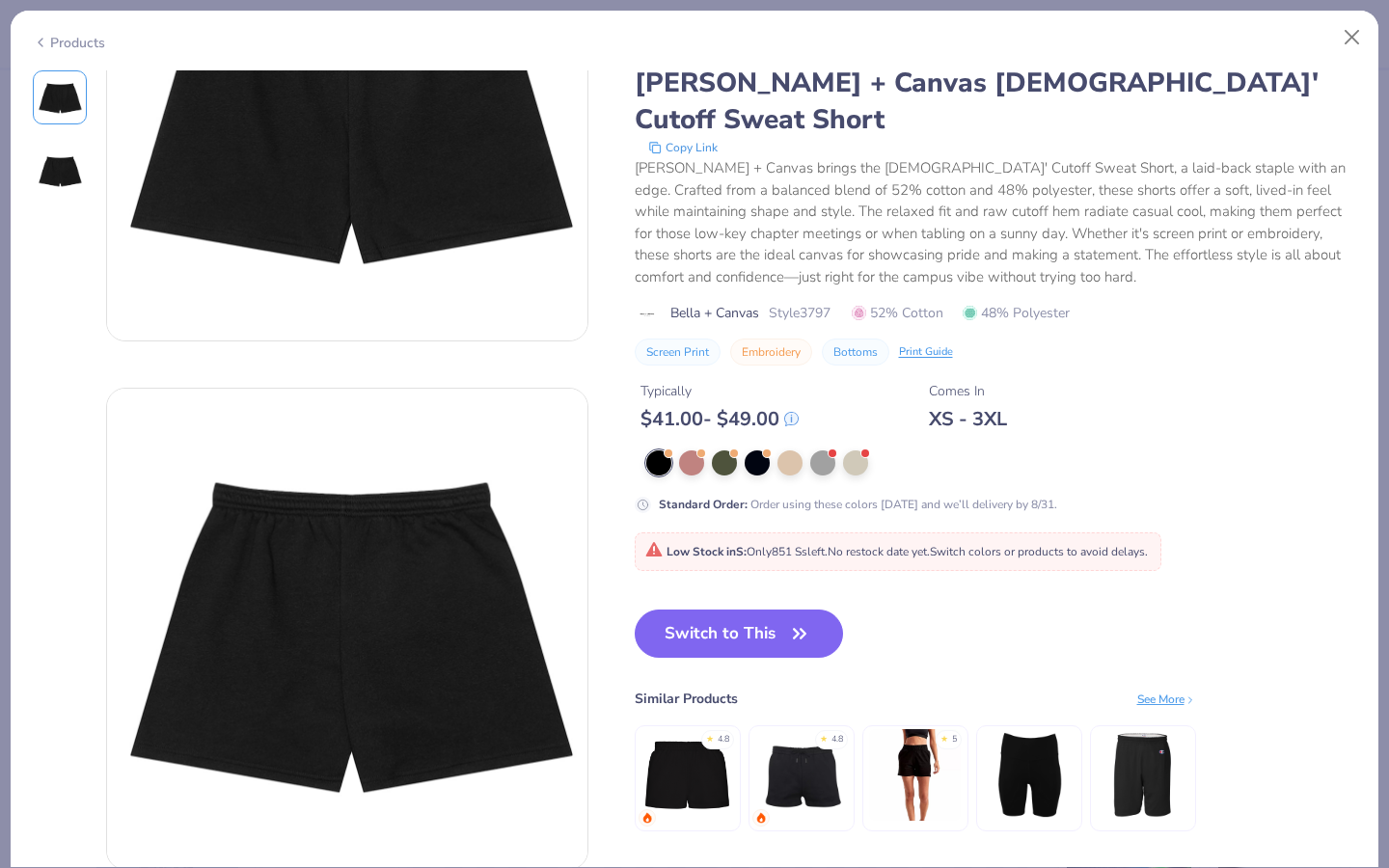
click at [768, 761] on img at bounding box center [801, 774] width 91 height 91
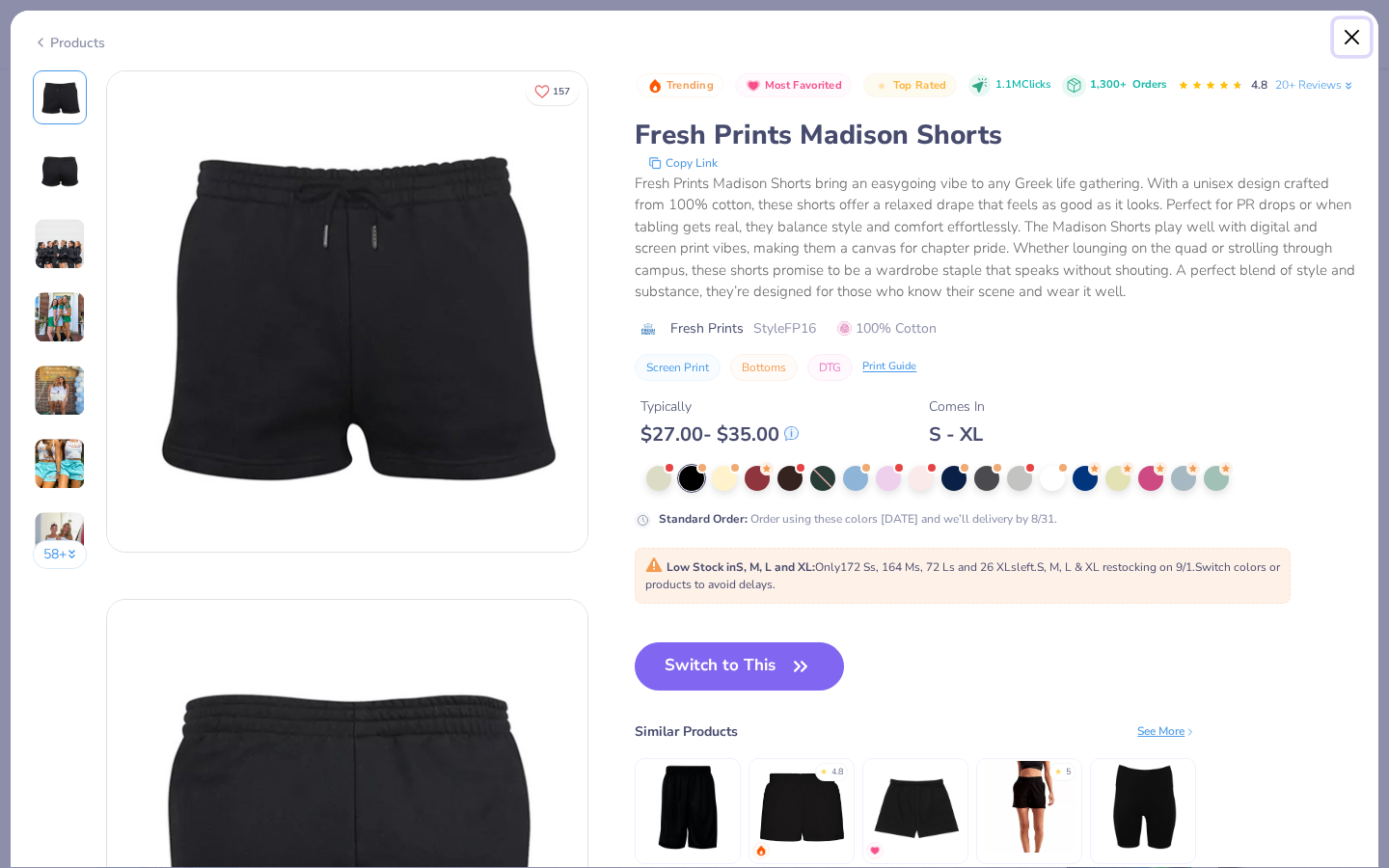
click at [1359, 43] on button "Close" at bounding box center [1353, 38] width 37 height 37
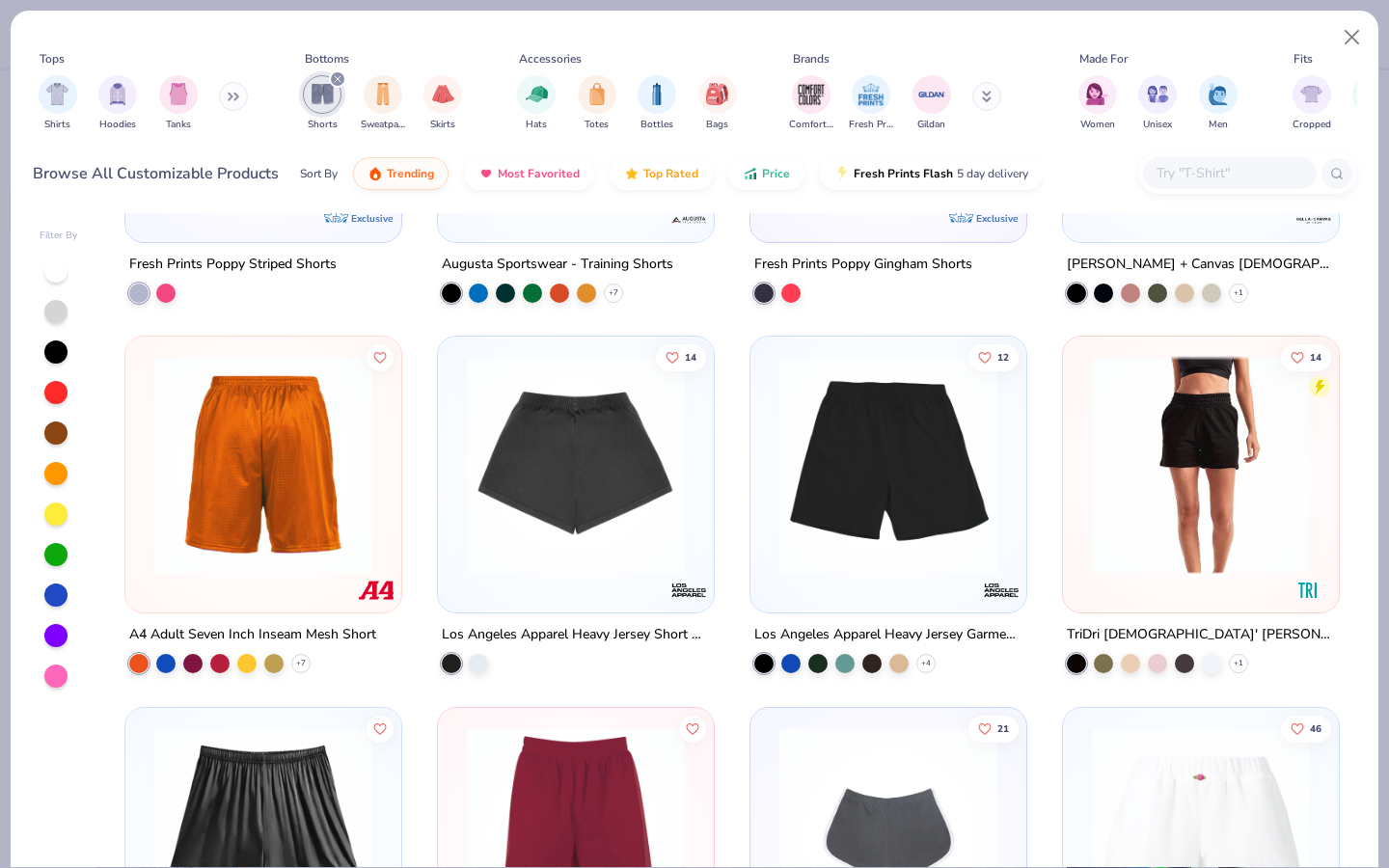
scroll to position [981, 0]
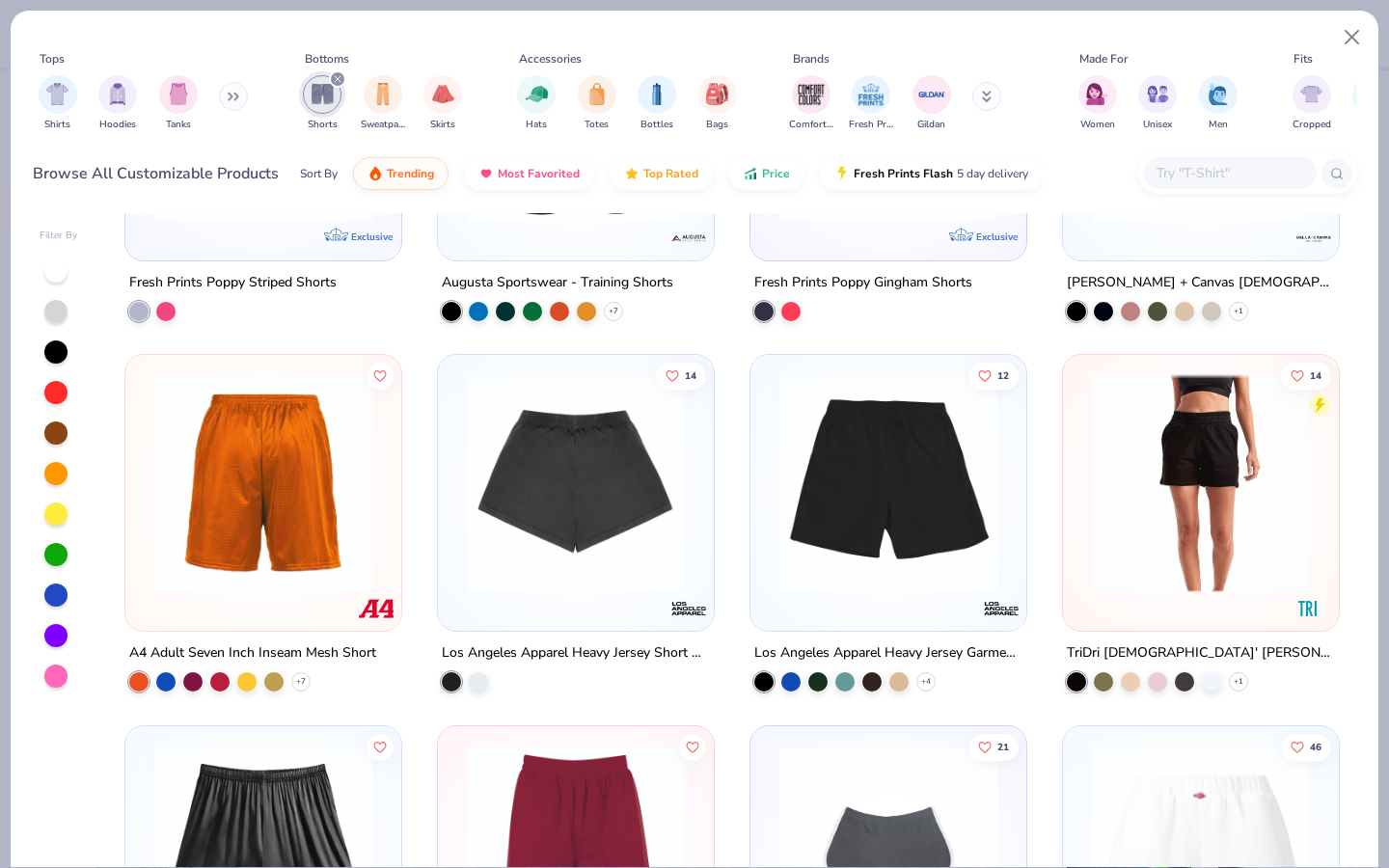
click at [929, 563] on img at bounding box center [888, 483] width 238 height 218
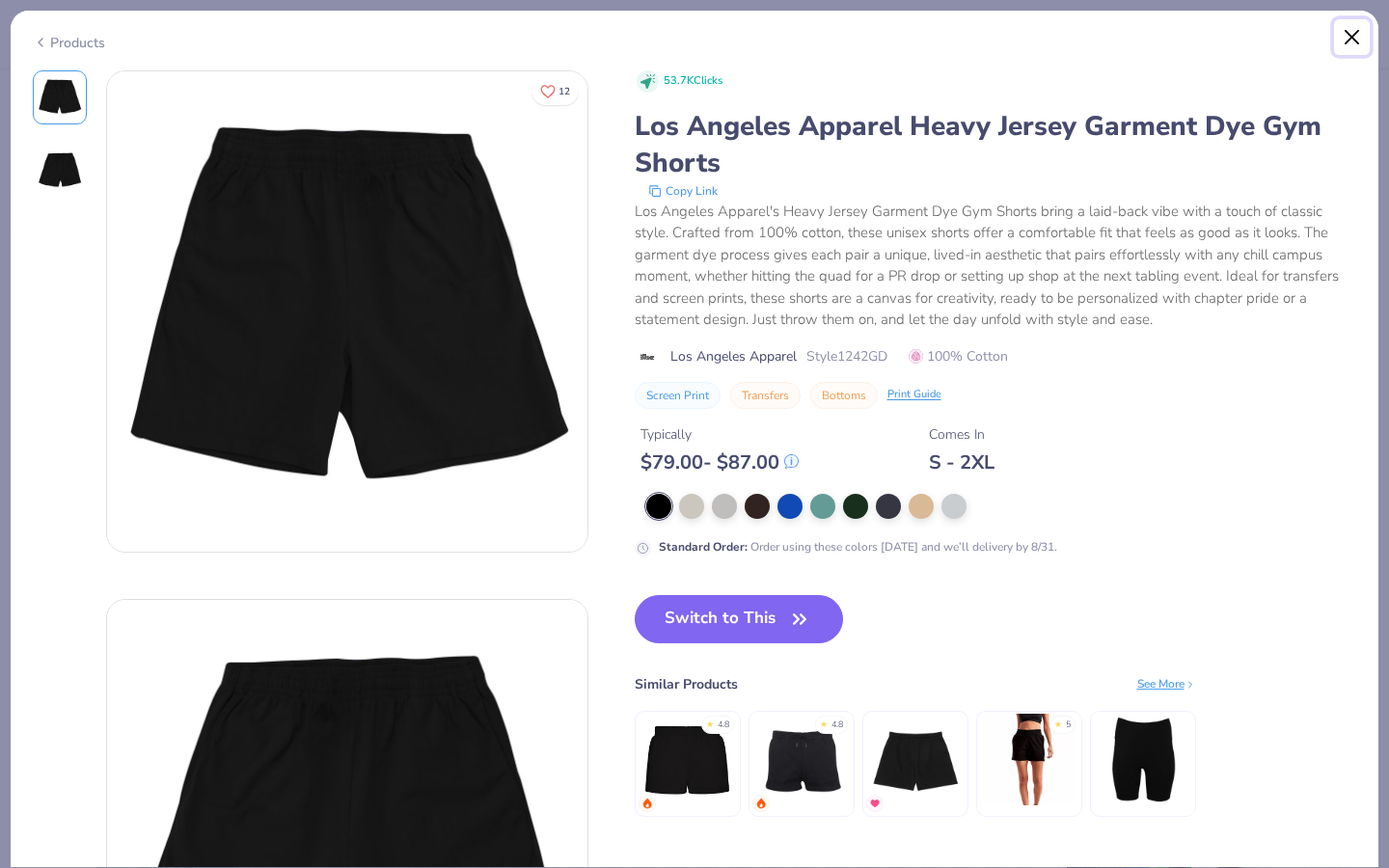
click at [1342, 32] on button "Close" at bounding box center [1353, 38] width 37 height 37
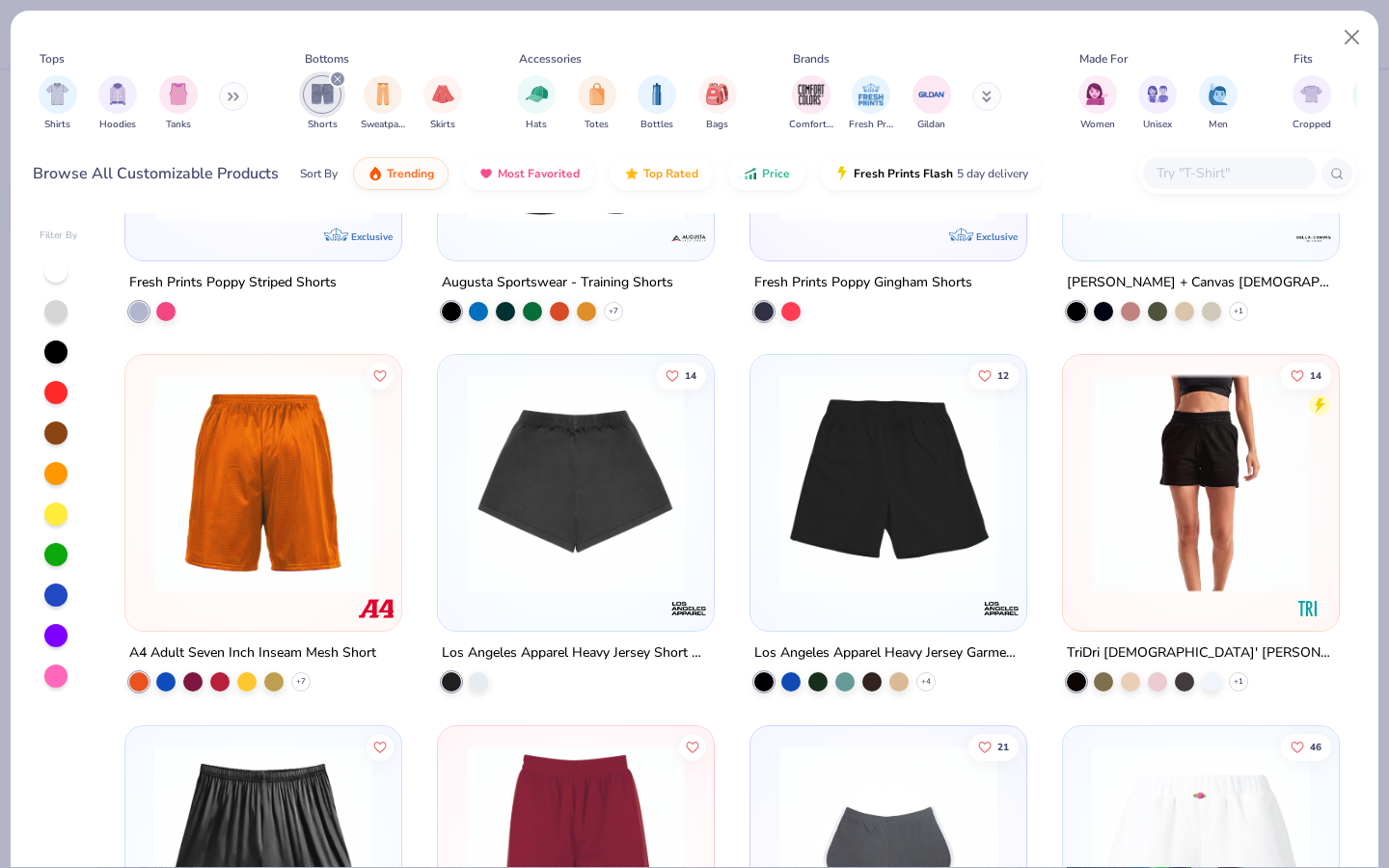
click at [627, 493] on img at bounding box center [575, 483] width 238 height 218
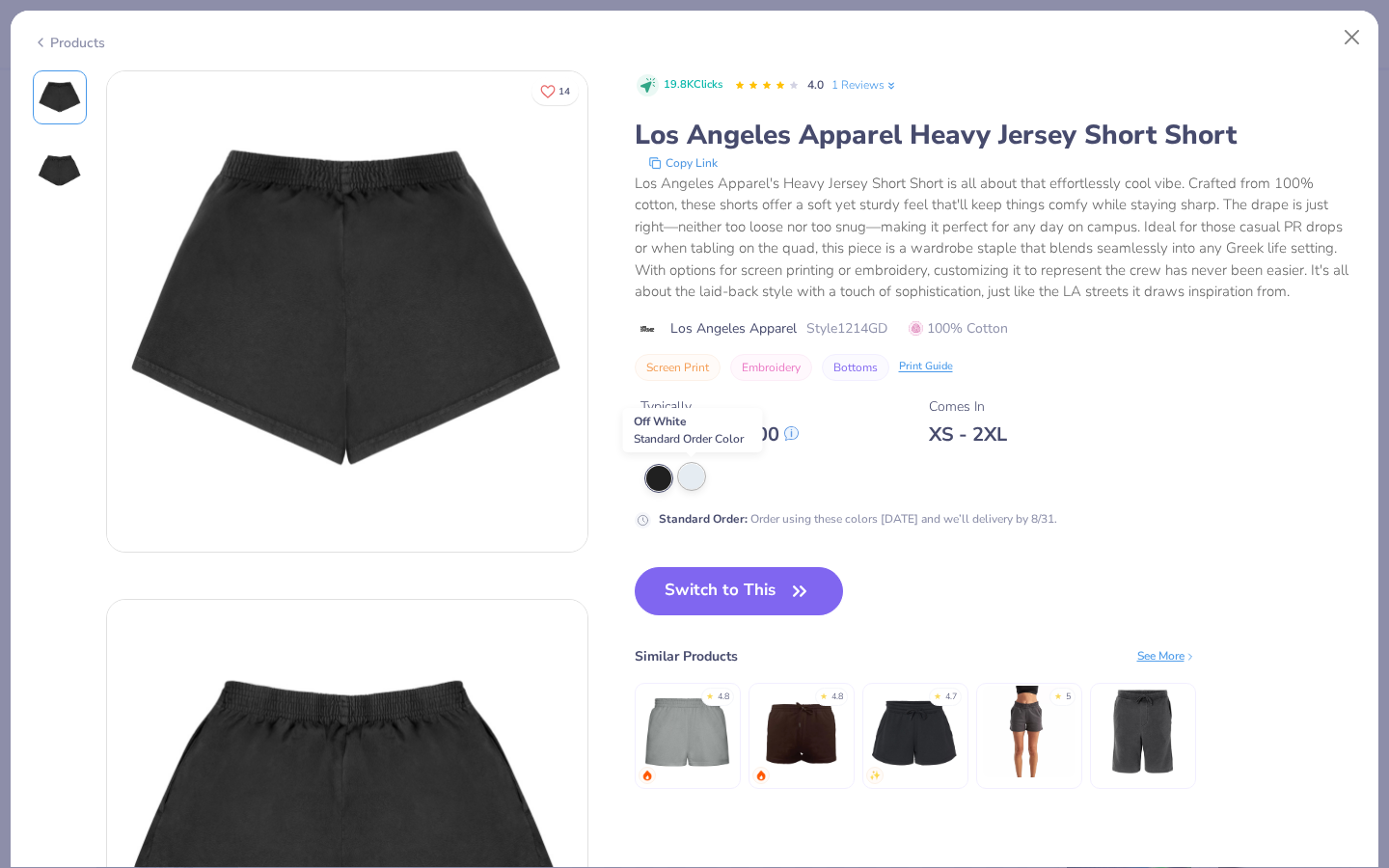
click at [680, 483] on div at bounding box center [692, 476] width 25 height 25
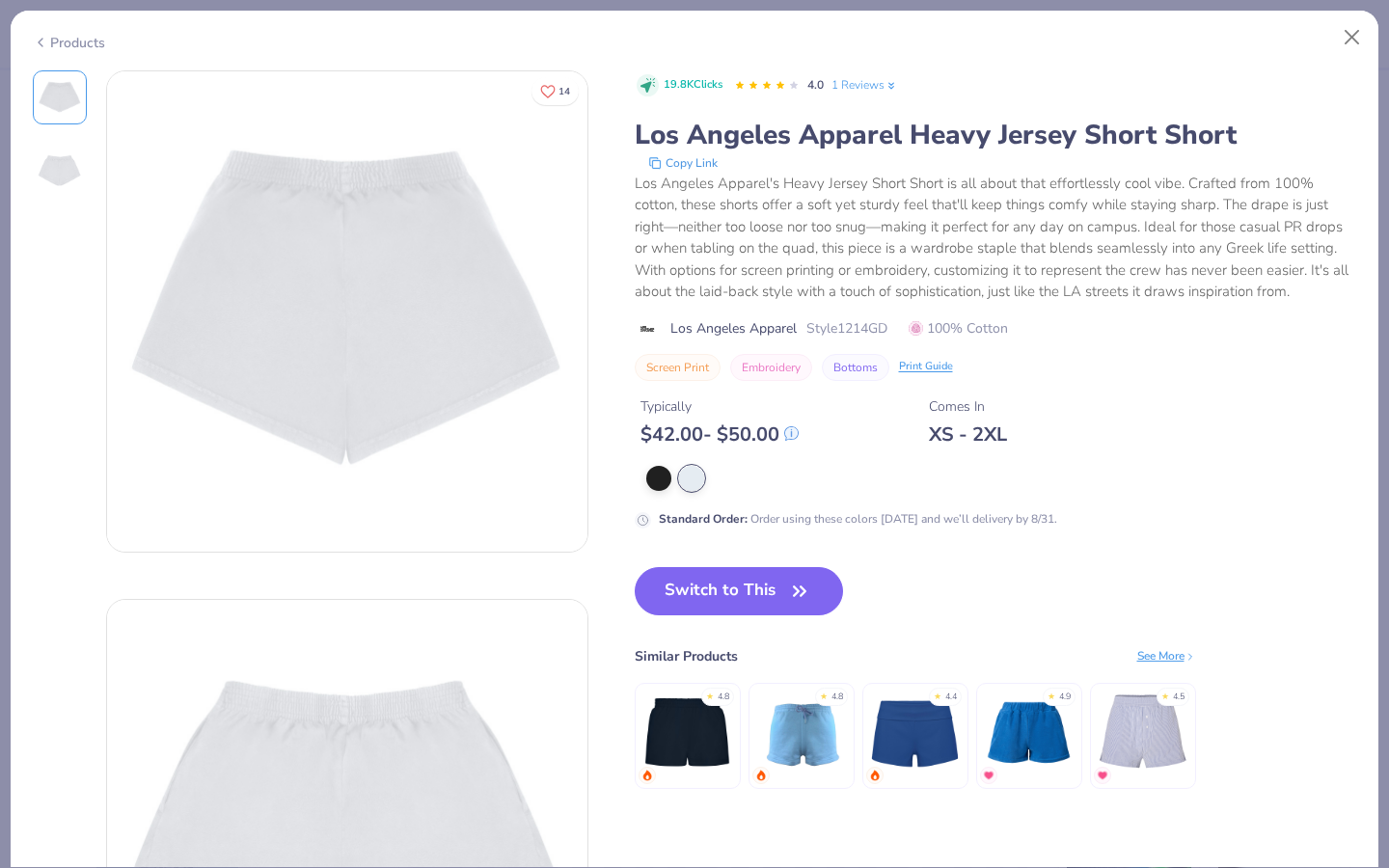
click at [81, 172] on img at bounding box center [60, 171] width 47 height 47
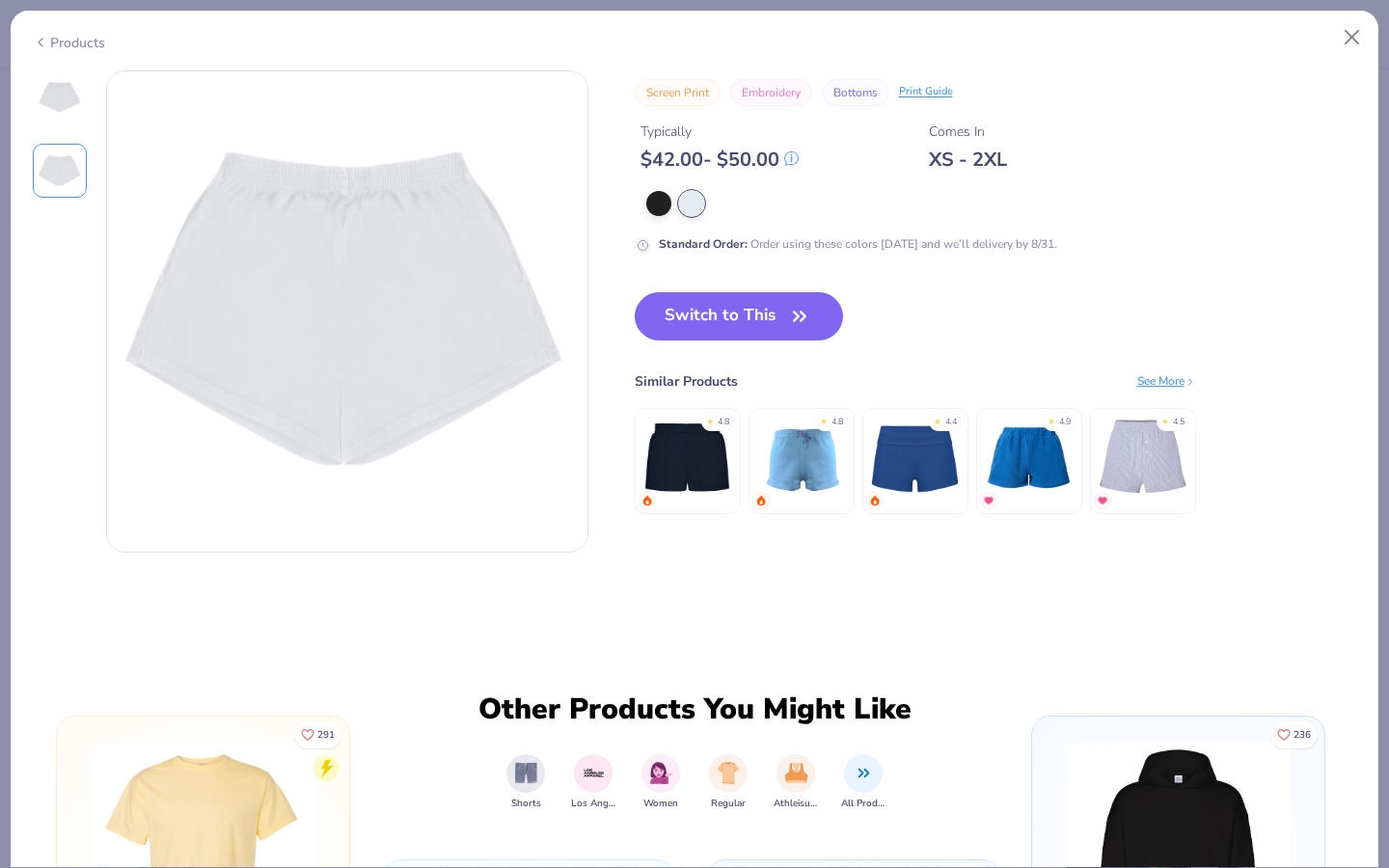
click at [48, 104] on img at bounding box center [60, 98] width 47 height 47
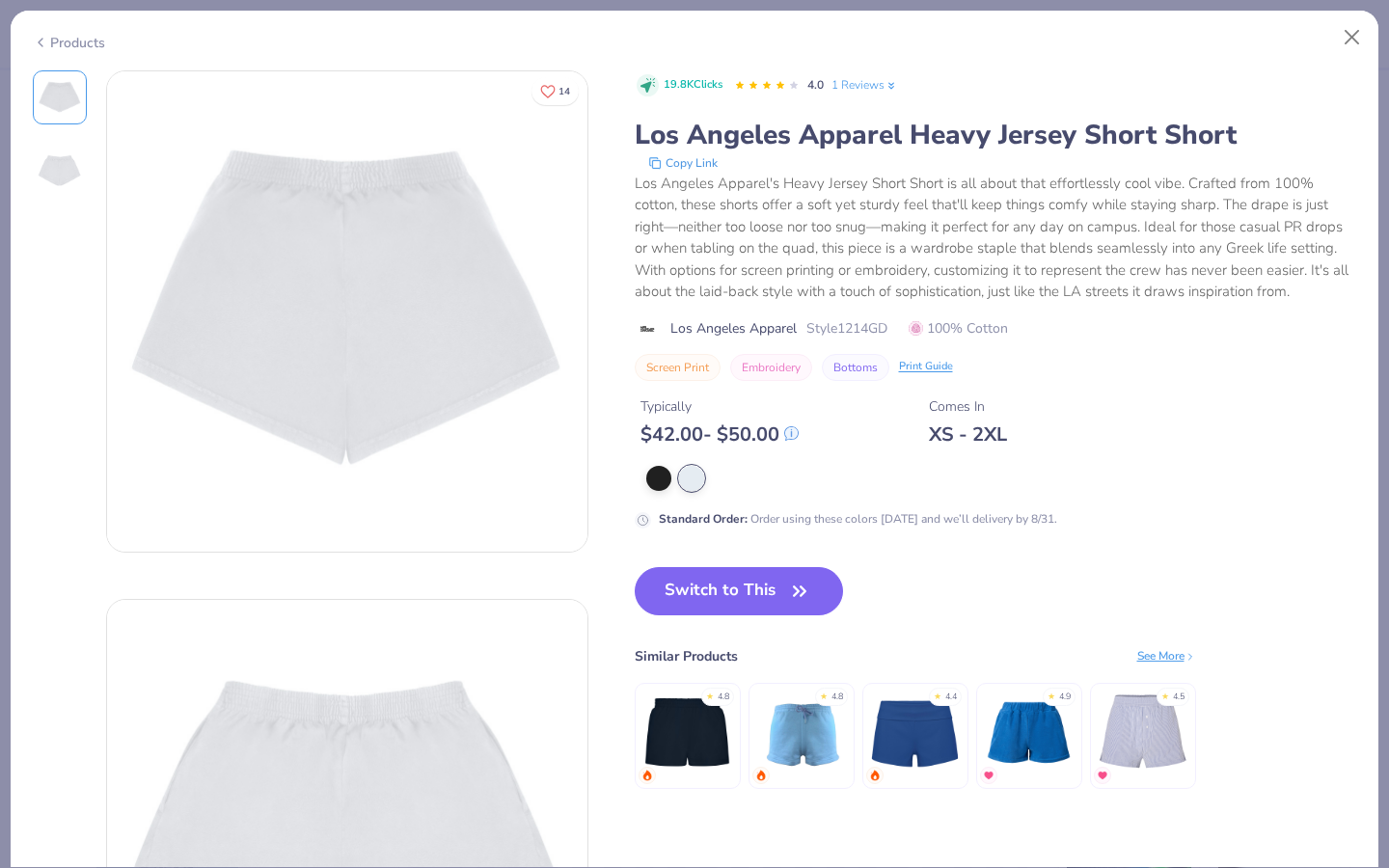
click at [46, 178] on img at bounding box center [60, 171] width 47 height 47
click at [1343, 41] on button "Close" at bounding box center [1353, 38] width 37 height 37
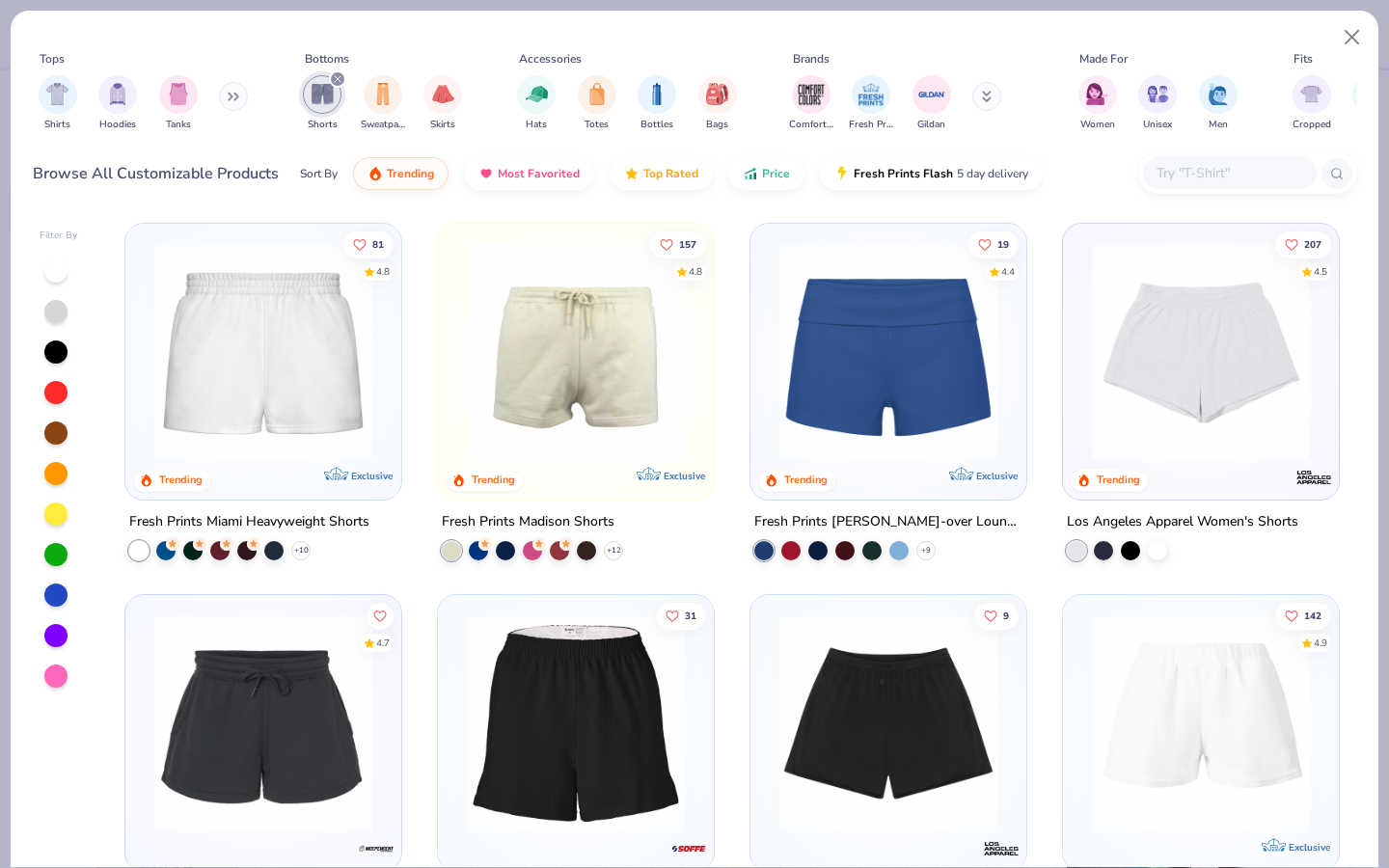
click at [938, 401] on img at bounding box center [888, 352] width 238 height 218
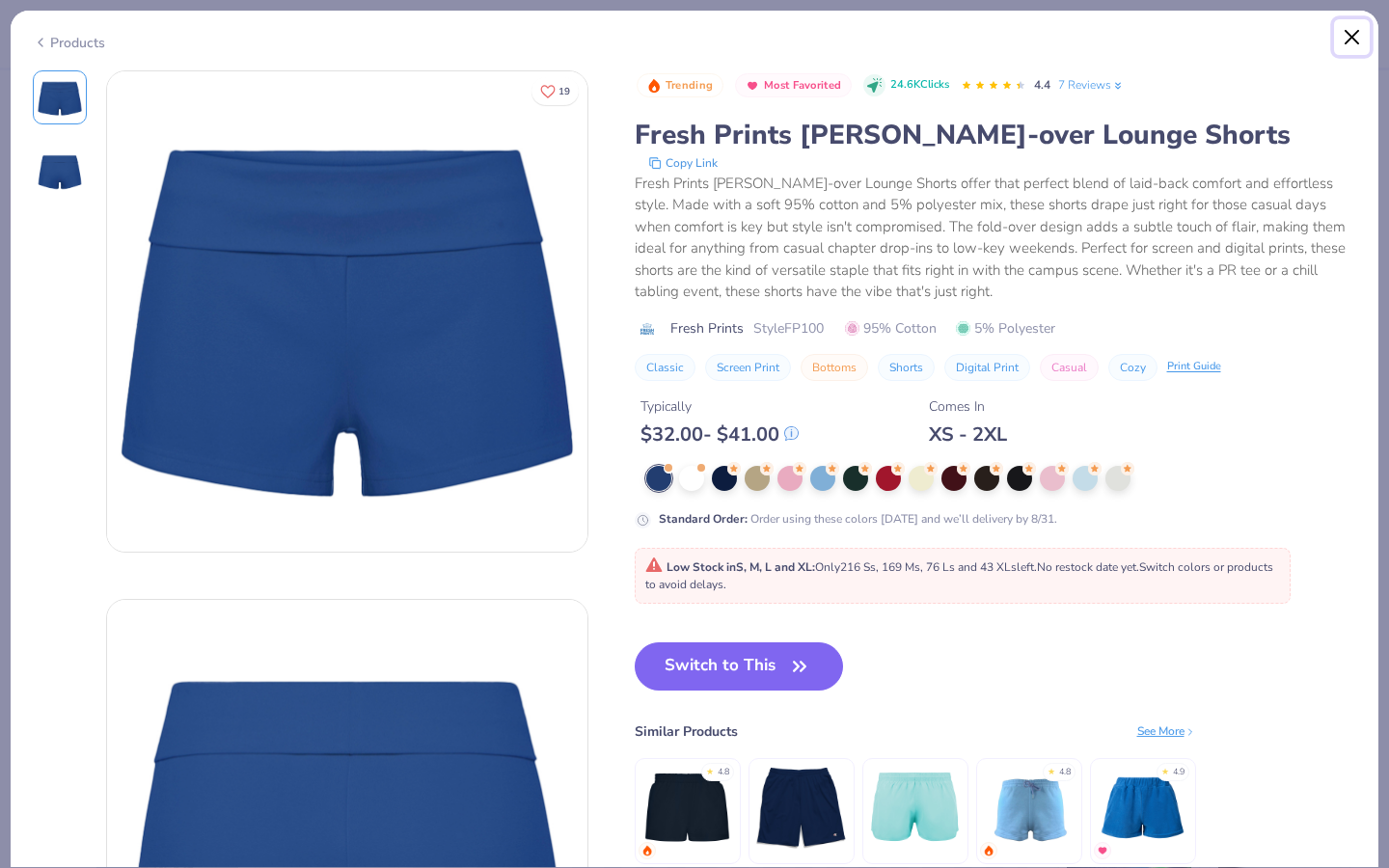
click at [1358, 37] on button "Close" at bounding box center [1353, 38] width 37 height 37
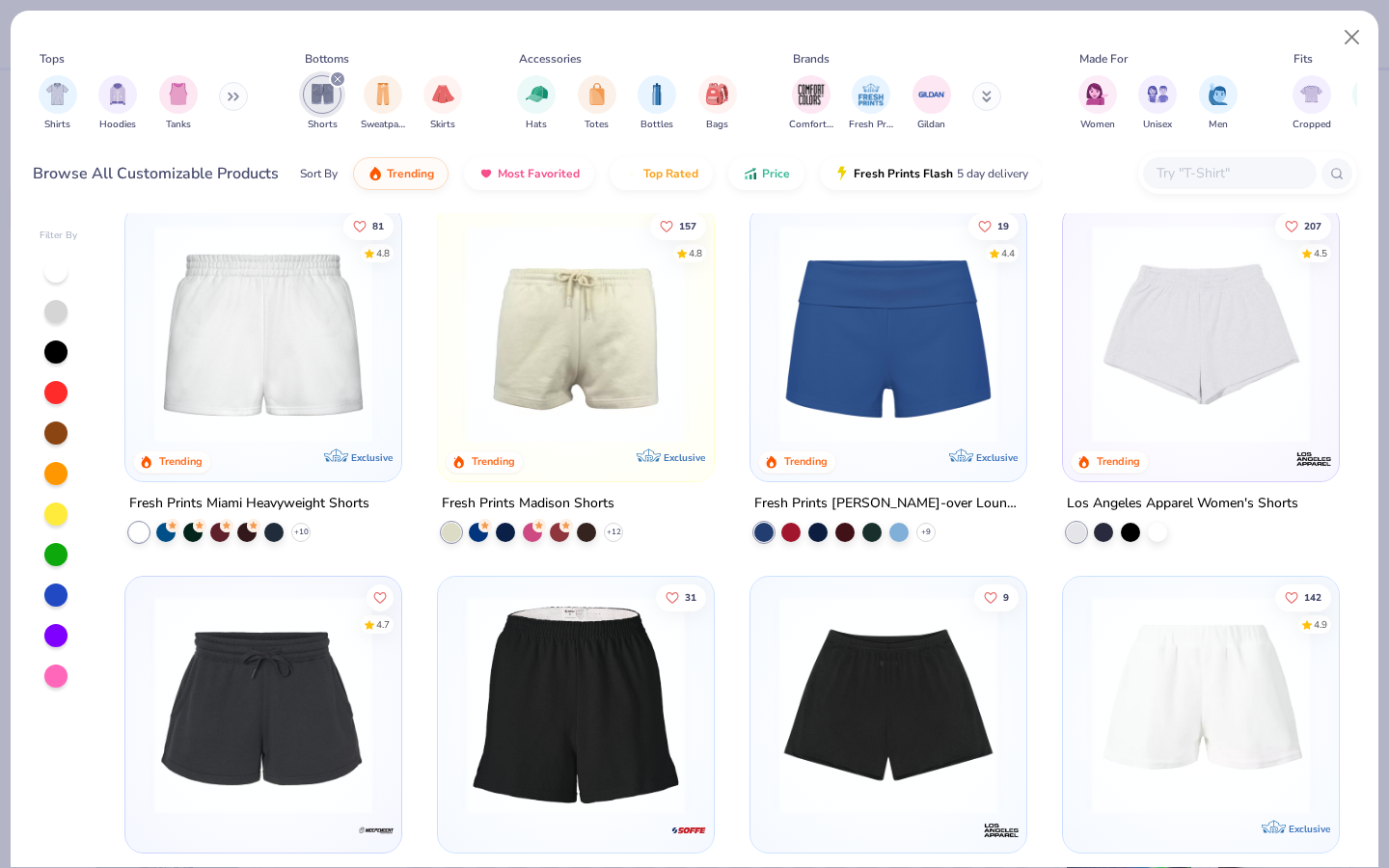
scroll to position [19, 0]
click at [1113, 416] on img at bounding box center [1201, 333] width 238 height 218
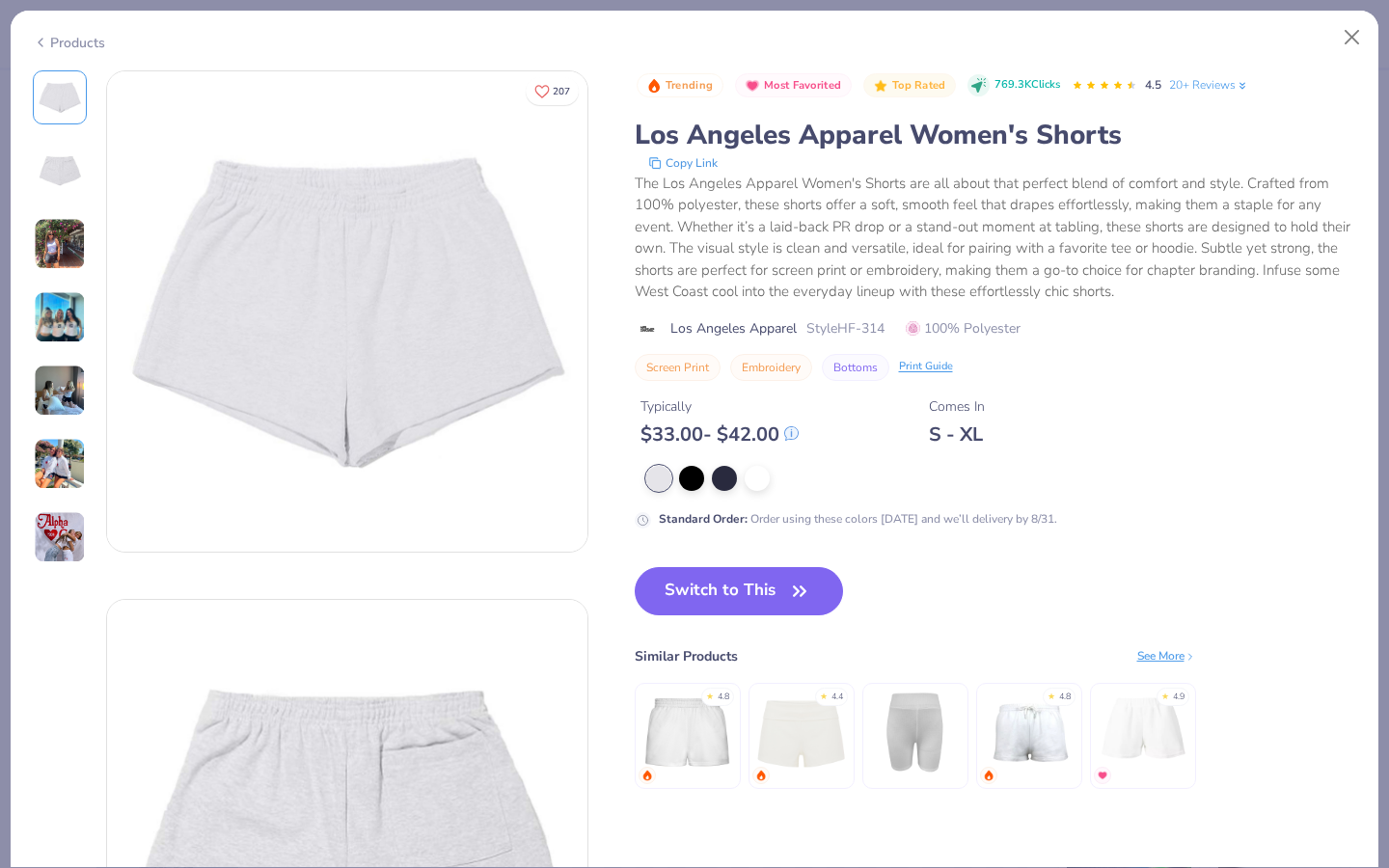
click at [62, 249] on img at bounding box center [60, 244] width 52 height 52
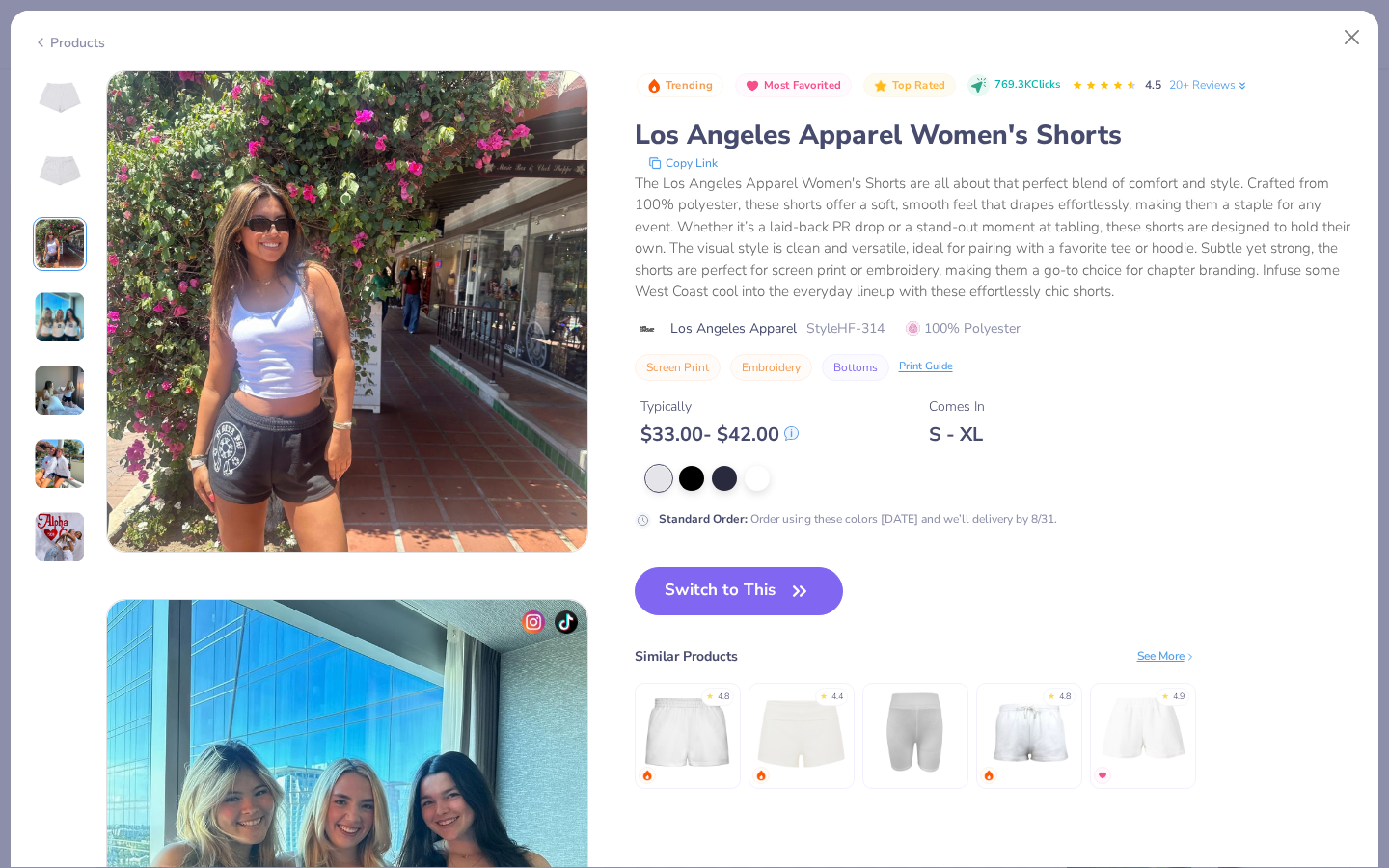
click at [62, 315] on img at bounding box center [60, 317] width 52 height 52
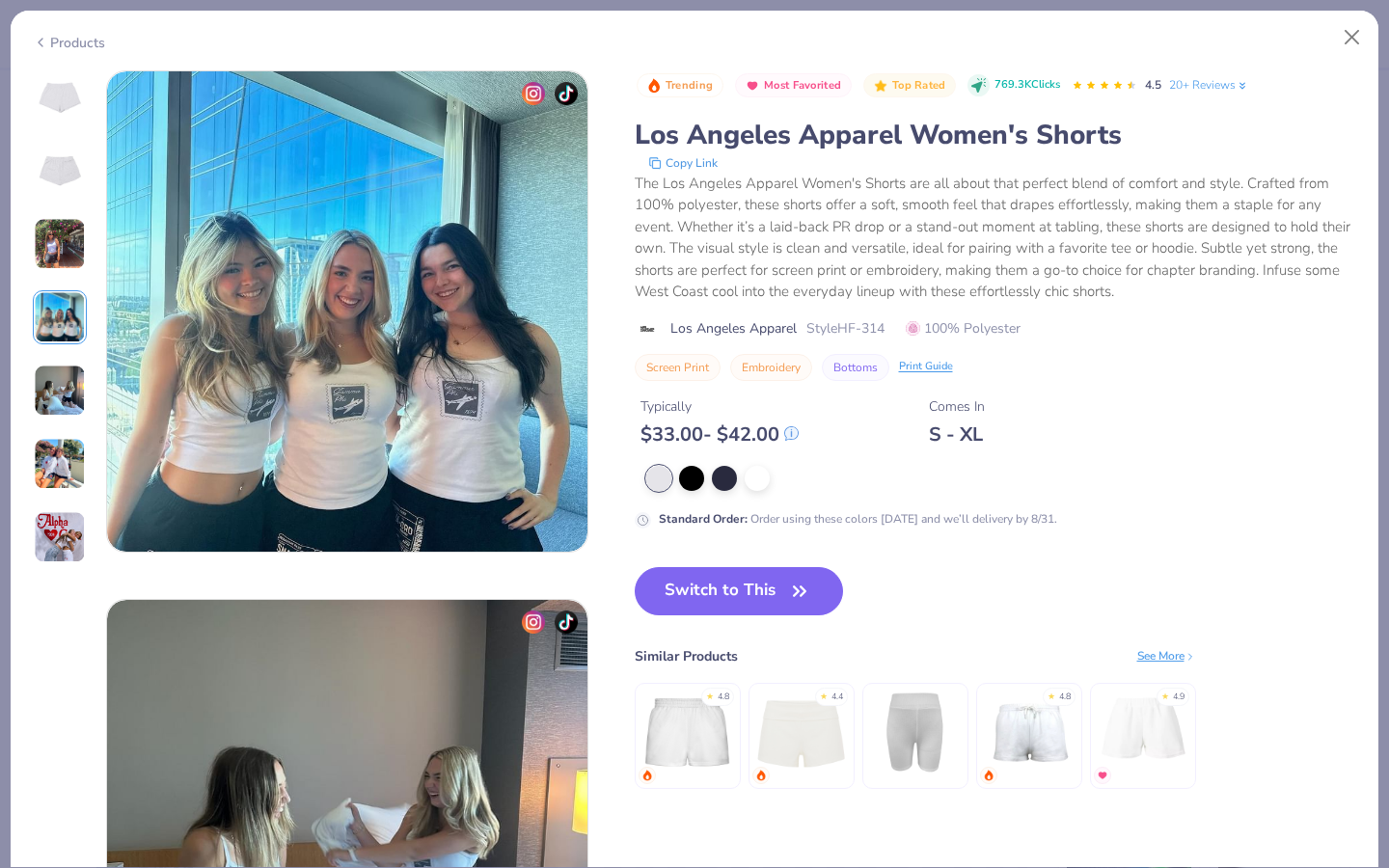
click at [72, 373] on img at bounding box center [60, 391] width 52 height 52
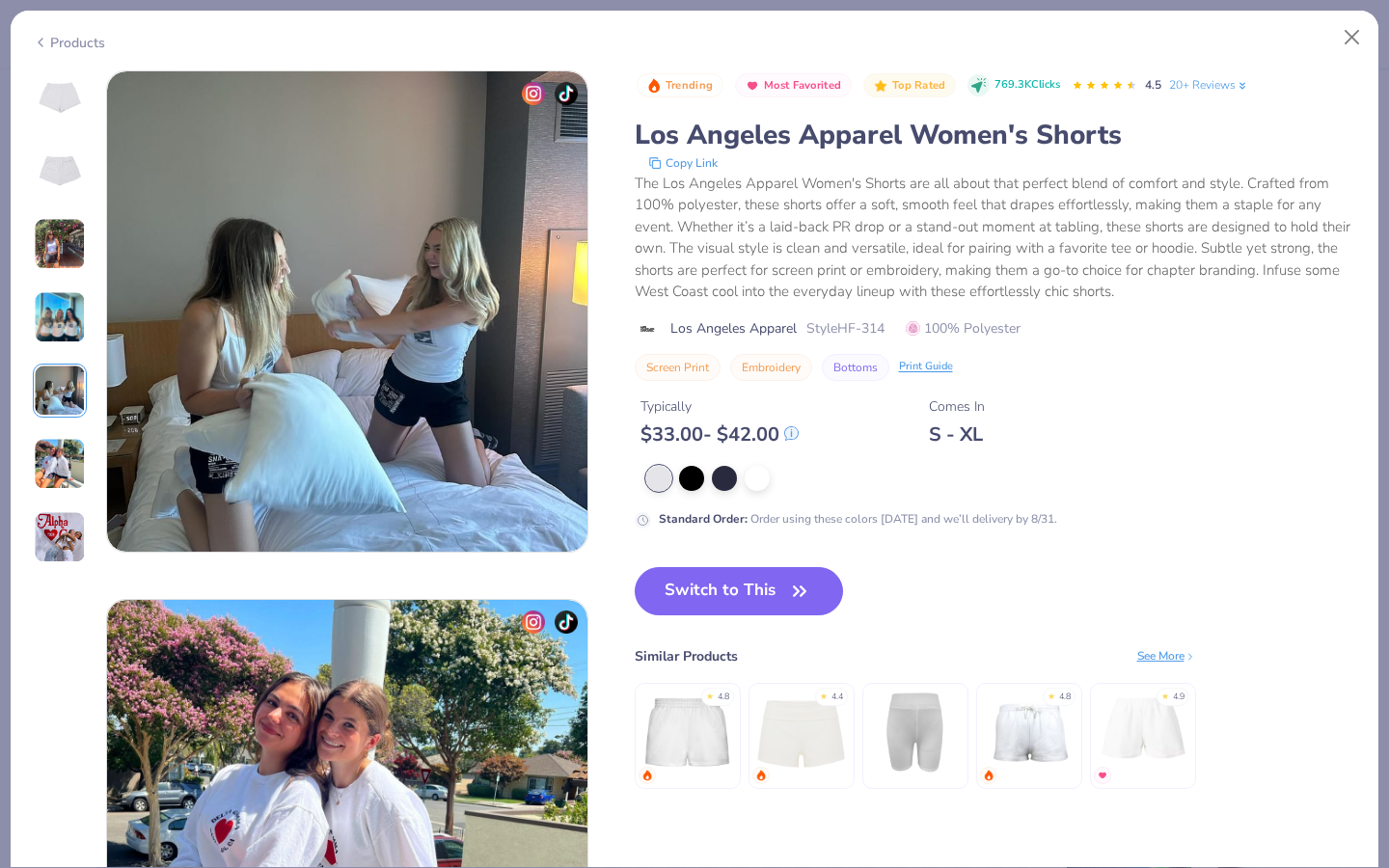
click at [69, 466] on img at bounding box center [60, 465] width 52 height 52
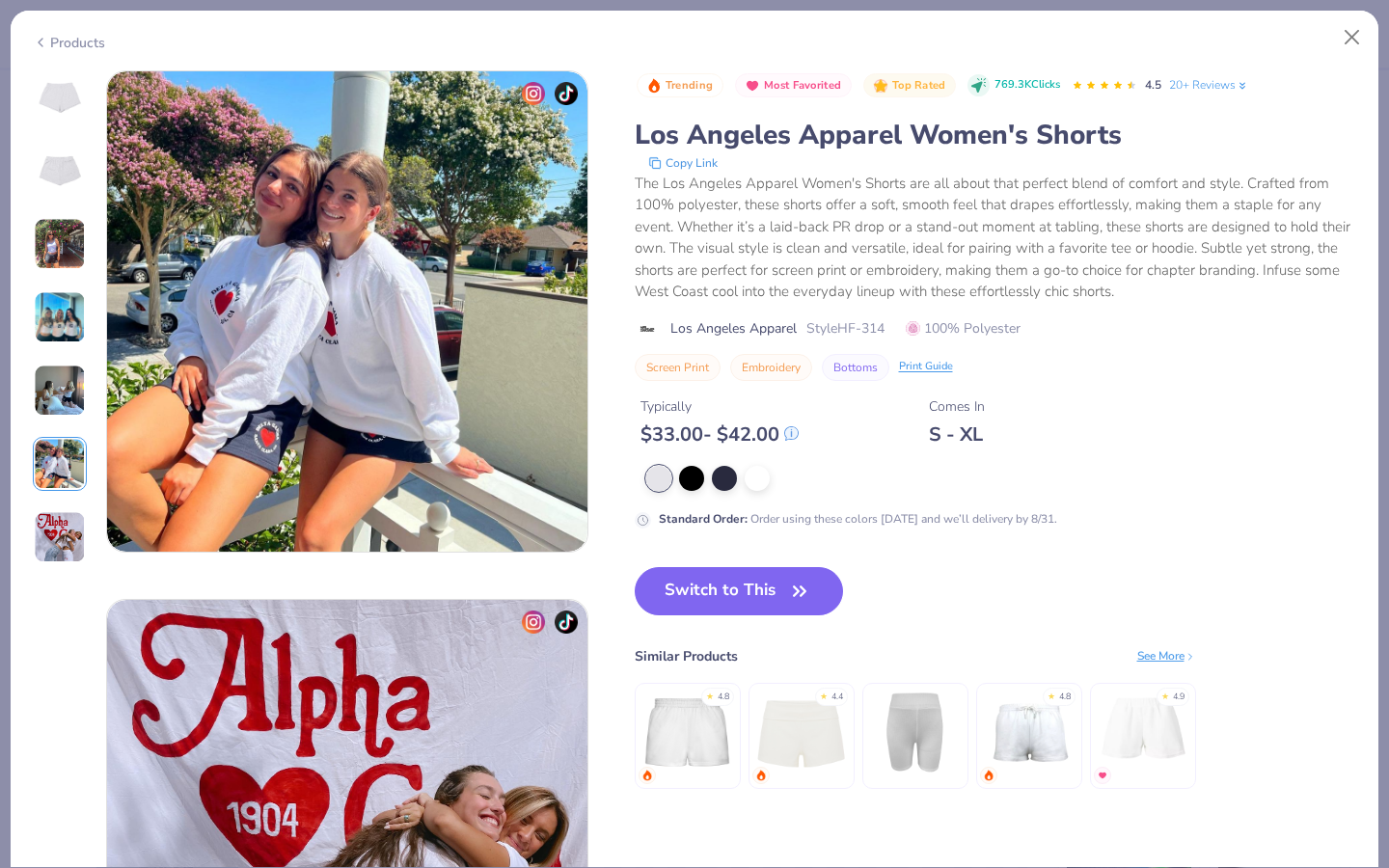
click at [69, 535] on img at bounding box center [60, 537] width 52 height 52
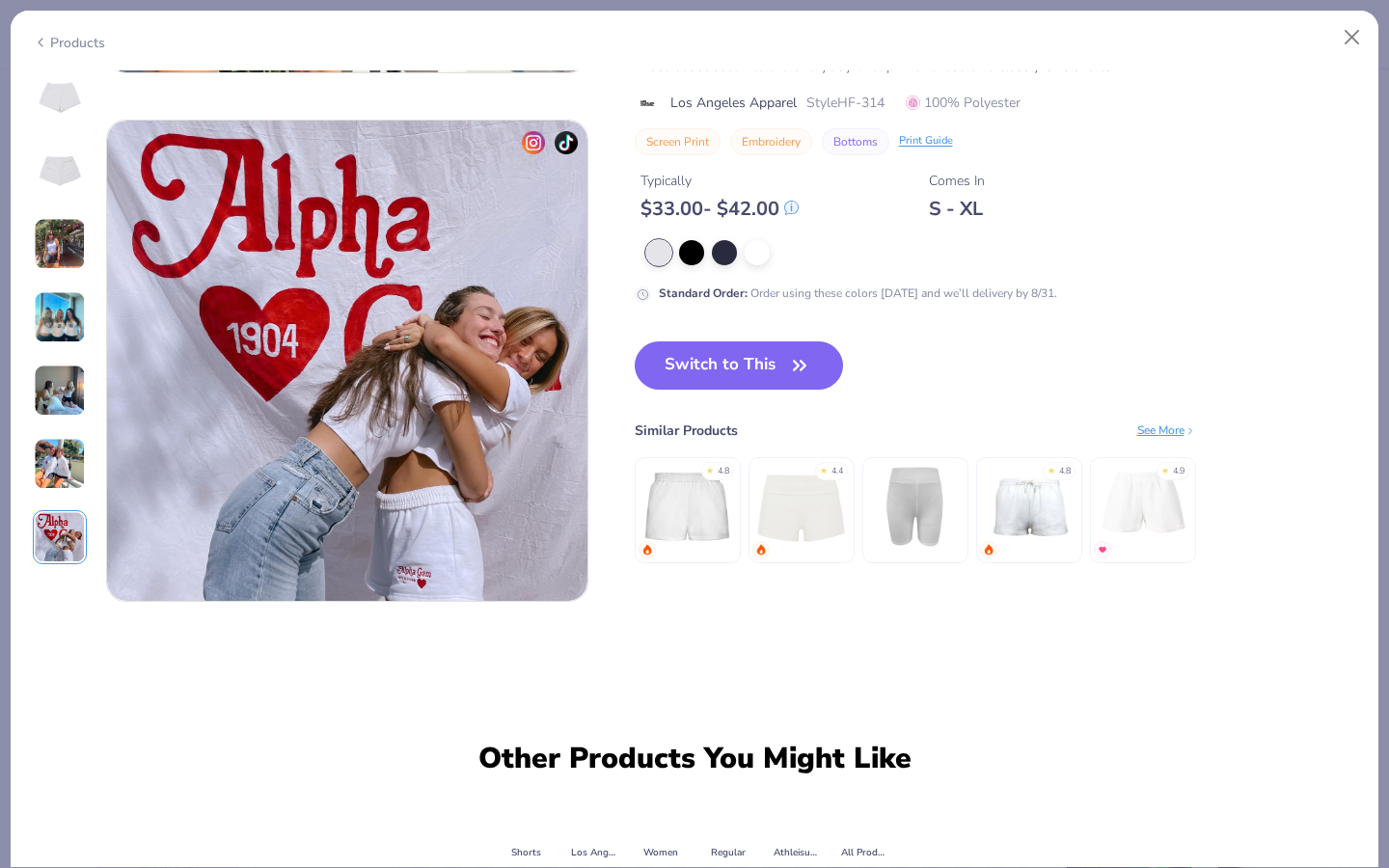
scroll to position [3171, 0]
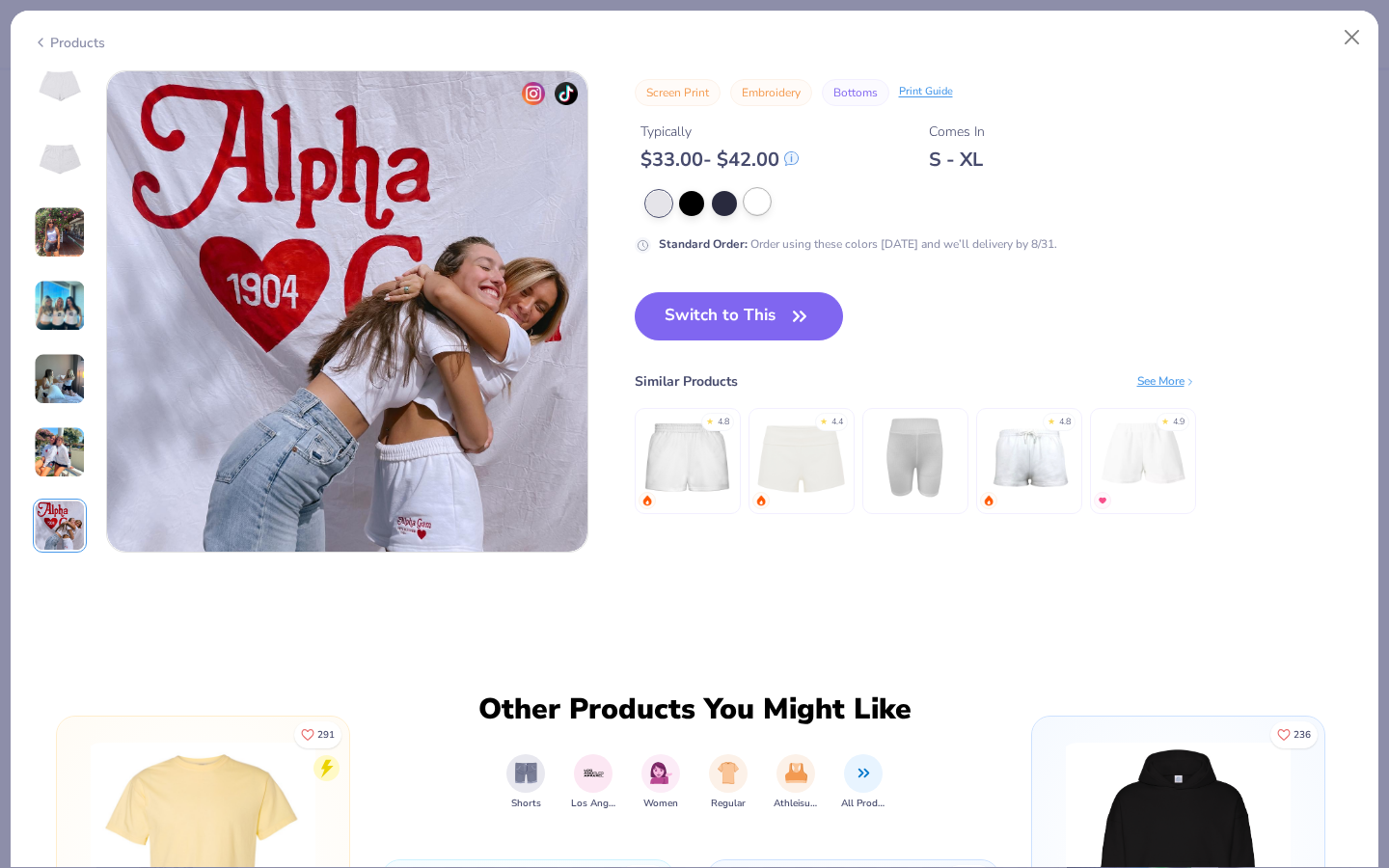
click at [766, 203] on div at bounding box center [758, 202] width 25 height 25
click at [1033, 440] on img at bounding box center [1028, 457] width 91 height 91
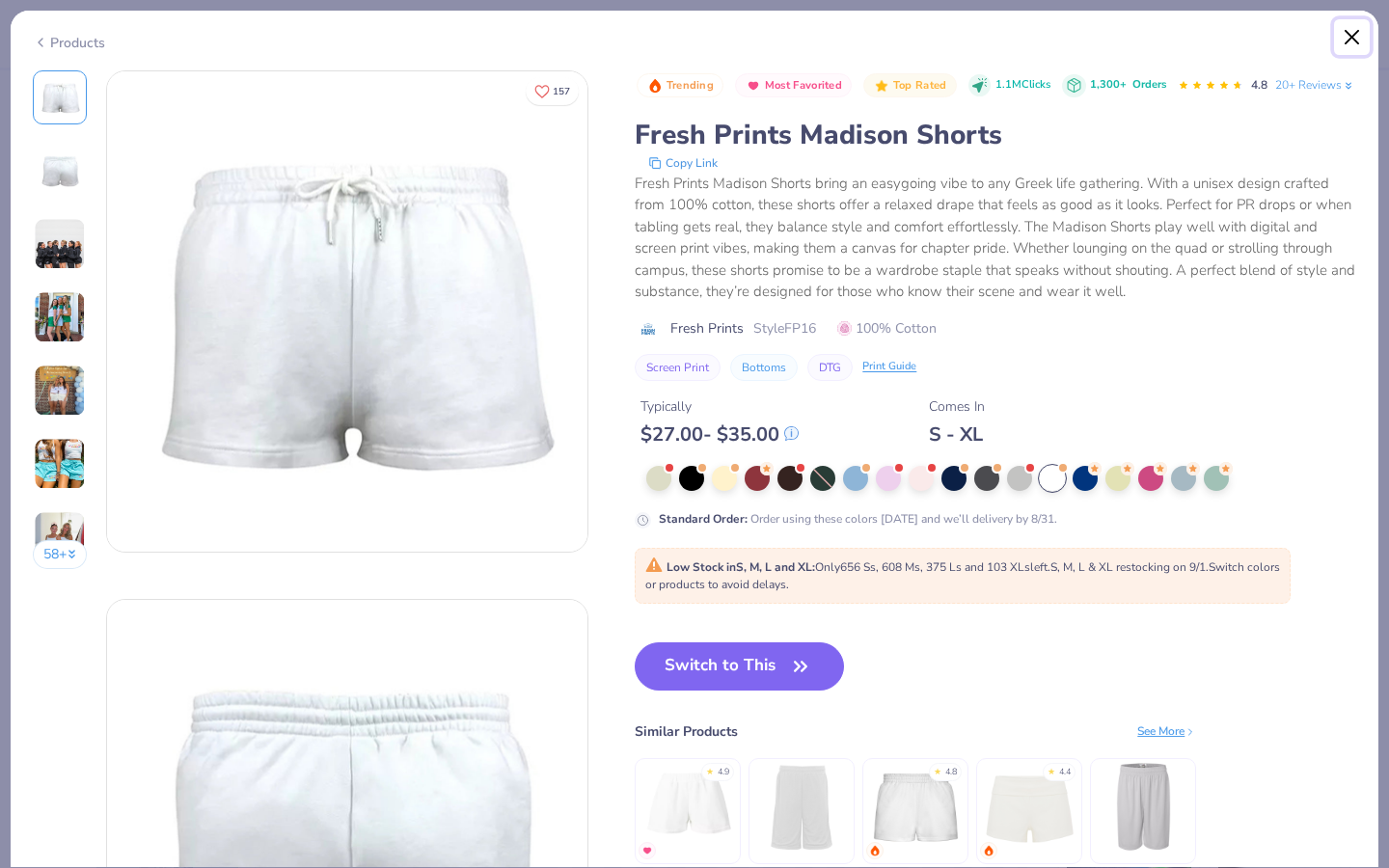
click at [1340, 50] on button "Close" at bounding box center [1353, 38] width 37 height 37
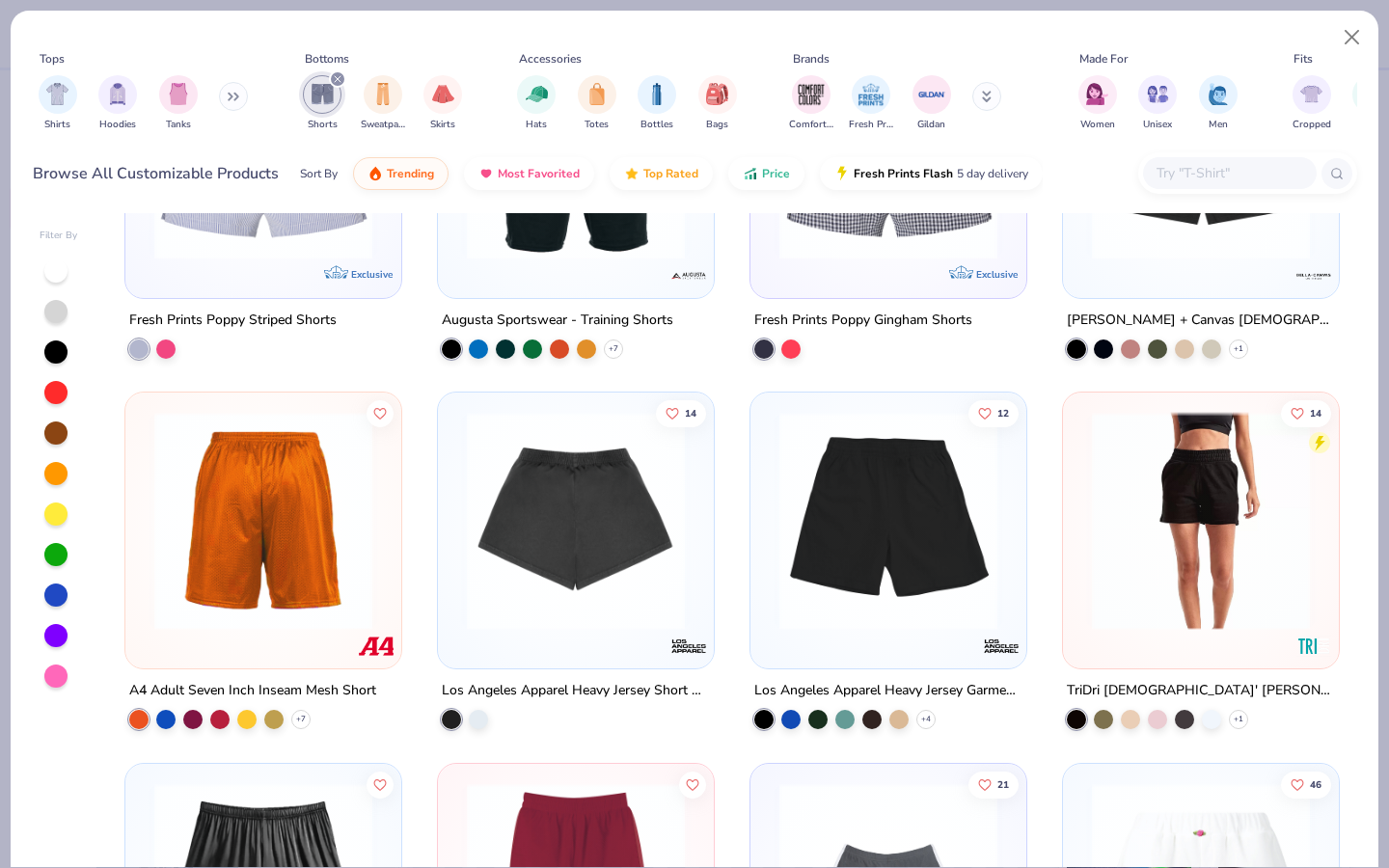
scroll to position [978, 0]
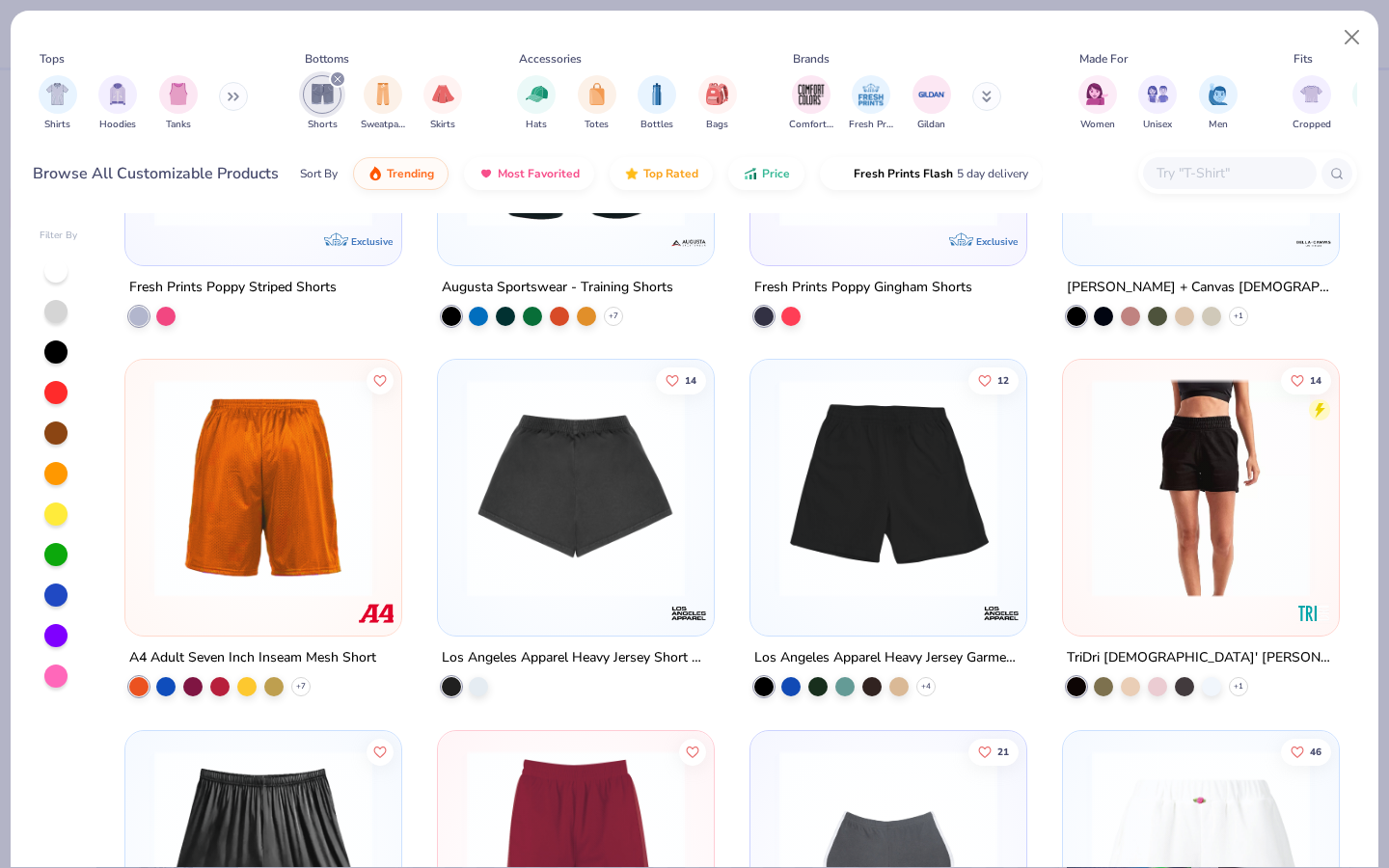
click at [1224, 513] on img at bounding box center [1201, 488] width 238 height 218
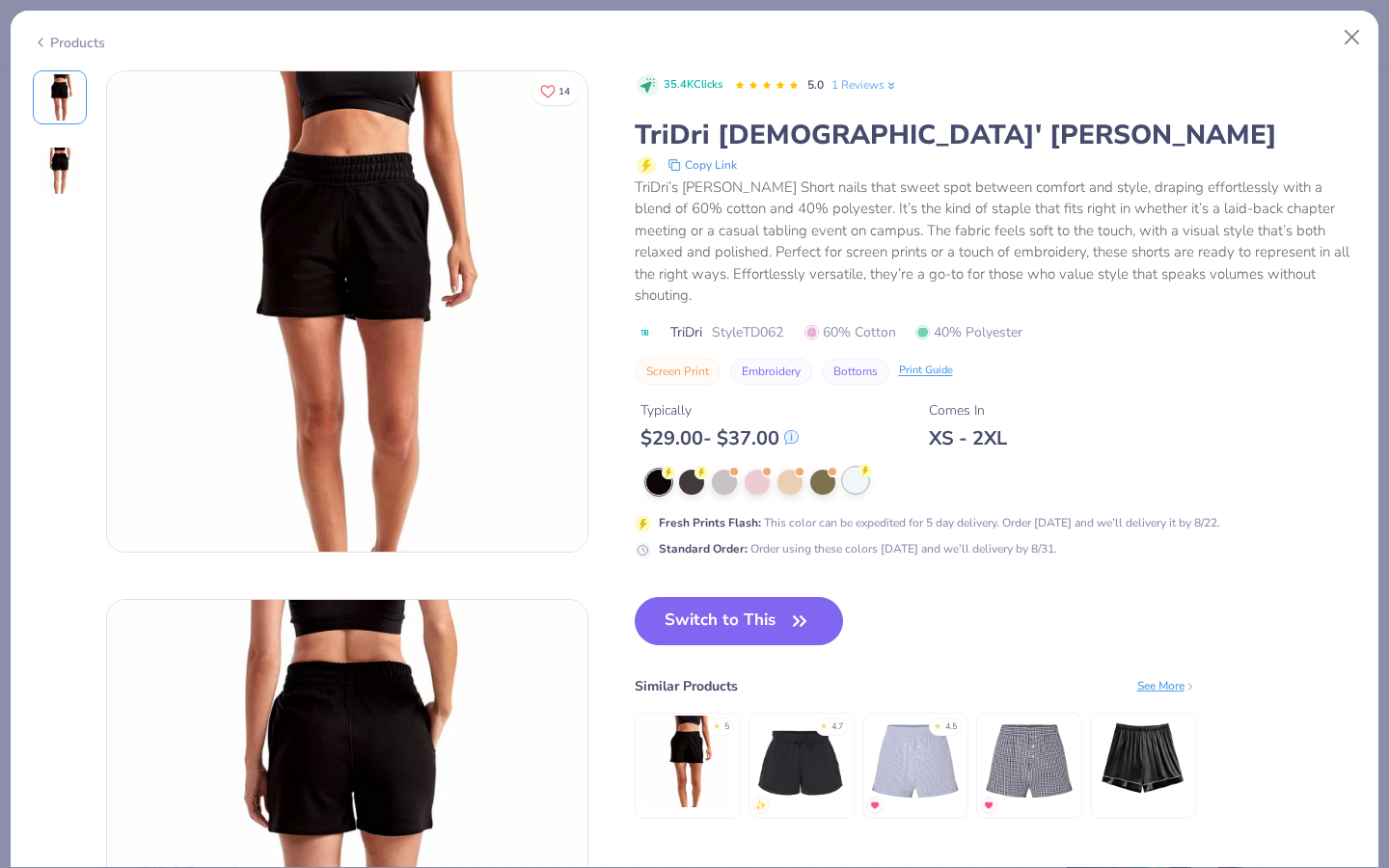
click at [850, 484] on div at bounding box center [856, 480] width 25 height 25
click at [789, 482] on div at bounding box center [791, 480] width 25 height 25
click at [847, 482] on div at bounding box center [856, 480] width 25 height 25
click at [1365, 54] on button "Close" at bounding box center [1353, 38] width 37 height 37
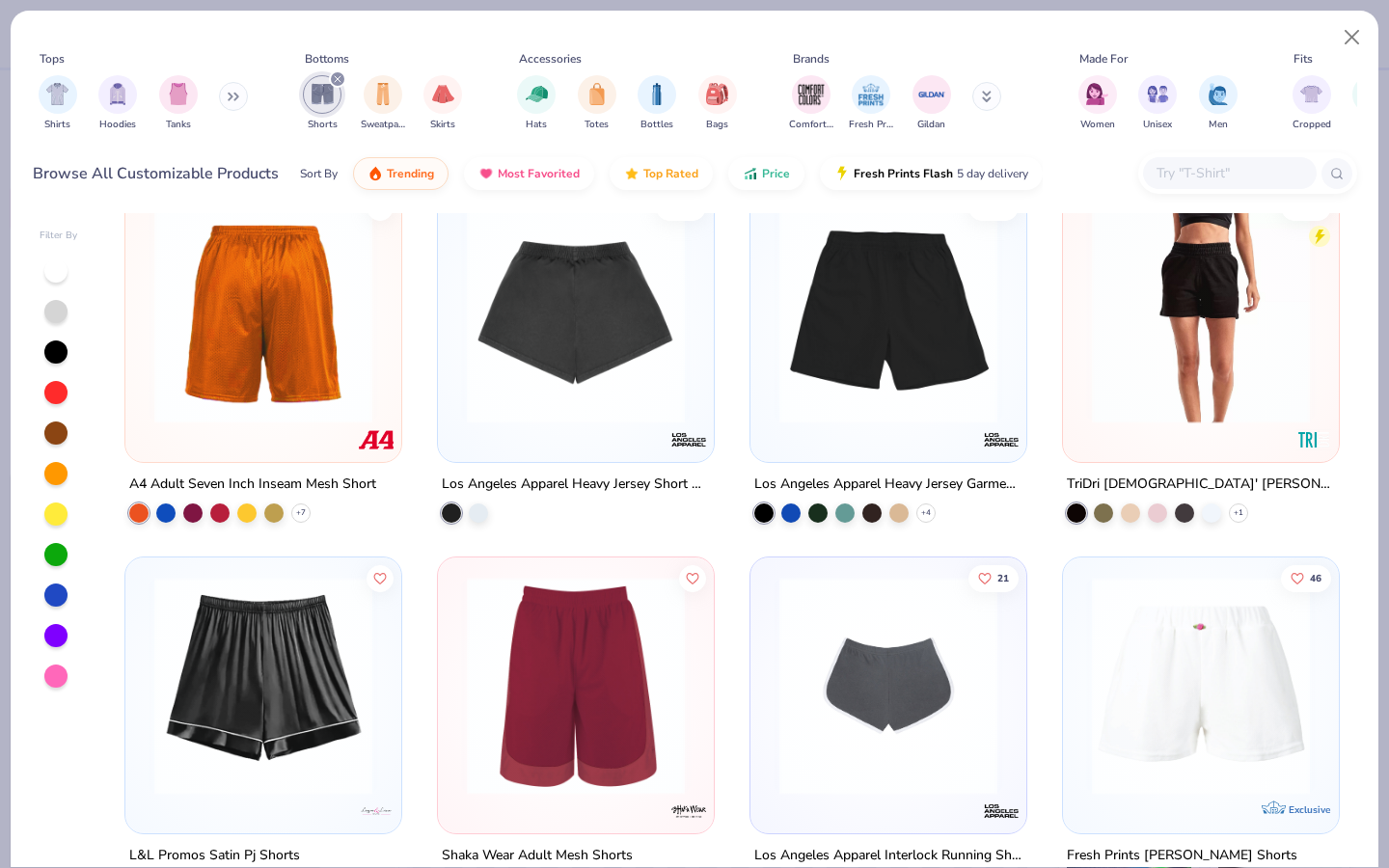
scroll to position [1152, 0]
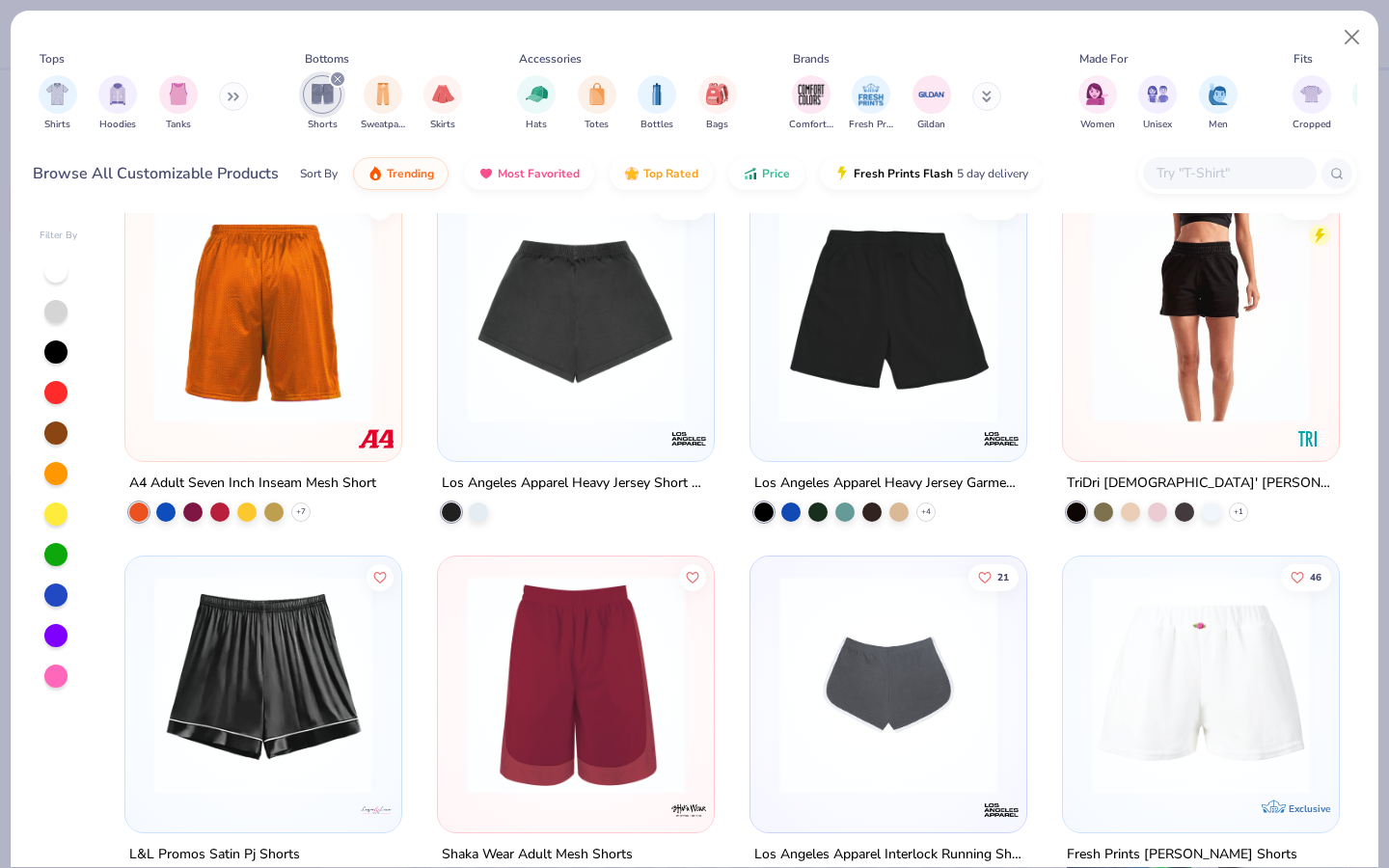
click at [587, 429] on div at bounding box center [575, 318] width 257 height 247
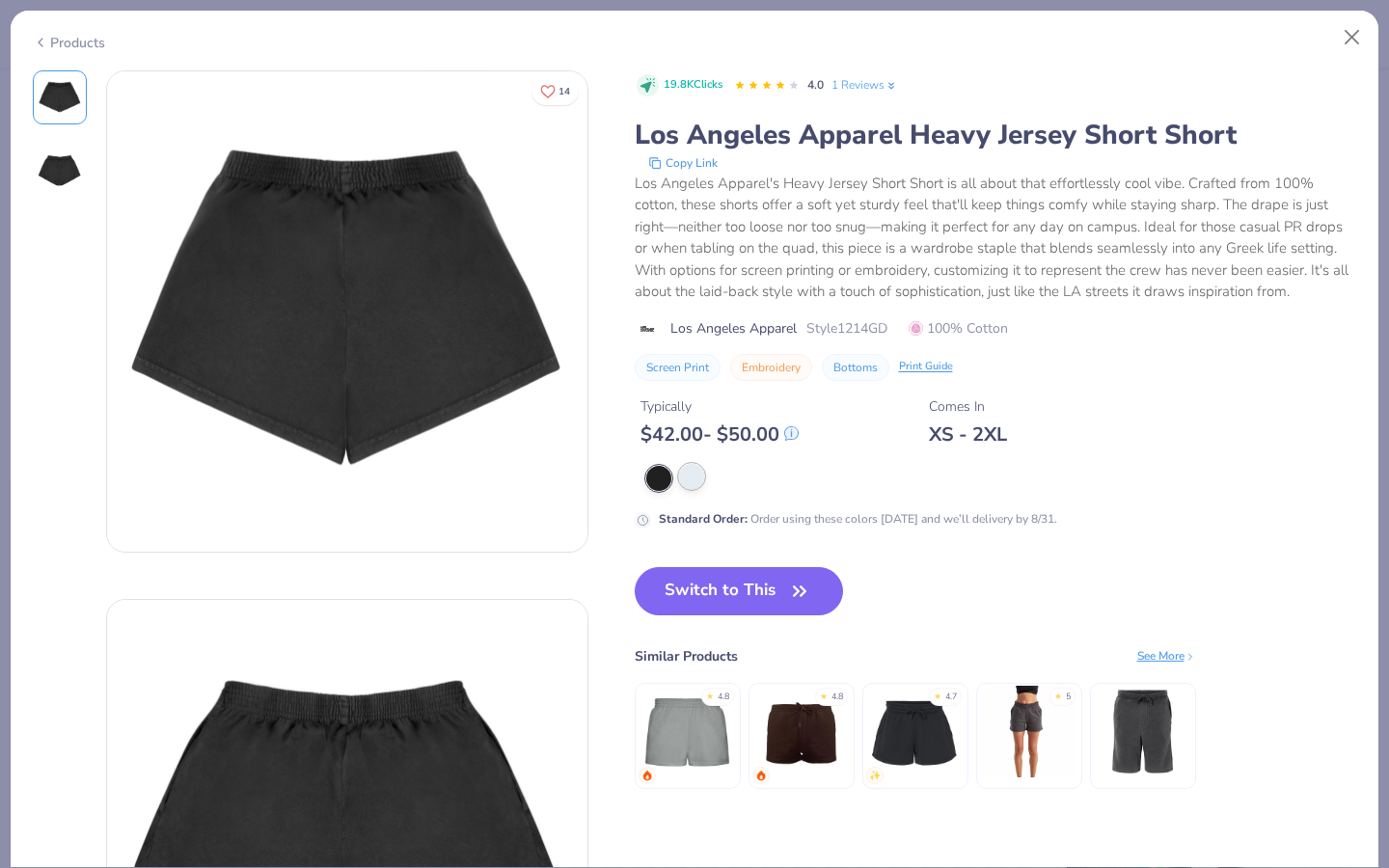
click at [692, 479] on div at bounding box center [692, 476] width 25 height 25
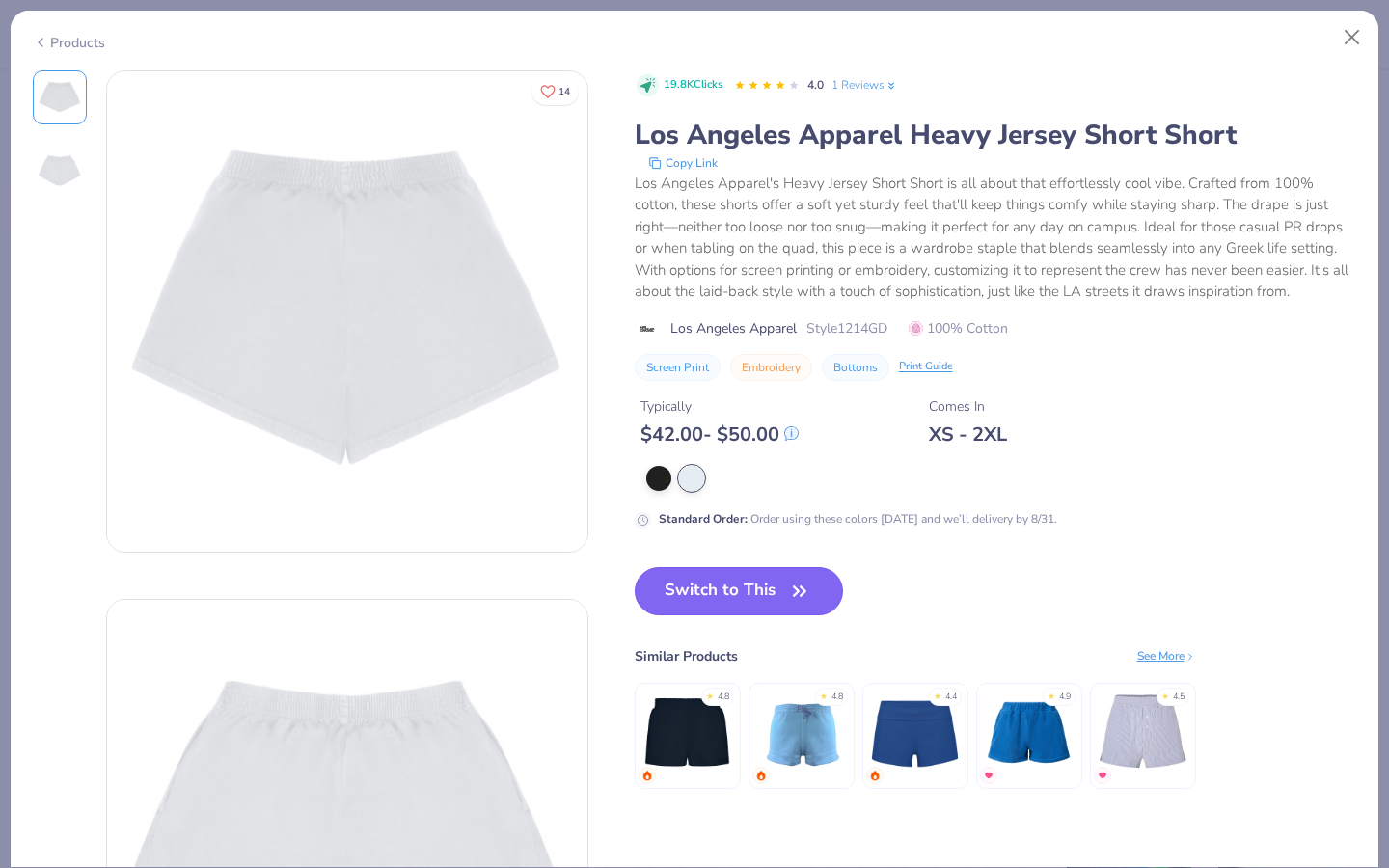
click at [688, 586] on button "Switch to This" at bounding box center [739, 592] width 210 height 48
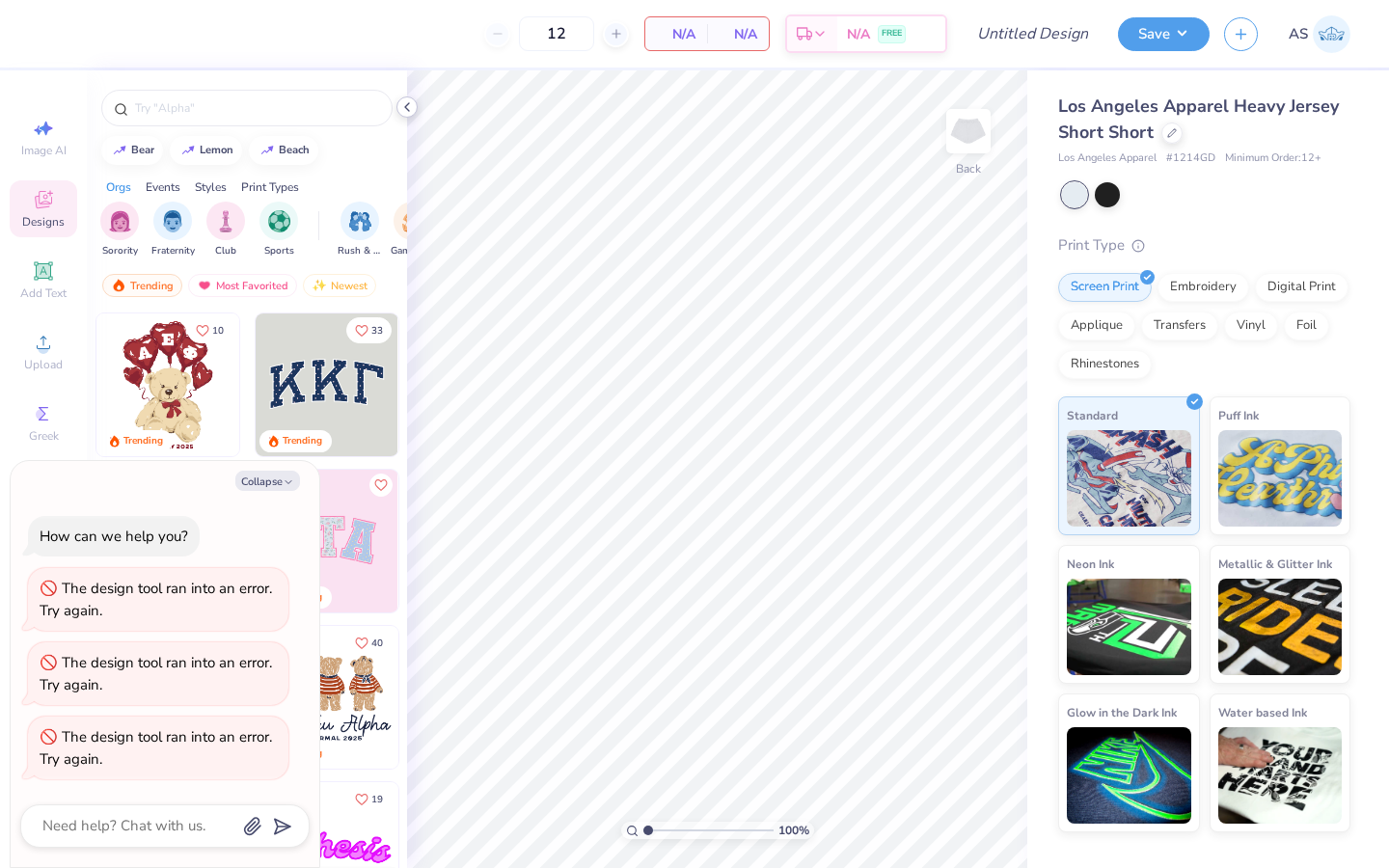
click at [409, 108] on icon at bounding box center [407, 107] width 16 height 16
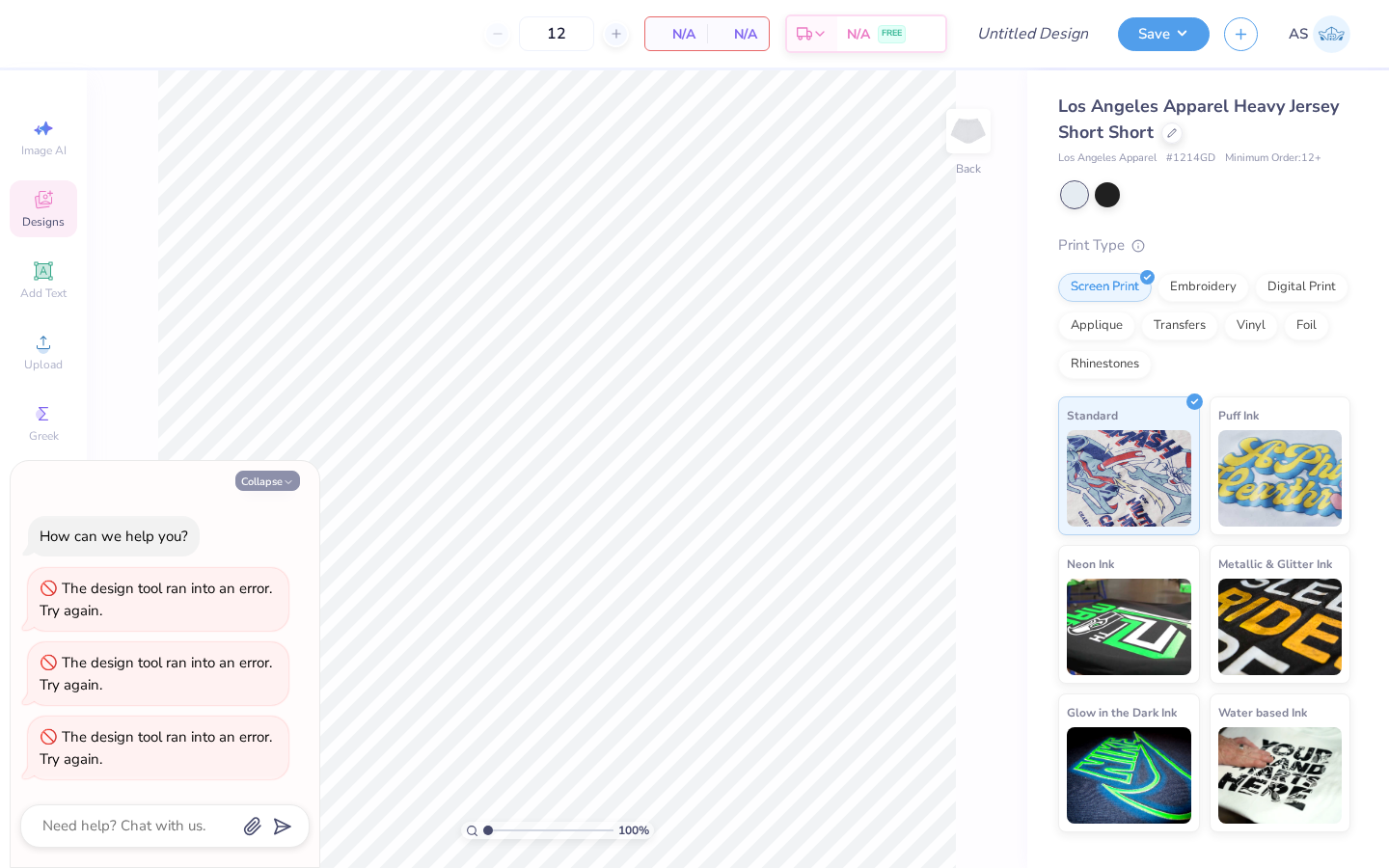
click at [288, 484] on icon "button" at bounding box center [288, 482] width 12 height 12
type textarea "x"
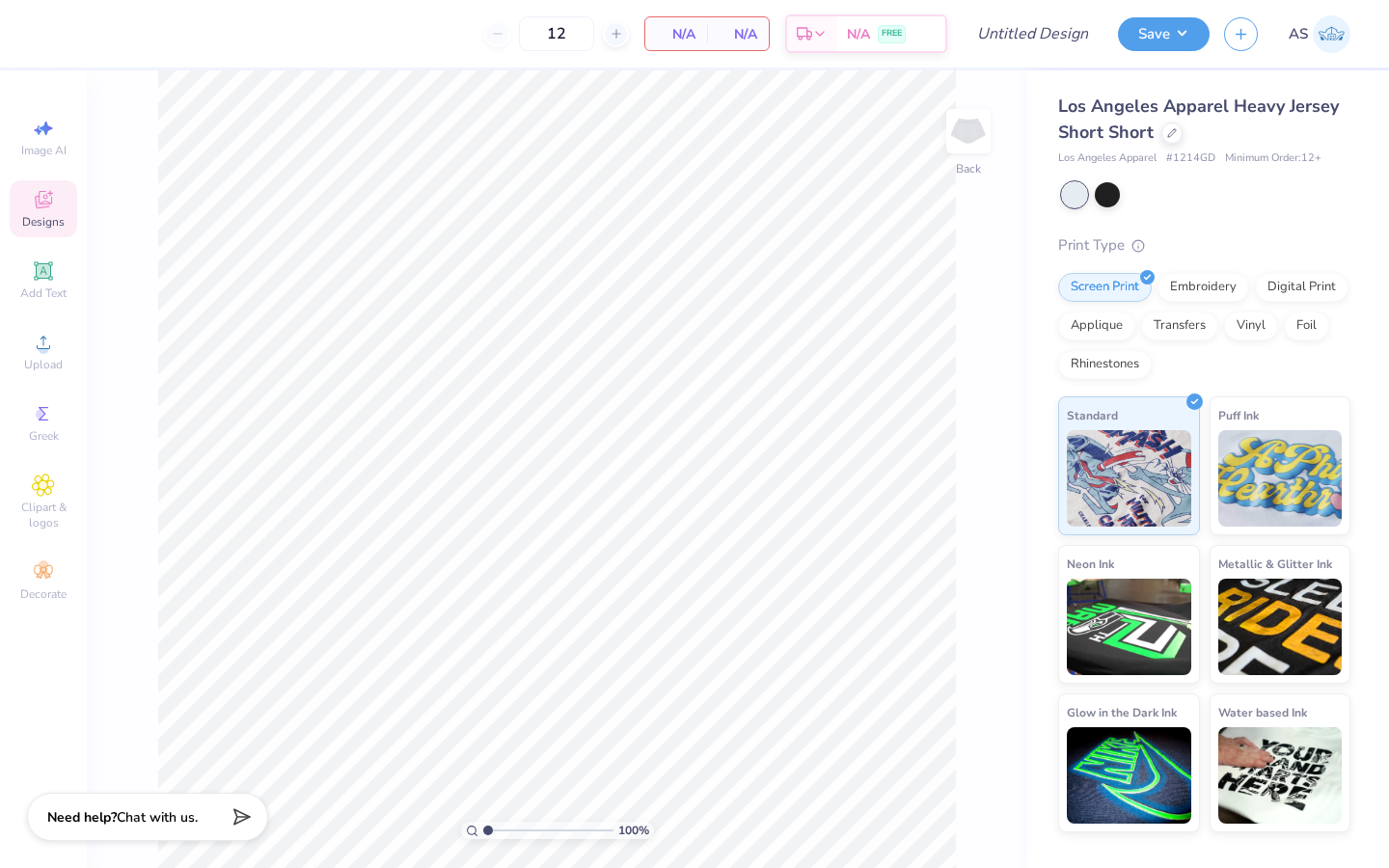
click at [1323, 30] on img at bounding box center [1332, 34] width 38 height 38
